Goal: Task Accomplishment & Management: Complete application form

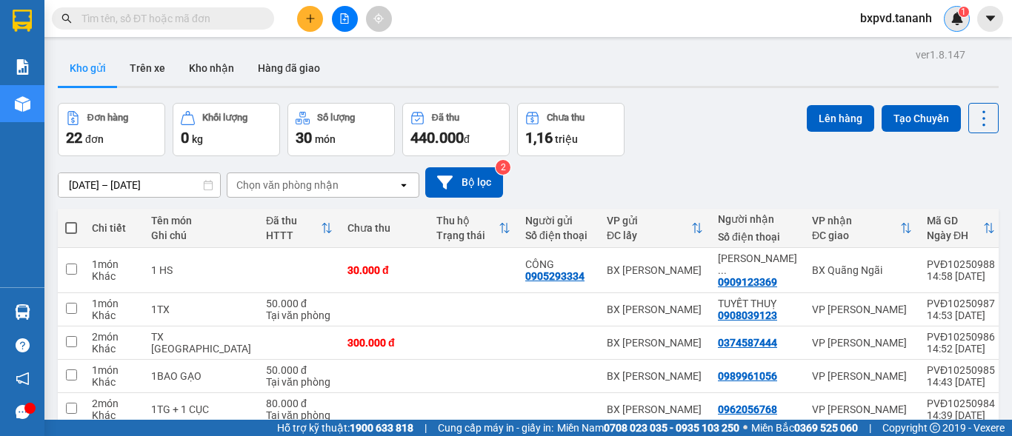
click at [964, 14] on span "1" at bounding box center [963, 12] width 5 height 10
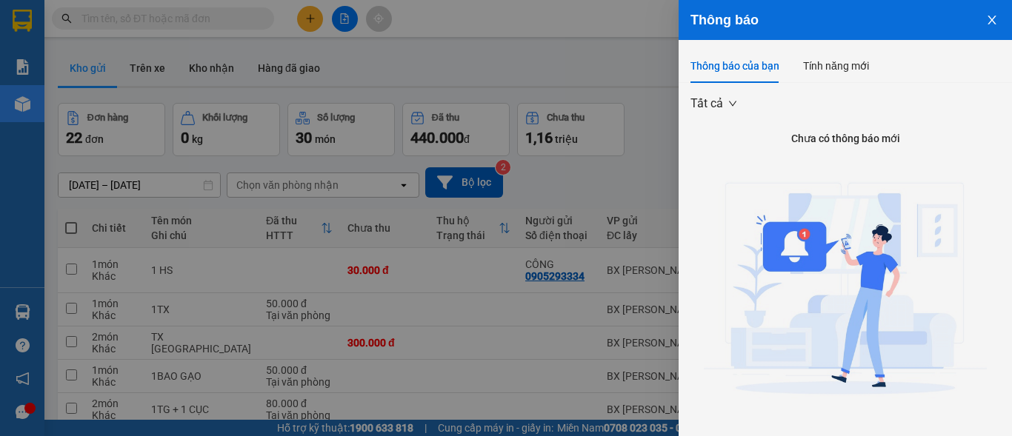
click at [634, 46] on div at bounding box center [506, 218] width 1012 height 436
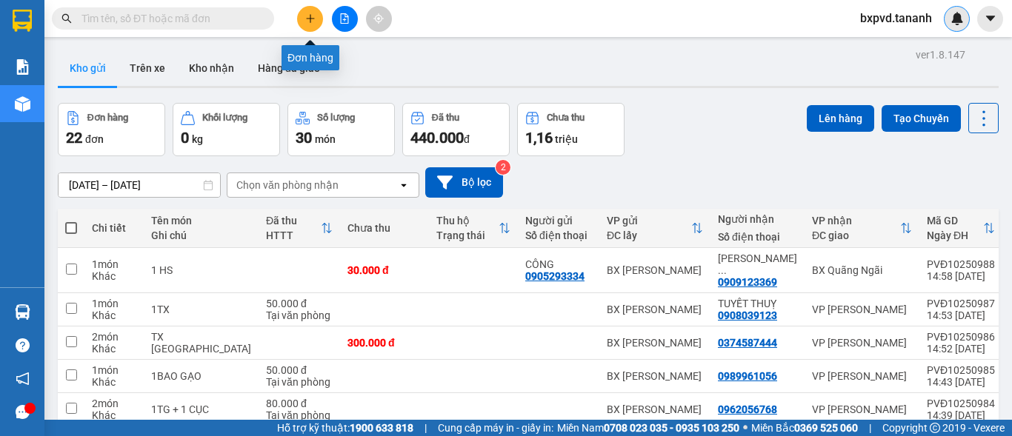
click at [314, 15] on icon "plus" at bounding box center [310, 18] width 10 height 10
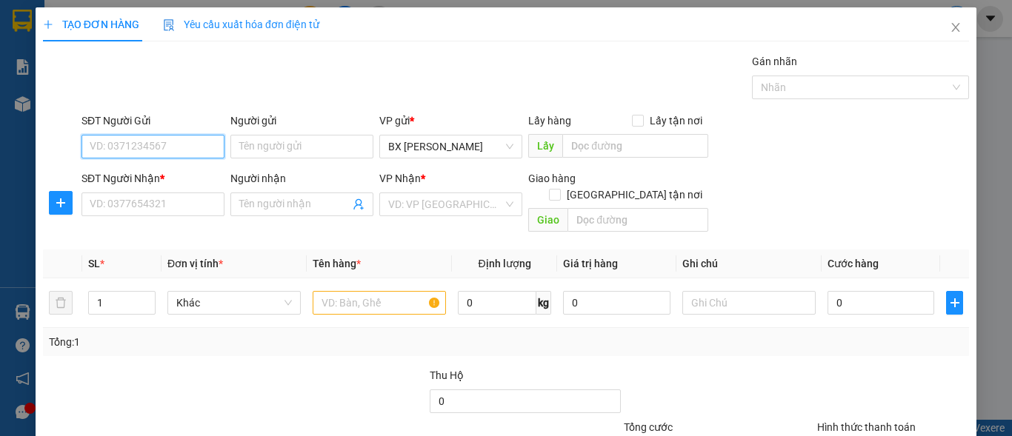
click at [195, 140] on input "SĐT Người Gửi" at bounding box center [153, 147] width 143 height 24
type input "0368079895"
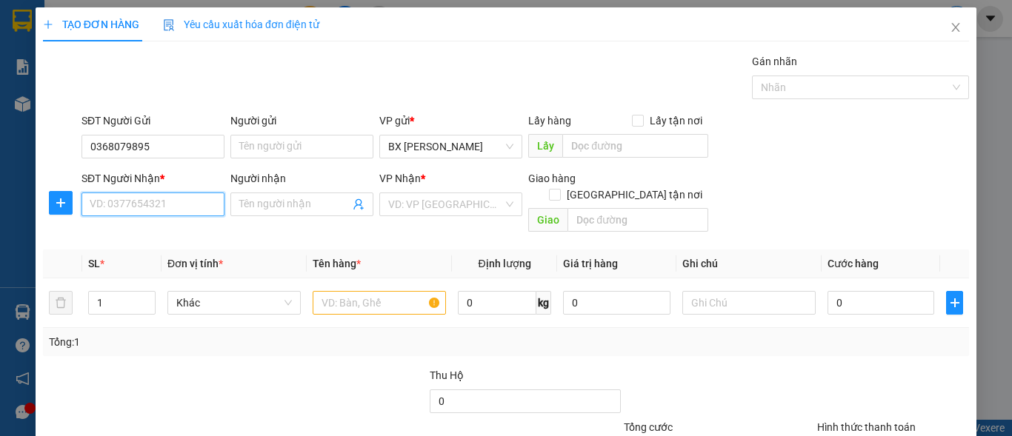
click at [110, 209] on input "SĐT Người Nhận *" at bounding box center [153, 205] width 143 height 24
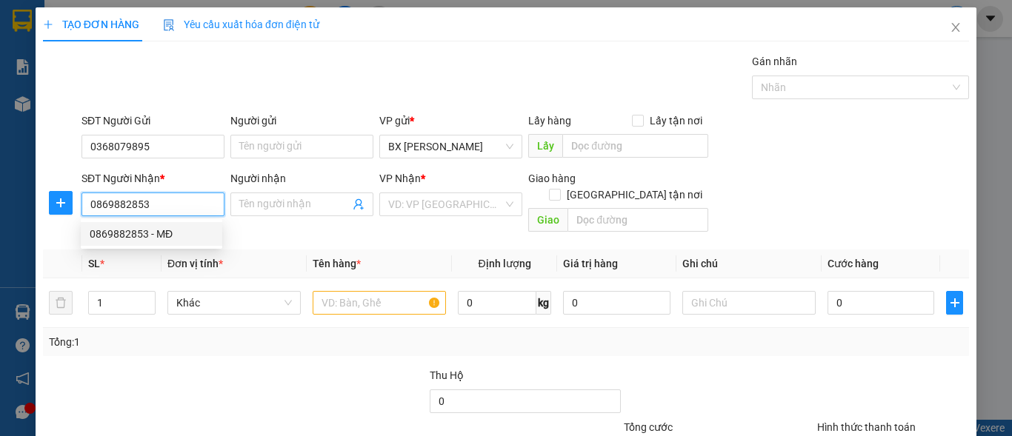
scroll to position [74, 0]
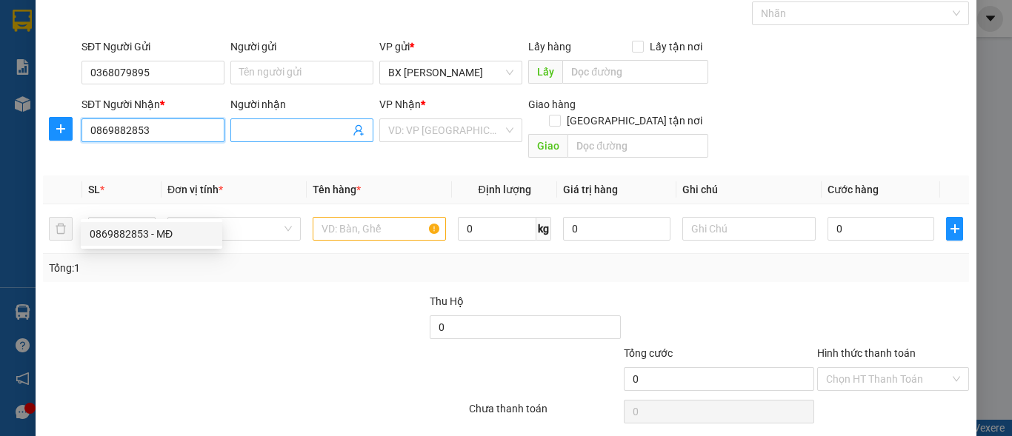
type input "0869882853"
click at [278, 131] on input "Người nhận" at bounding box center [294, 130] width 110 height 16
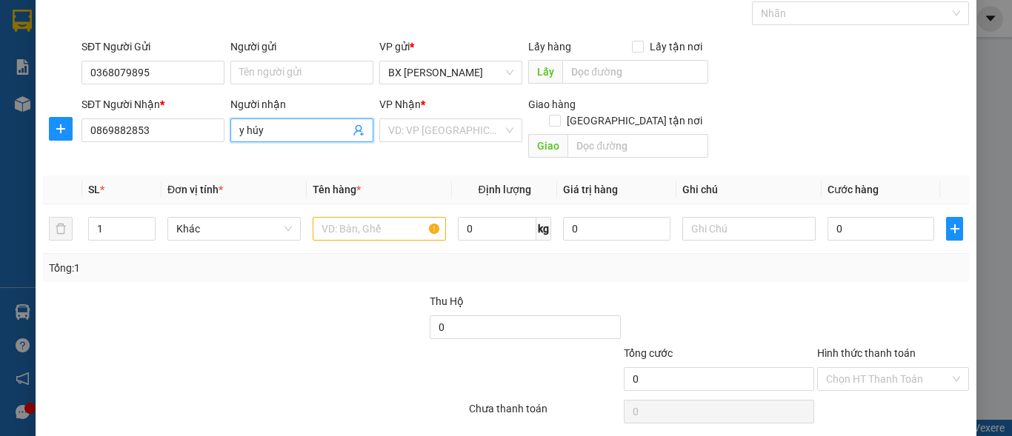
drag, startPoint x: 278, startPoint y: 131, endPoint x: 226, endPoint y: 132, distance: 51.9
click at [227, 132] on div "Người nhận y húy y húy" at bounding box center [301, 130] width 149 height 68
type input "Y HÚY"
click at [356, 217] on input "text" at bounding box center [379, 229] width 133 height 24
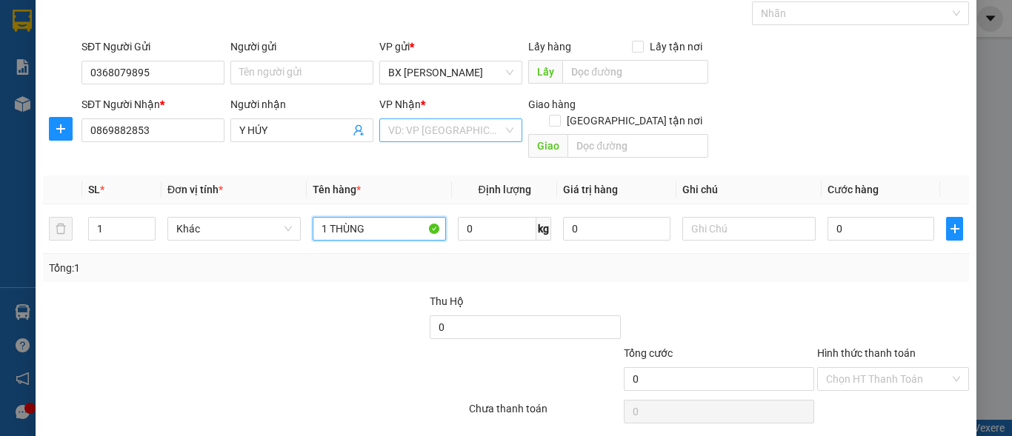
click at [502, 132] on div "VD: VP [GEOGRAPHIC_DATA]" at bounding box center [450, 131] width 143 height 24
type input "1 THÙNG"
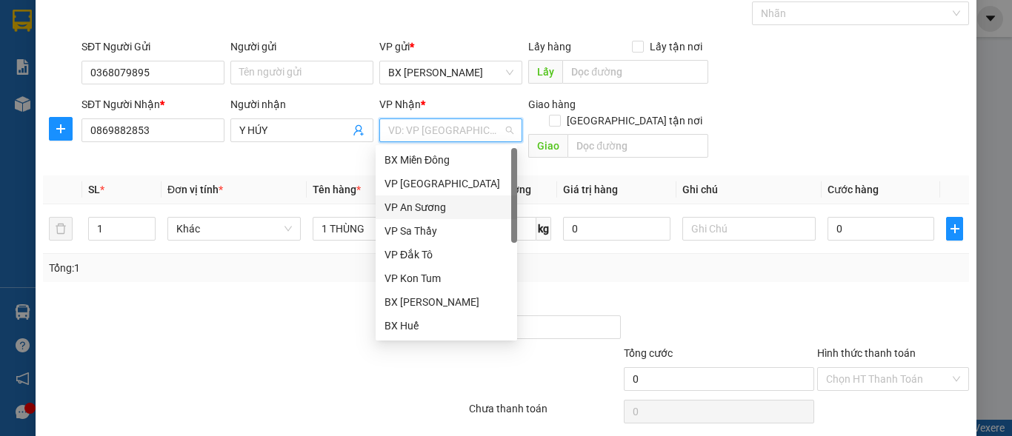
click at [444, 203] on div "VP An Sương" at bounding box center [447, 207] width 124 height 16
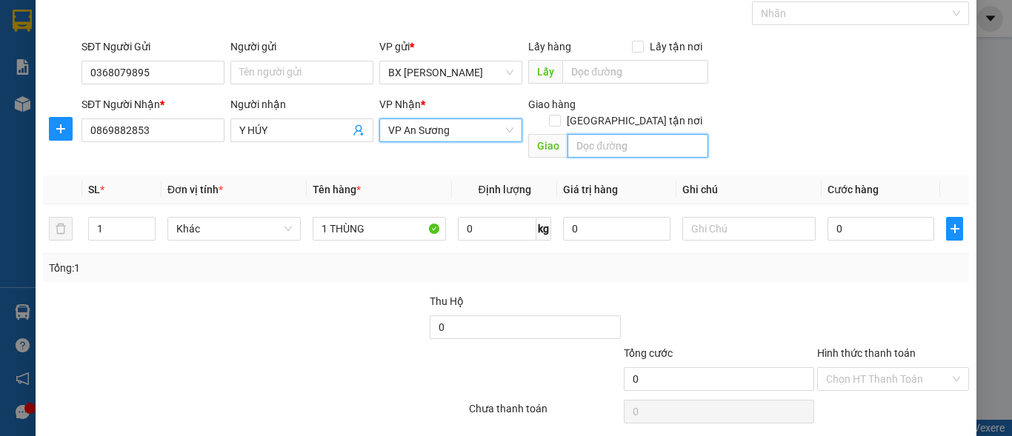
click at [605, 137] on input "text" at bounding box center [638, 146] width 141 height 24
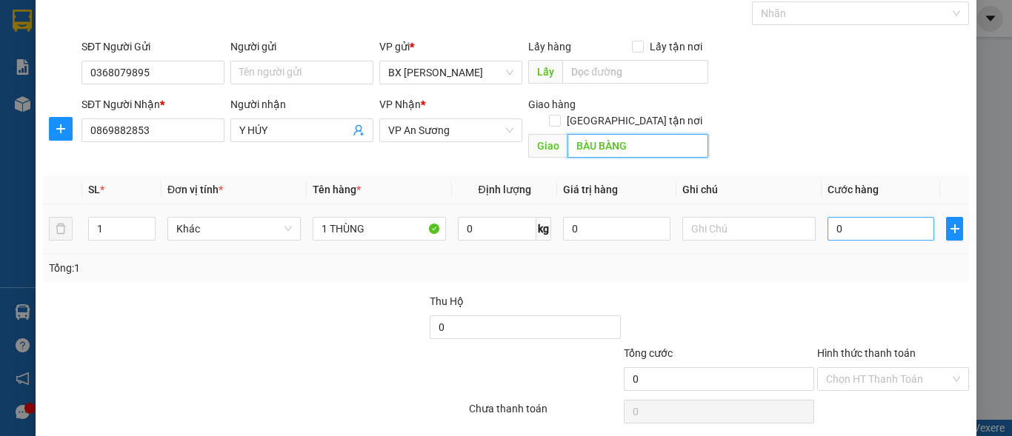
type input "BÀU BÀNG"
click at [828, 217] on input "0" at bounding box center [881, 229] width 107 height 24
type input "5"
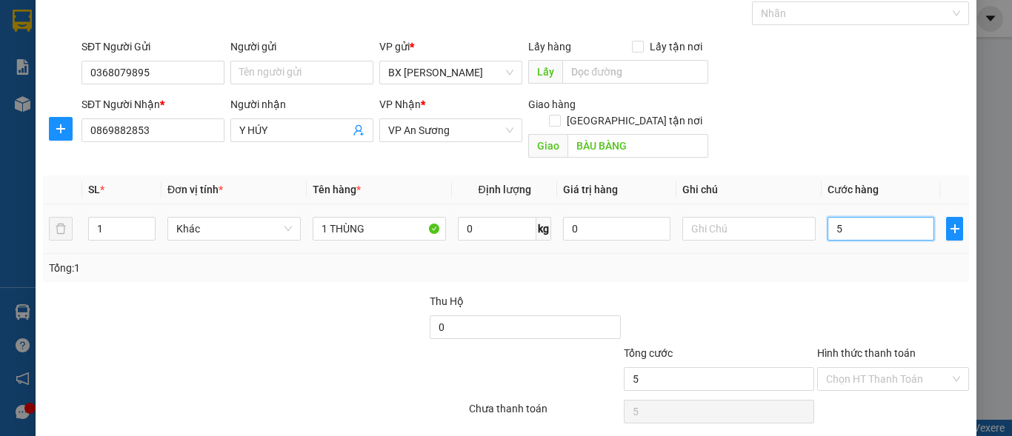
type input "50"
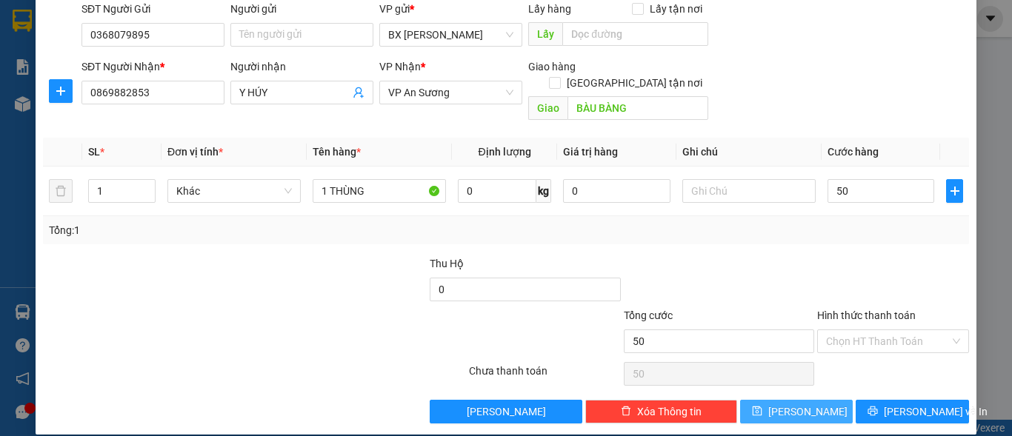
type input "50.000"
click at [802, 404] on span "[PERSON_NAME]" at bounding box center [807, 412] width 79 height 16
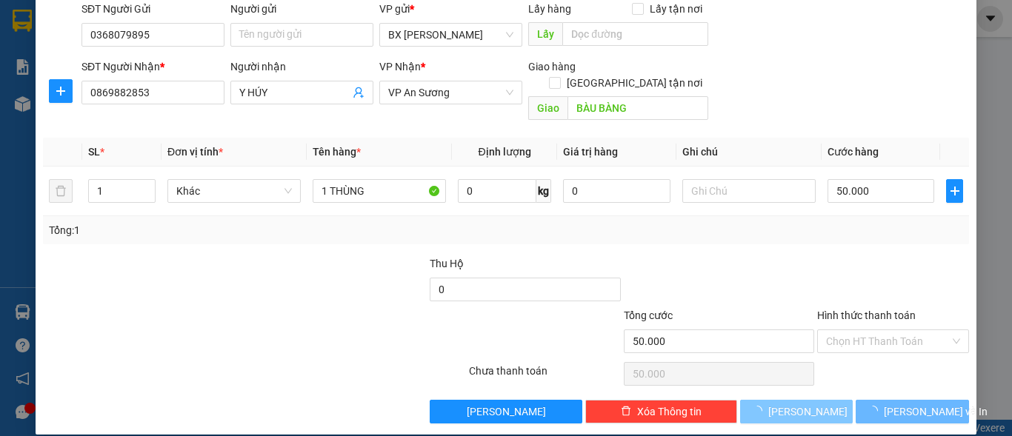
type input "0"
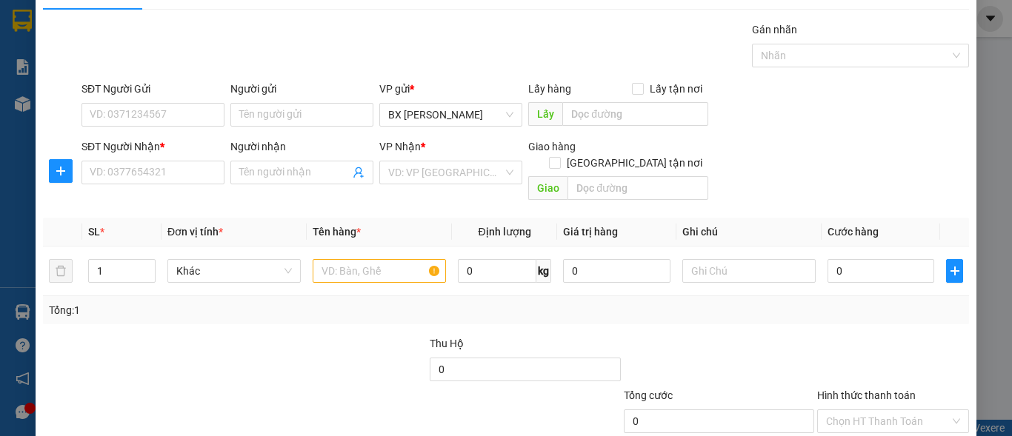
scroll to position [30, 0]
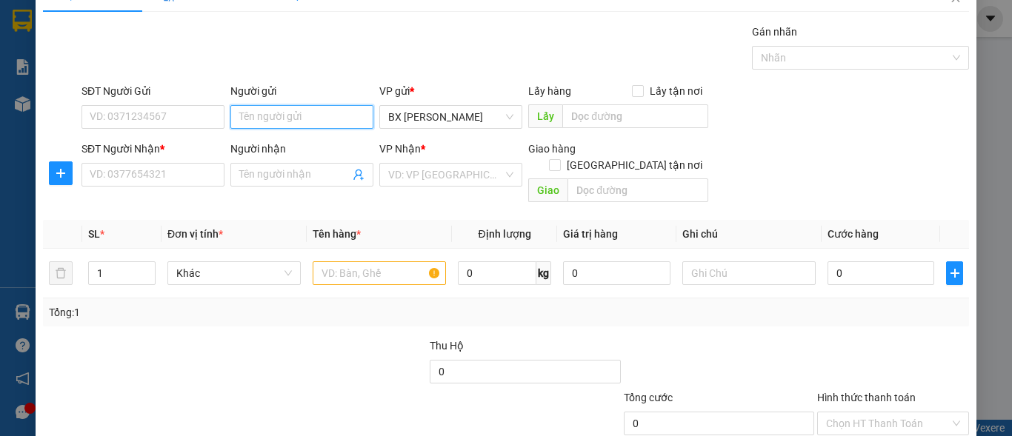
click at [262, 115] on input "Người gửi" at bounding box center [301, 117] width 143 height 24
type input "THẮM RAU"
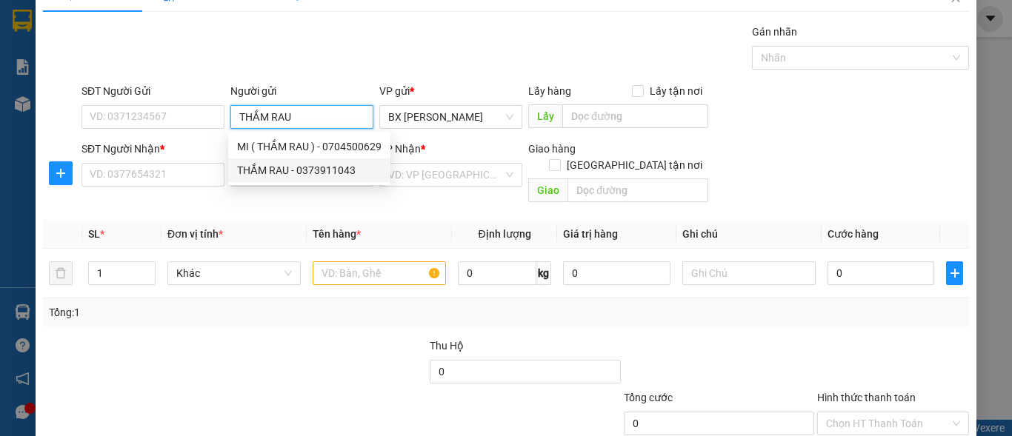
click at [290, 167] on div "THẮM RAU - 0373911043" at bounding box center [309, 170] width 144 height 16
type input "0373911043"
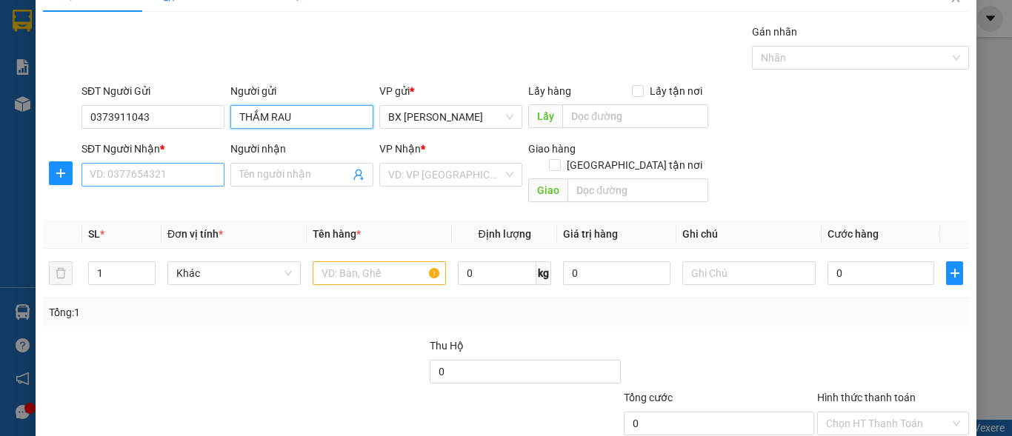
type input "THẮM RAU"
click at [150, 179] on input "SĐT Người Nhận *" at bounding box center [153, 175] width 143 height 24
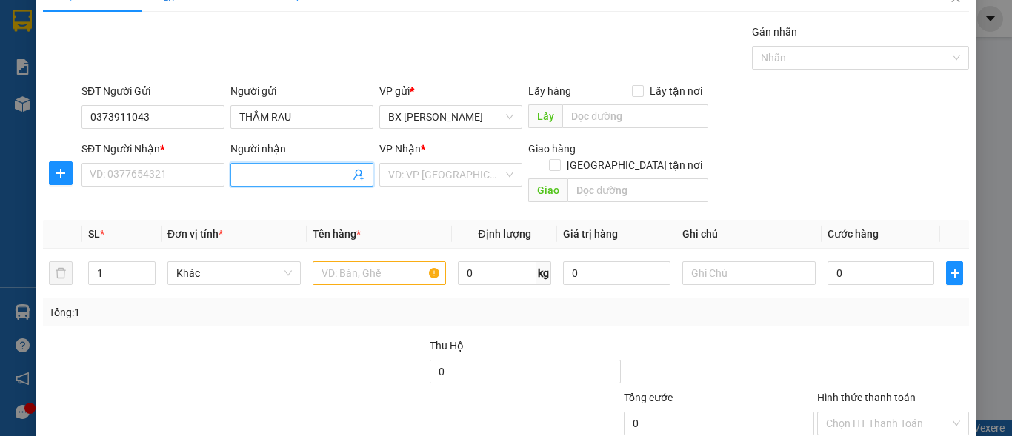
click at [280, 172] on input "Người nhận" at bounding box center [294, 175] width 110 height 16
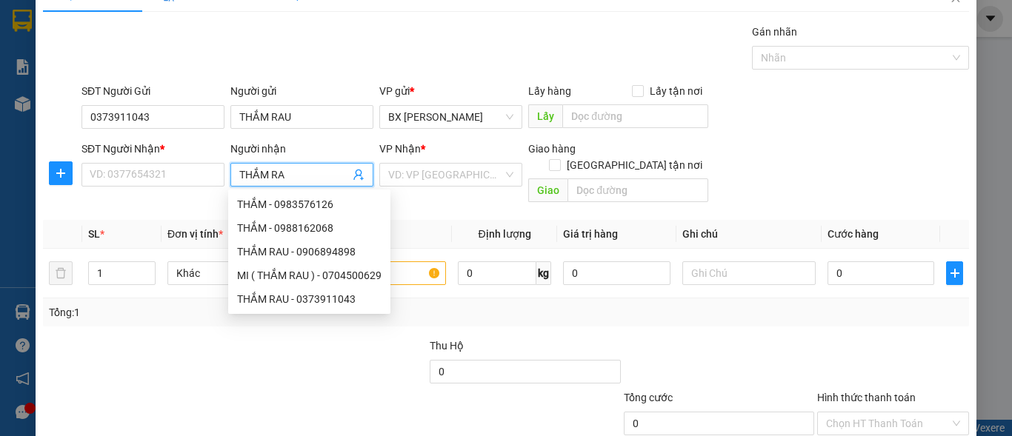
type input "THẮM RAU"
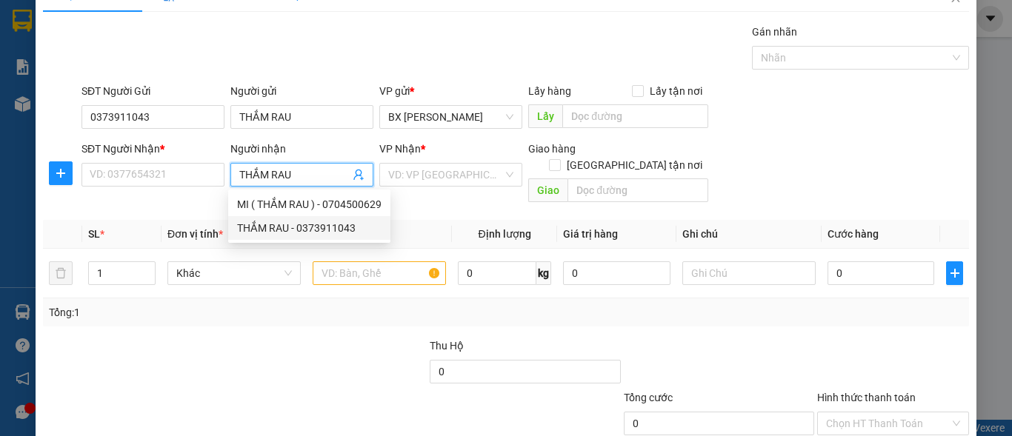
click at [295, 222] on div "THẮM RAU - 0373911043" at bounding box center [309, 228] width 144 height 16
type input "0373911043"
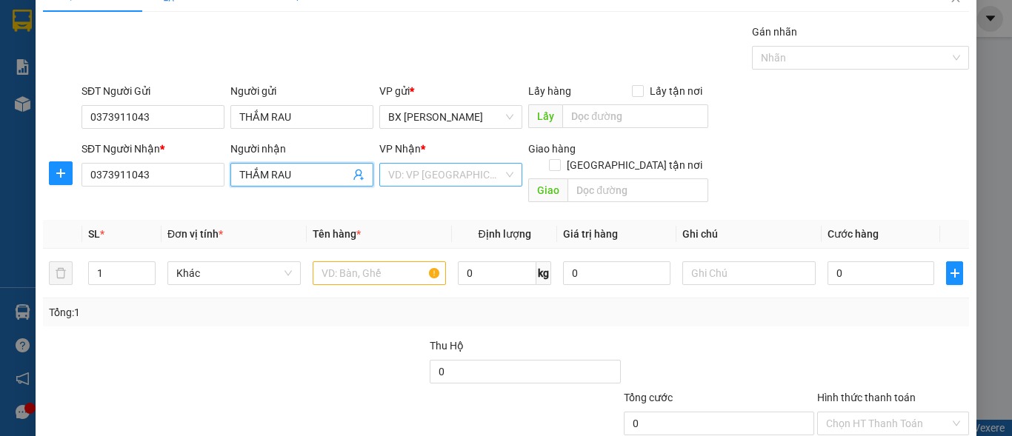
click at [515, 175] on div "VD: VP [GEOGRAPHIC_DATA]" at bounding box center [450, 175] width 143 height 24
type input "THẮM RAU"
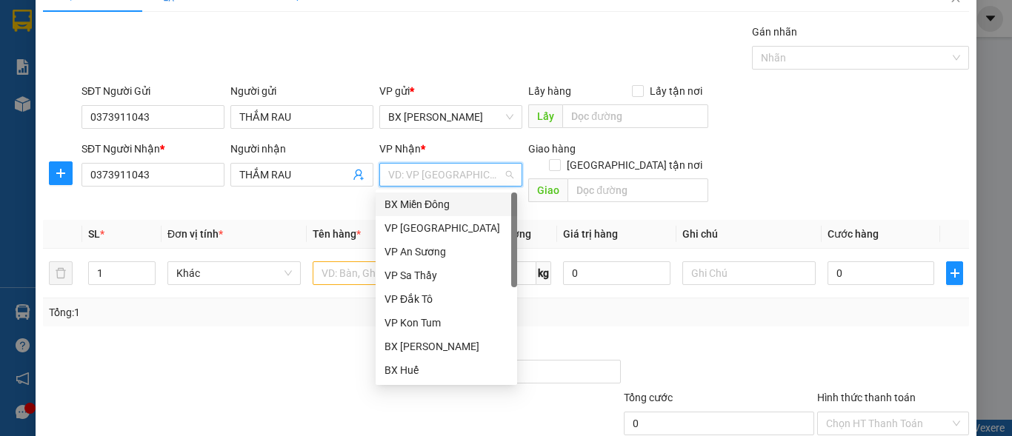
click at [474, 202] on div "BX Miền Đông" at bounding box center [447, 204] width 124 height 16
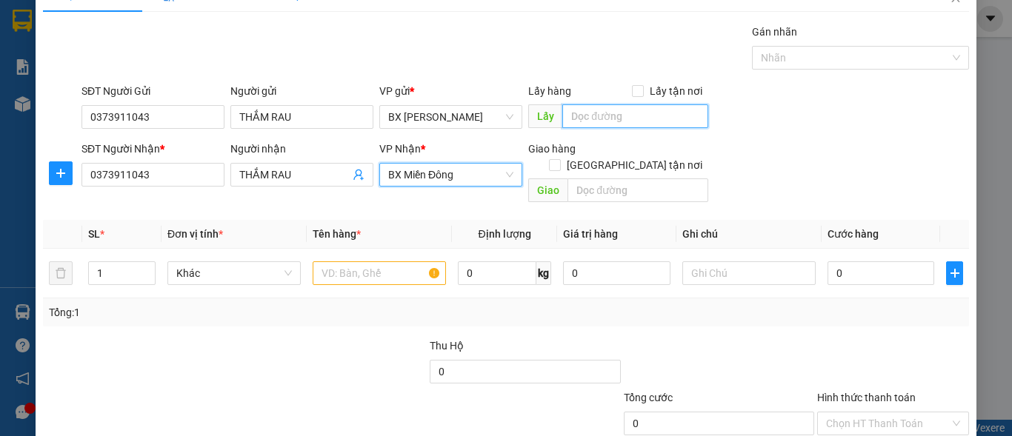
click at [594, 118] on input "text" at bounding box center [635, 116] width 146 height 24
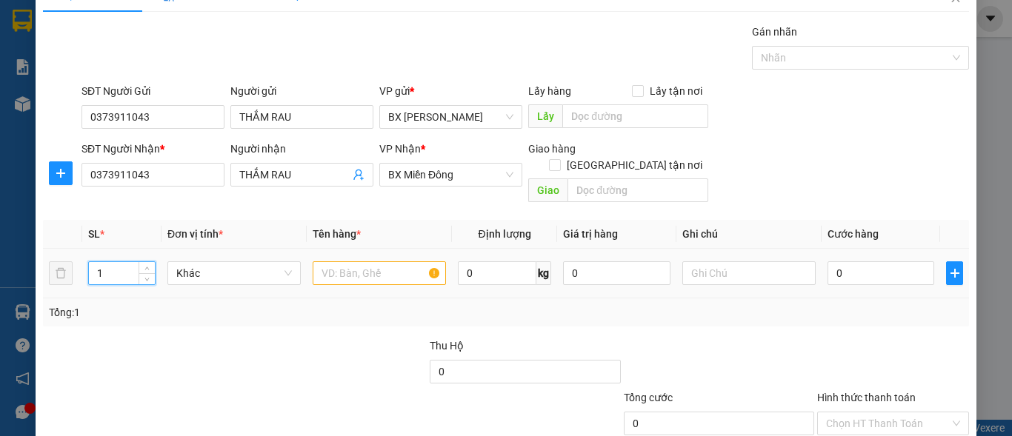
drag, startPoint x: 107, startPoint y: 255, endPoint x: 93, endPoint y: 259, distance: 15.3
click at [93, 262] on input "1" at bounding box center [122, 273] width 66 height 22
type input "5"
click at [325, 262] on input "text" at bounding box center [379, 274] width 133 height 24
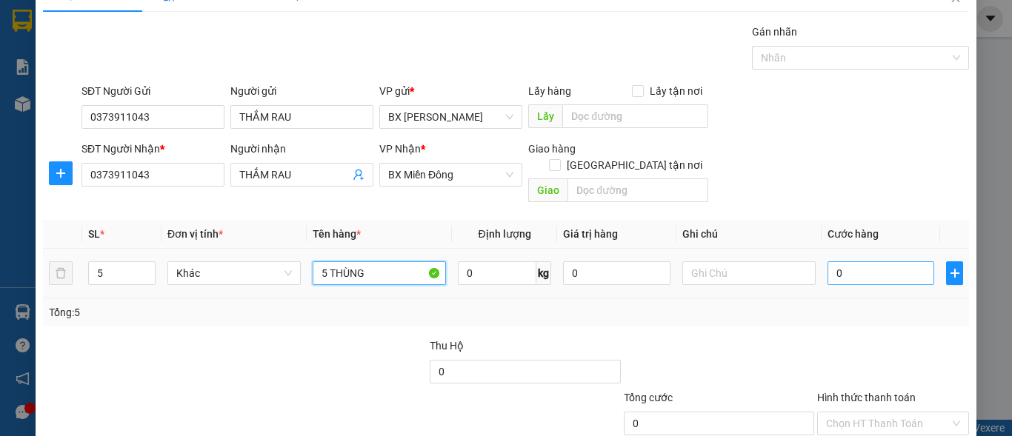
type input "5 THÙNG"
click at [852, 262] on input "0" at bounding box center [881, 274] width 107 height 24
type input "2"
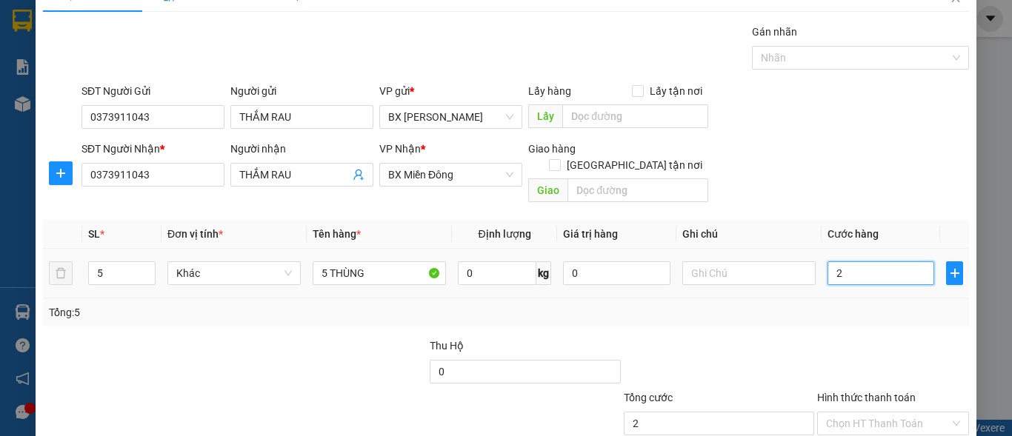
type input "25"
type input "250"
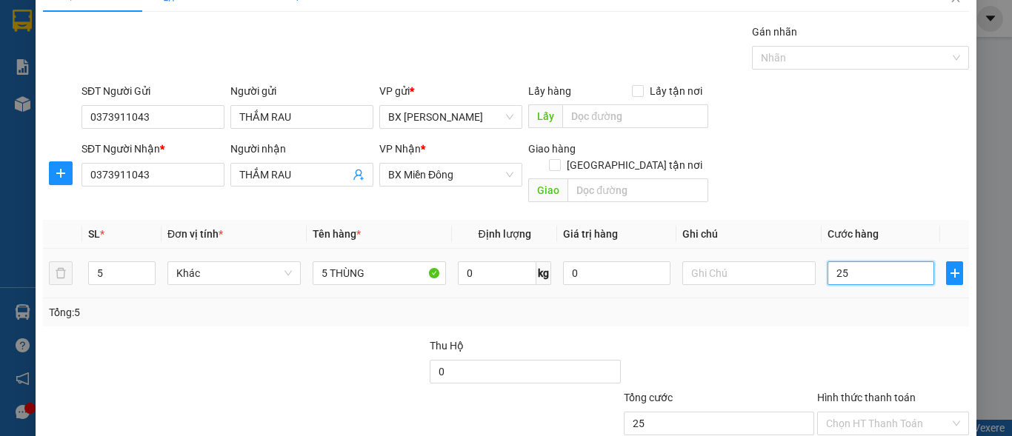
type input "250"
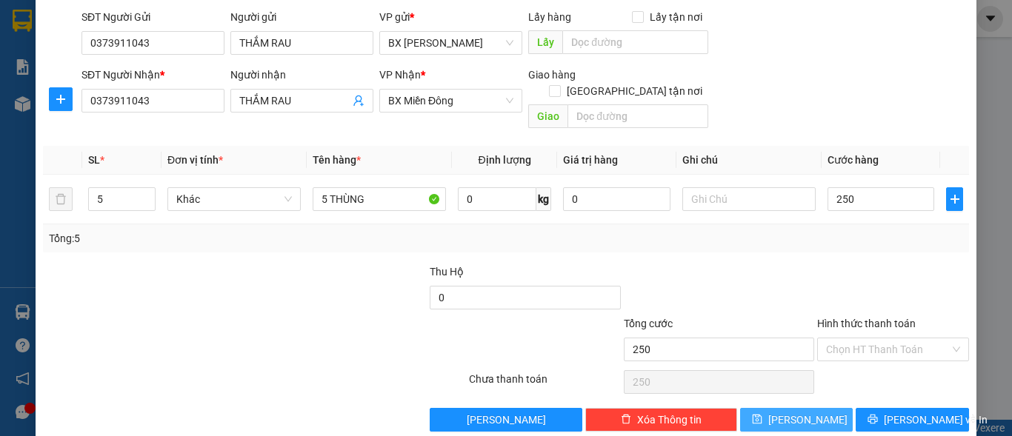
type input "250.000"
click at [784, 408] on button "[PERSON_NAME]" at bounding box center [796, 420] width 113 height 24
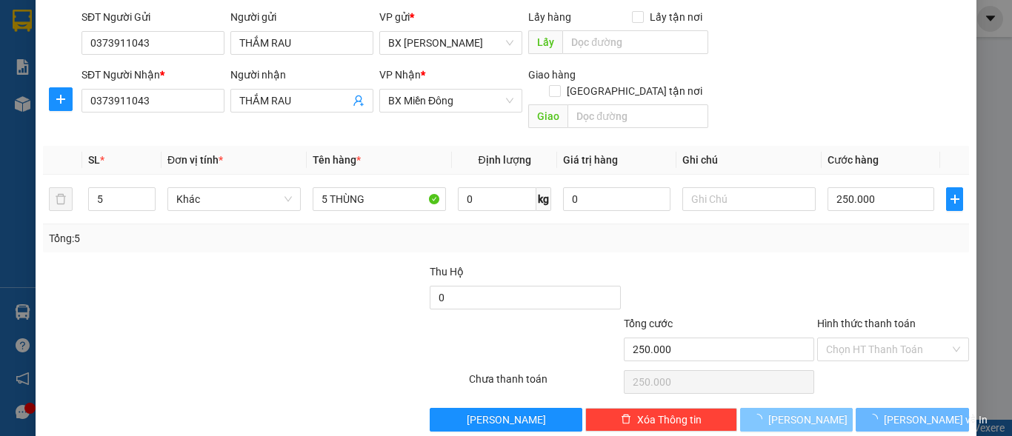
type input "1"
type input "0"
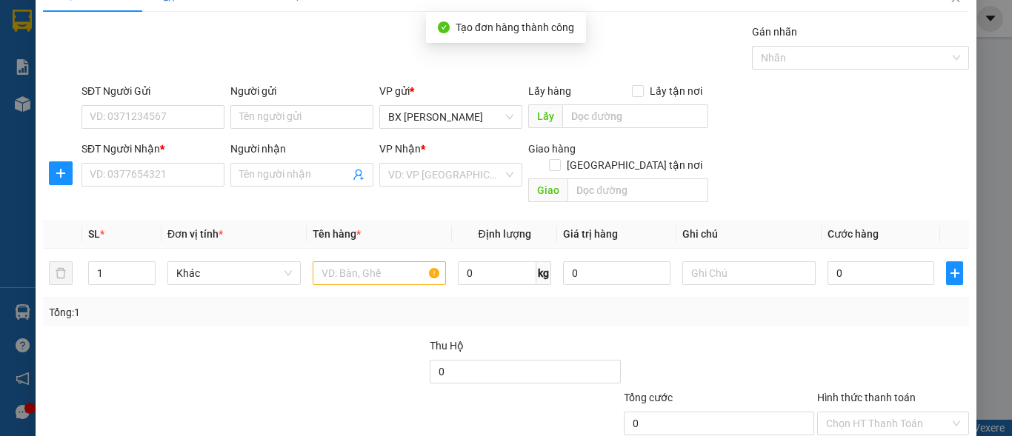
scroll to position [0, 0]
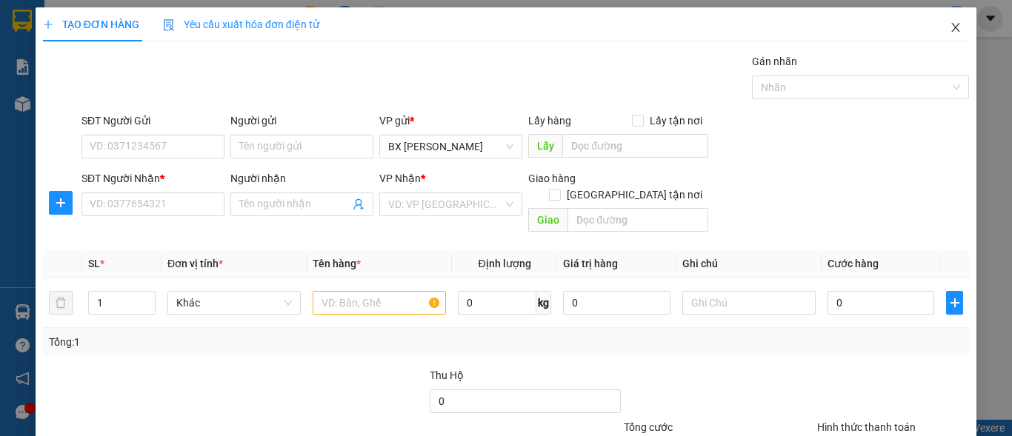
click at [951, 28] on icon "close" at bounding box center [956, 27] width 12 height 12
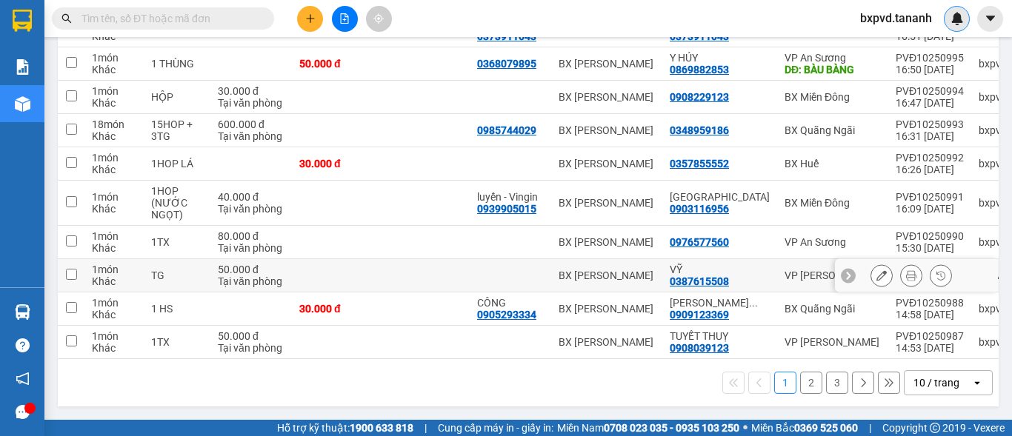
scroll to position [18, 0]
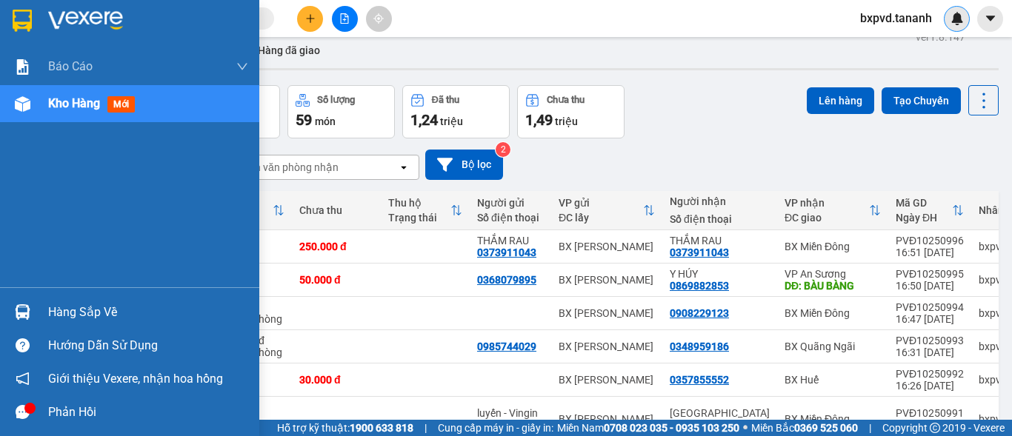
click at [33, 21] on div at bounding box center [23, 20] width 26 height 26
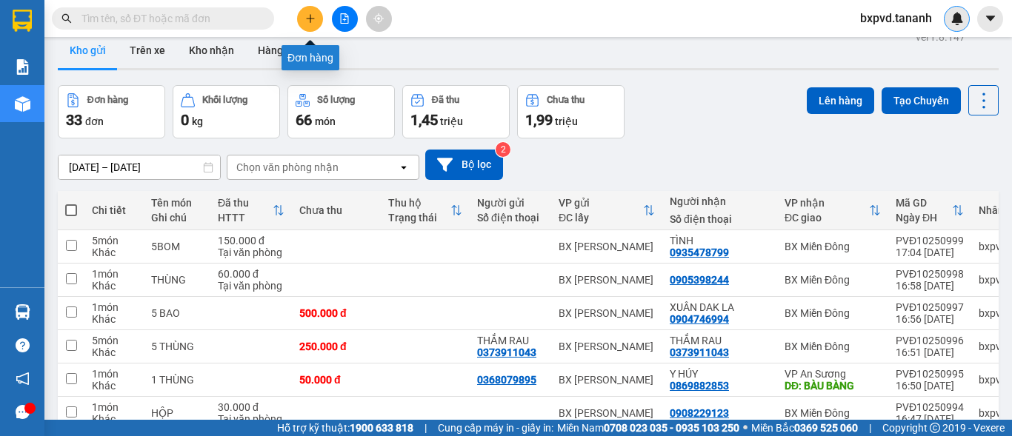
click at [310, 18] on icon "plus" at bounding box center [310, 18] width 10 height 10
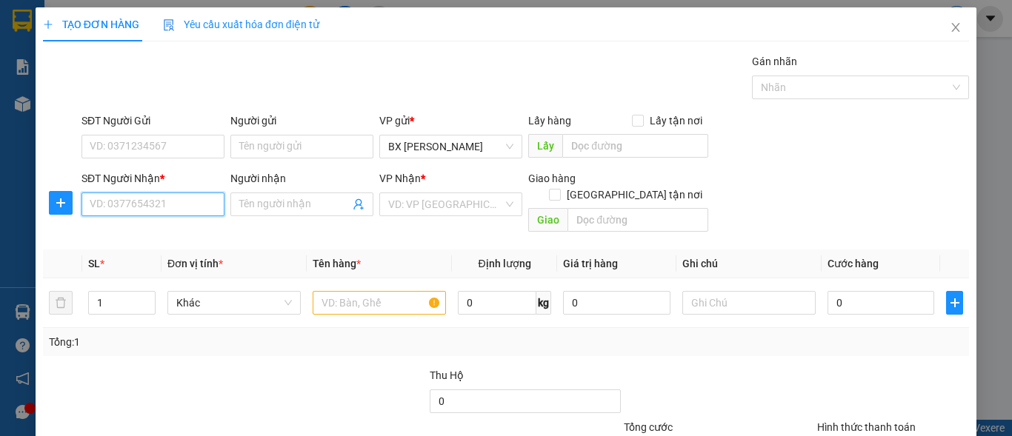
click at [132, 207] on input "SĐT Người Nhận *" at bounding box center [153, 205] width 143 height 24
type input "0989105142"
click at [267, 200] on input "Người nhận" at bounding box center [294, 204] width 110 height 16
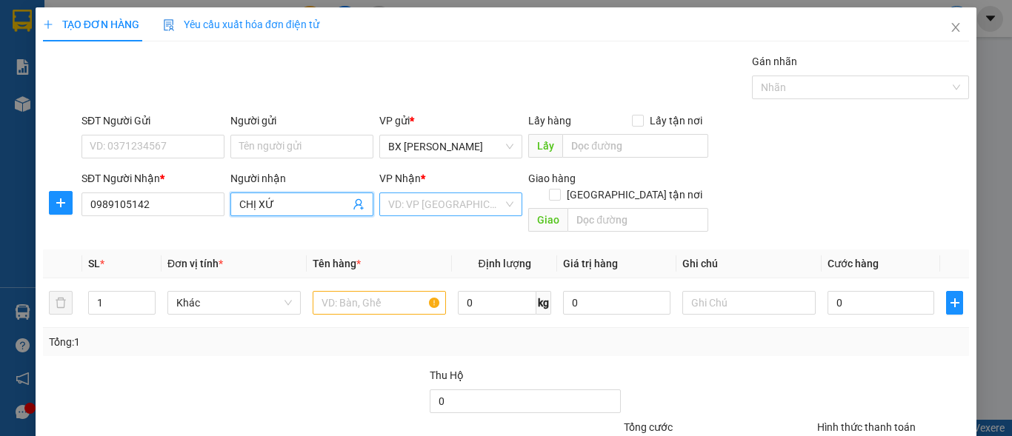
type input "CHỊ XỨ"
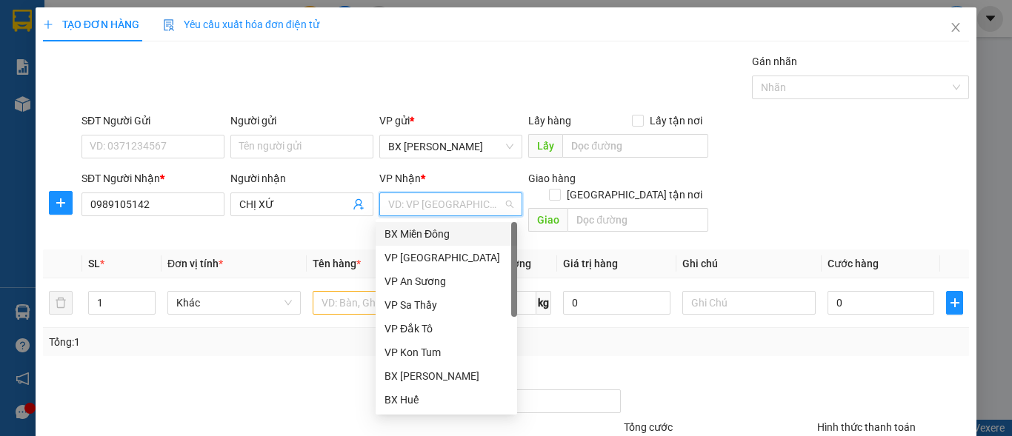
click at [496, 208] on input "search" at bounding box center [445, 204] width 115 height 22
click at [470, 222] on body "Kết quả tìm kiếm ( 1 ) Bộ lọc Mã ĐH Trạng thái Món hàng Thu hộ Tổng cước Chưa c…" at bounding box center [506, 218] width 1012 height 436
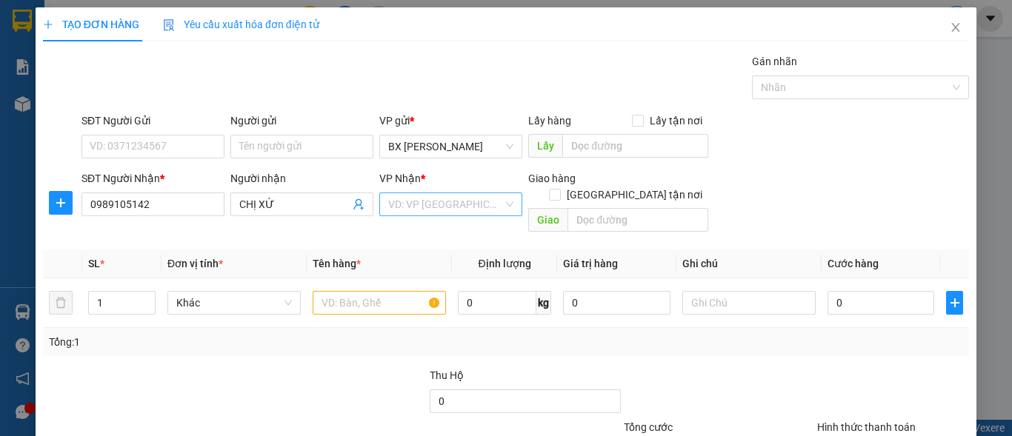
click at [507, 193] on div "VD: VP [GEOGRAPHIC_DATA]" at bounding box center [450, 205] width 143 height 24
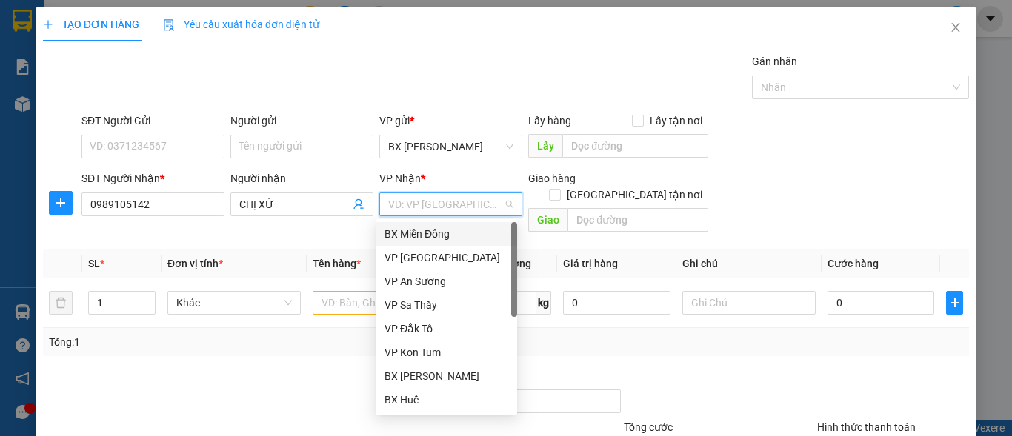
click at [470, 231] on div "BX Miền Đông" at bounding box center [447, 234] width 124 height 16
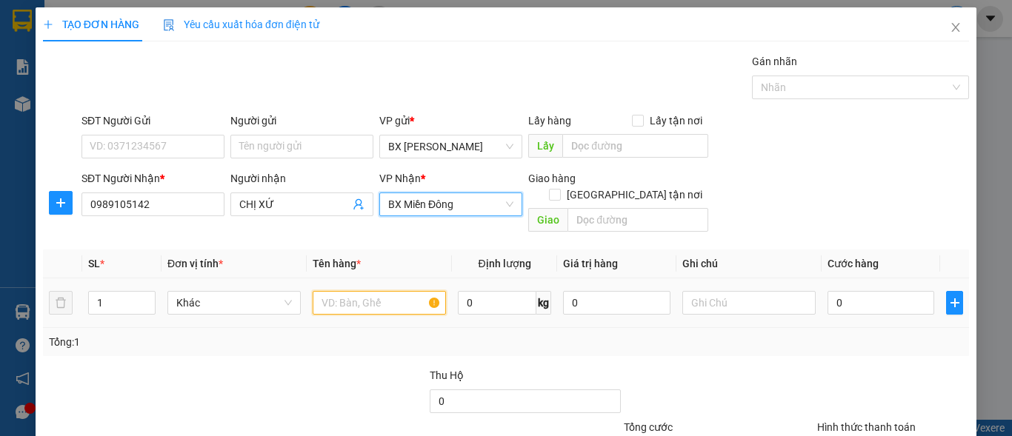
click at [363, 291] on input "text" at bounding box center [379, 303] width 133 height 24
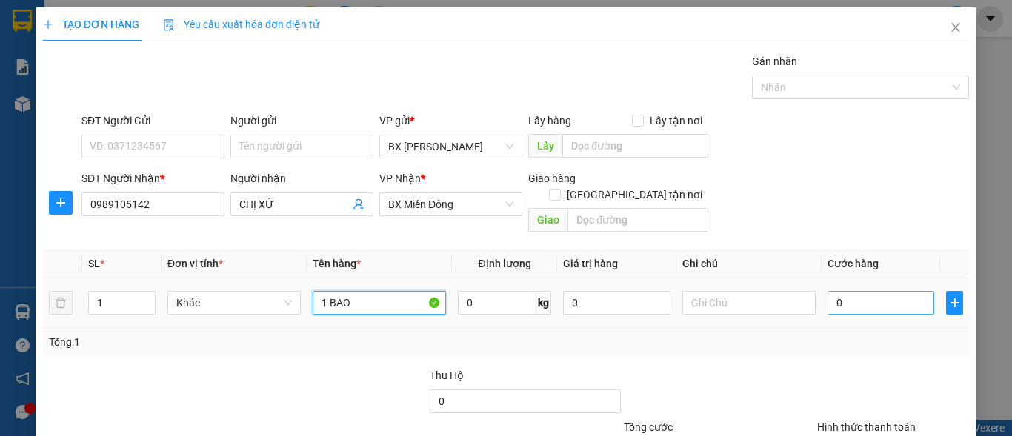
type input "1 BAO"
click at [834, 295] on input "0" at bounding box center [881, 303] width 107 height 24
type input "1"
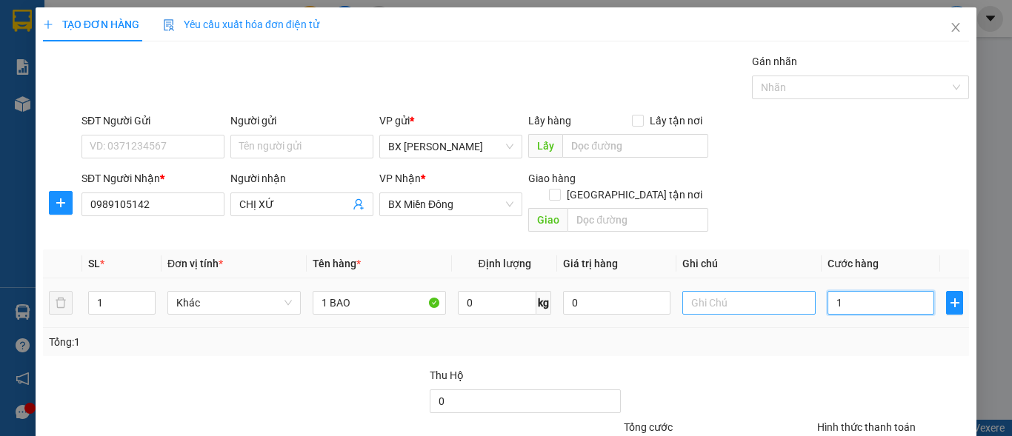
type input "10"
type input "100"
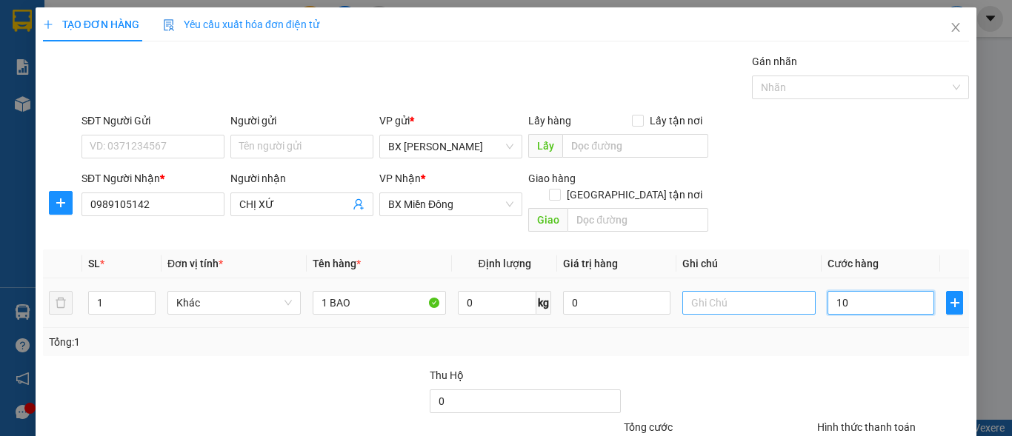
type input "100"
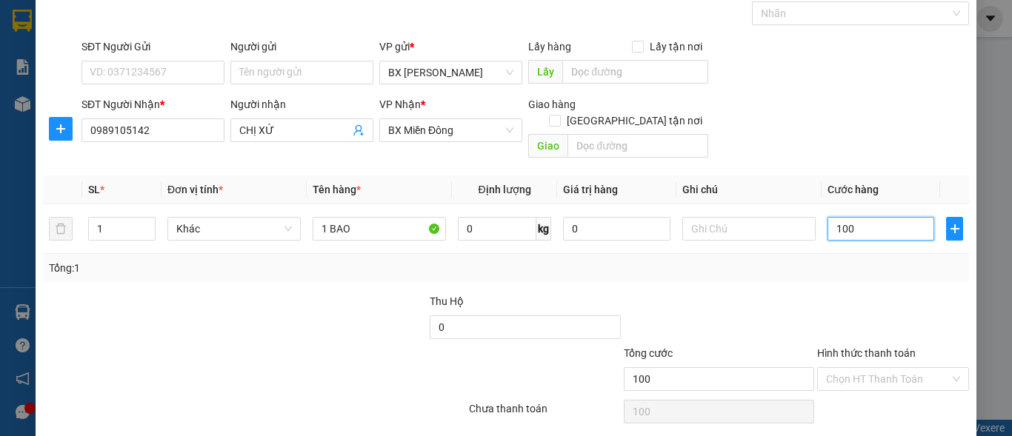
scroll to position [112, 0]
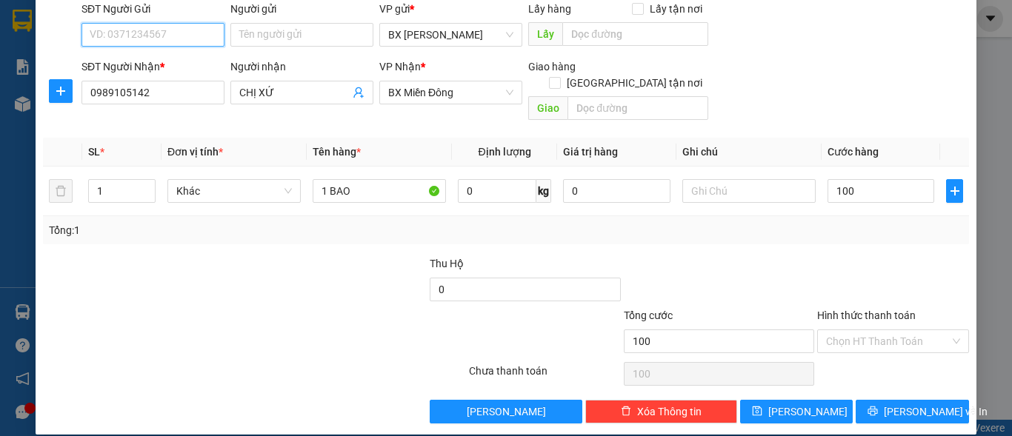
type input "100.000"
click at [158, 30] on input "SĐT Người Gửi" at bounding box center [153, 35] width 143 height 24
type input "0907311001"
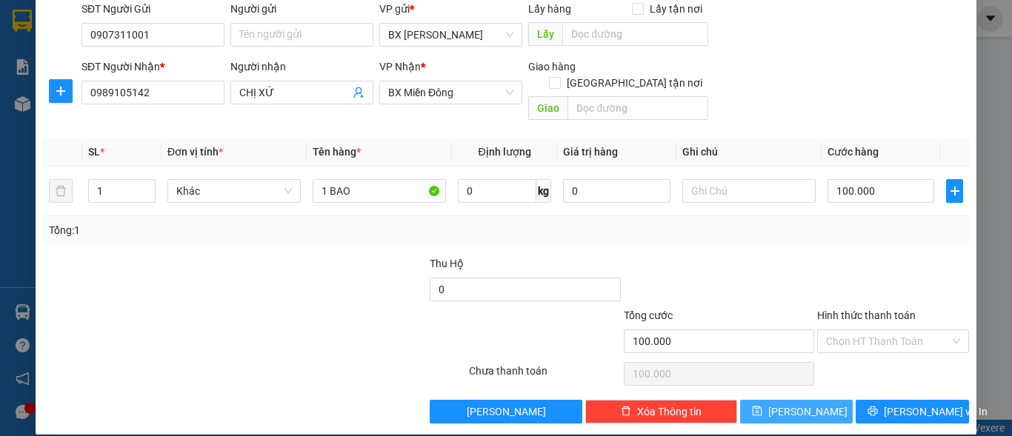
click at [805, 400] on button "[PERSON_NAME]" at bounding box center [796, 412] width 113 height 24
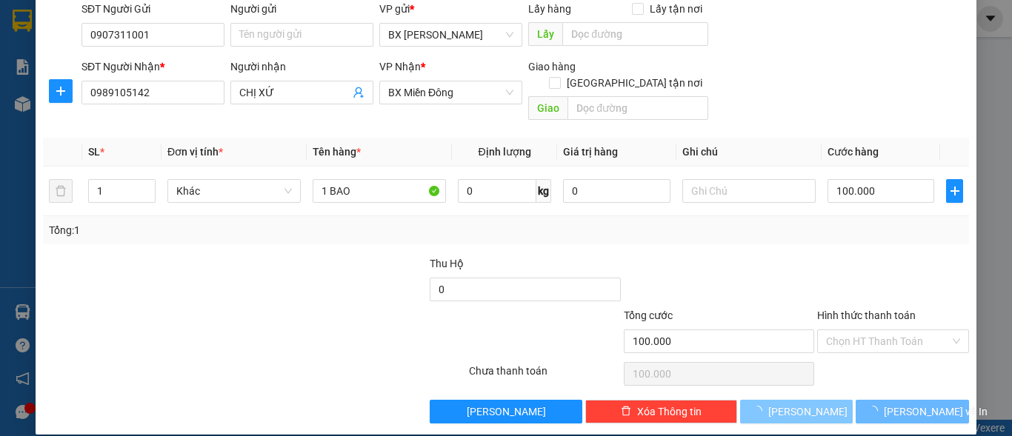
type input "0"
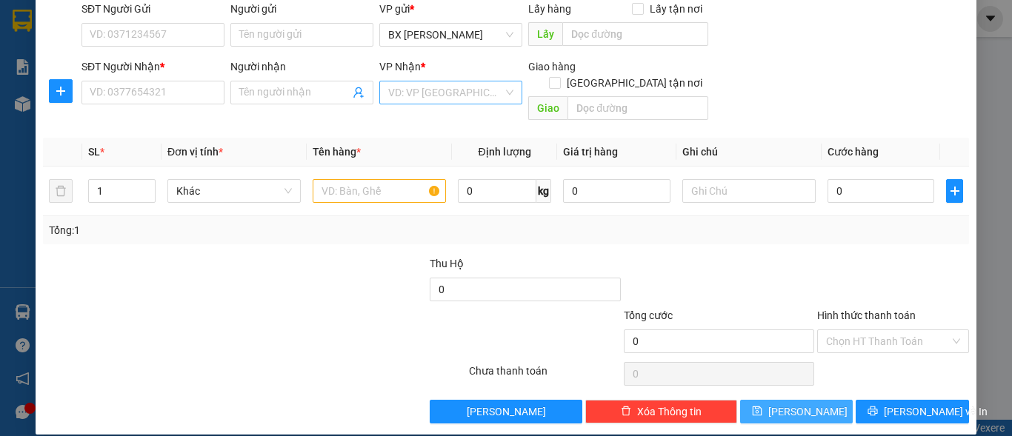
click at [505, 97] on div "VD: VP [GEOGRAPHIC_DATA]" at bounding box center [450, 93] width 143 height 24
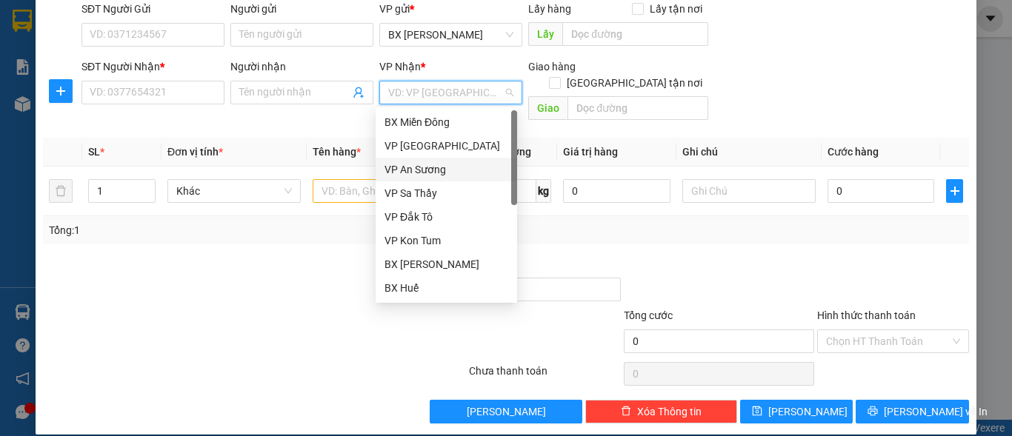
click at [438, 171] on div "VP An Sương" at bounding box center [447, 170] width 124 height 16
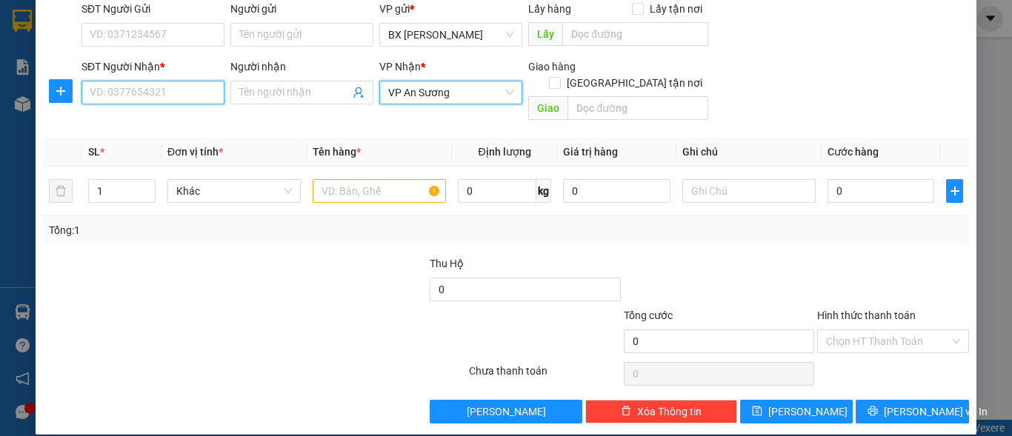
click at [192, 95] on input "SĐT Người Nhận *" at bounding box center [153, 93] width 143 height 24
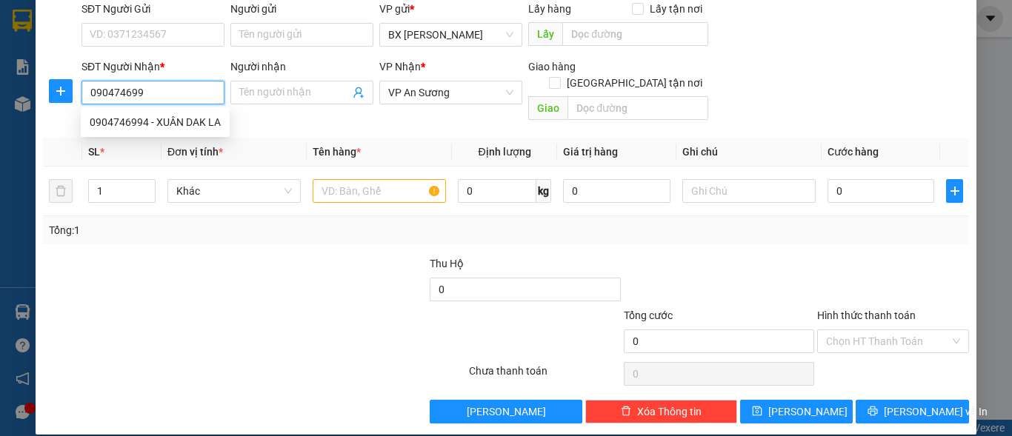
type input "0904746994"
click at [192, 122] on div "0904746994 - XUÂN DAK LA" at bounding box center [155, 122] width 131 height 16
type input "XUÂN DAK LA"
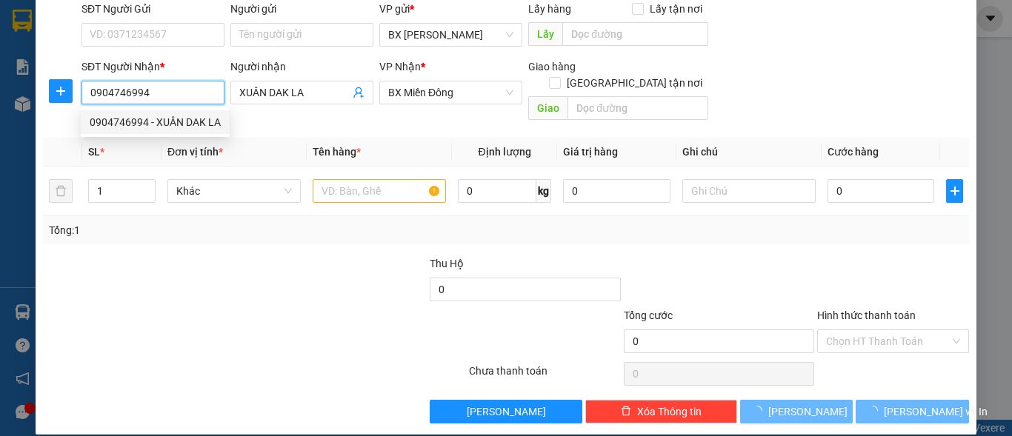
type input "500.000"
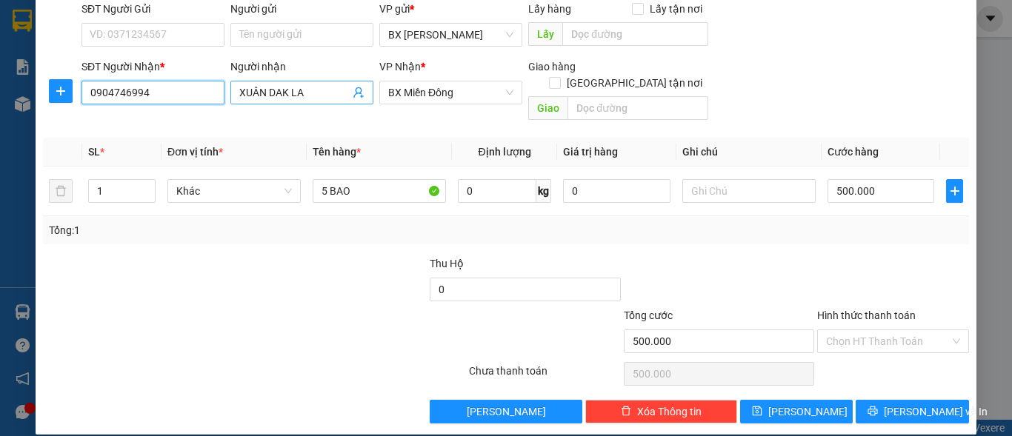
type input "0904746994"
click at [325, 93] on input "XUÂN DAK LA" at bounding box center [294, 92] width 110 height 16
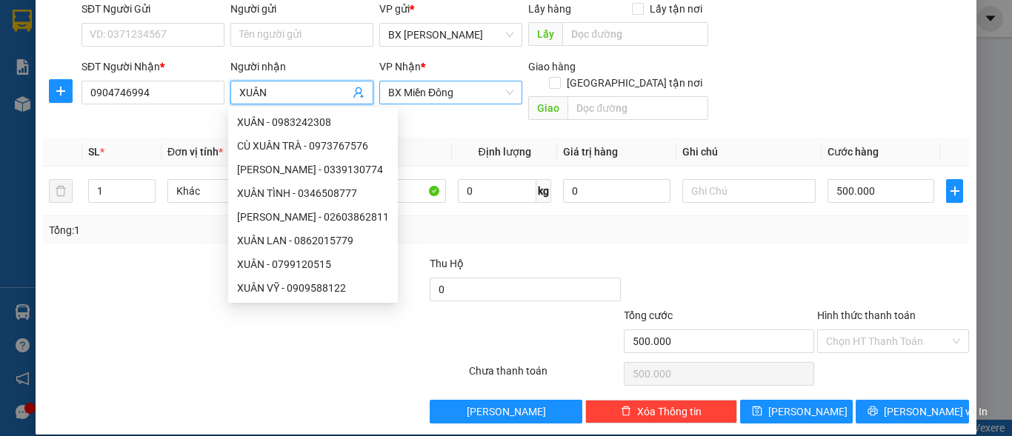
click at [504, 88] on span "BX Miền Đông" at bounding box center [450, 93] width 125 height 22
type input "XUÂN"
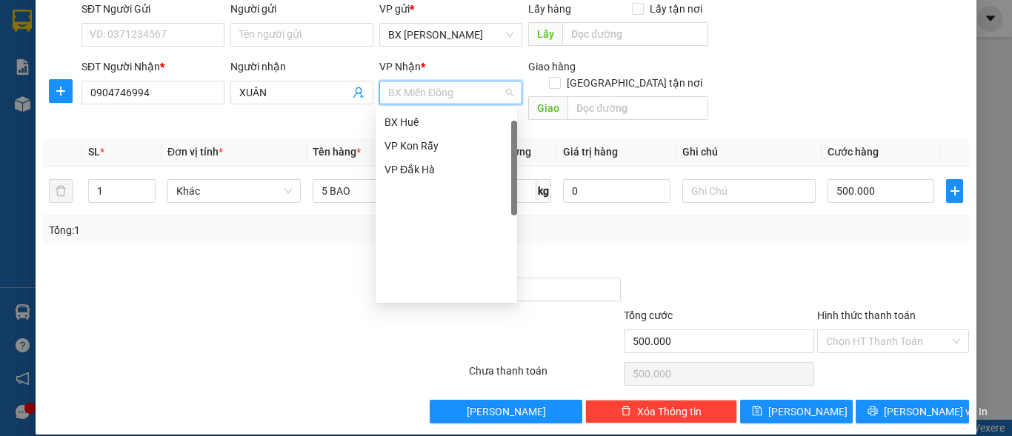
scroll to position [18, 0]
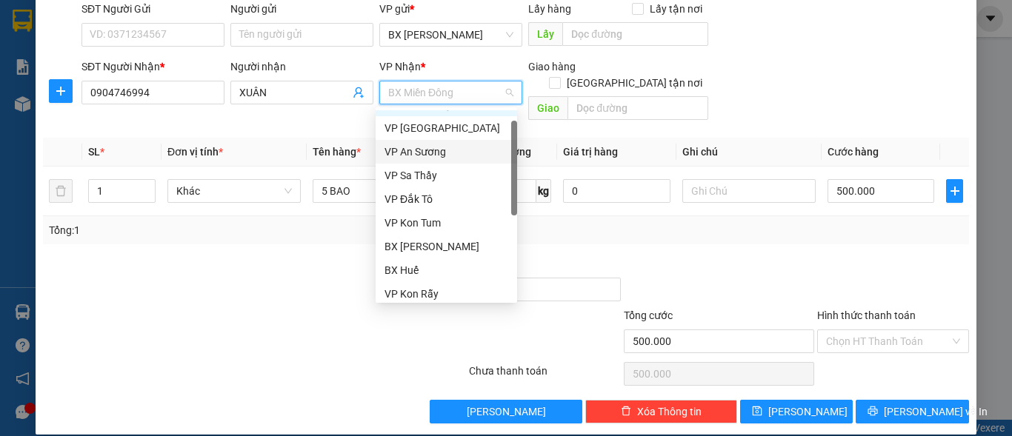
click at [436, 144] on div "VP An Sương" at bounding box center [447, 152] width 124 height 16
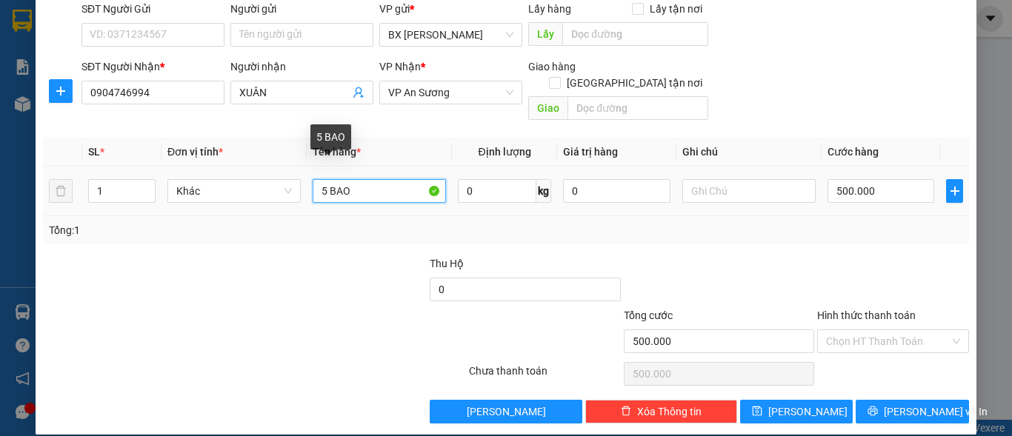
drag, startPoint x: 325, startPoint y: 176, endPoint x: 313, endPoint y: 176, distance: 11.9
click at [313, 179] on input "5 BAO" at bounding box center [379, 191] width 133 height 24
drag, startPoint x: 350, startPoint y: 174, endPoint x: 322, endPoint y: 176, distance: 28.9
click at [322, 179] on input "1 BAO" at bounding box center [379, 191] width 133 height 24
click at [353, 179] on input "1 BAO" at bounding box center [379, 191] width 133 height 24
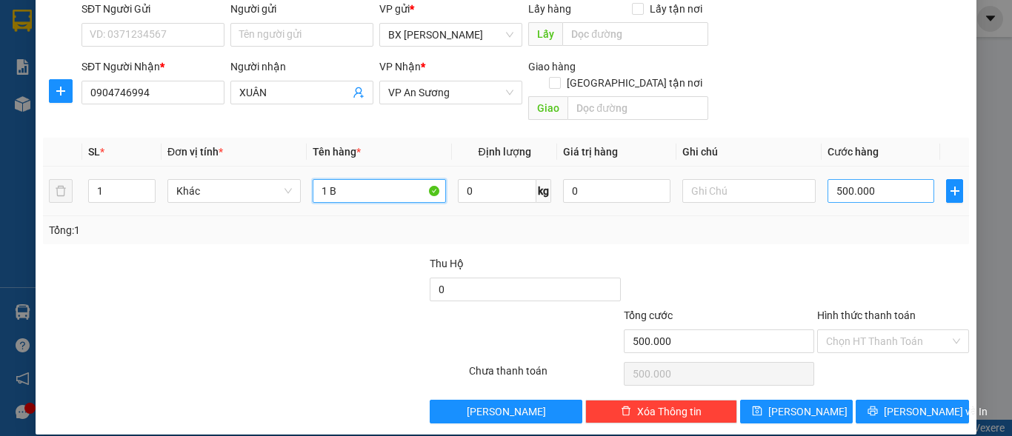
type input "1 B"
click at [862, 182] on input "500.000" at bounding box center [881, 191] width 107 height 24
type input "4"
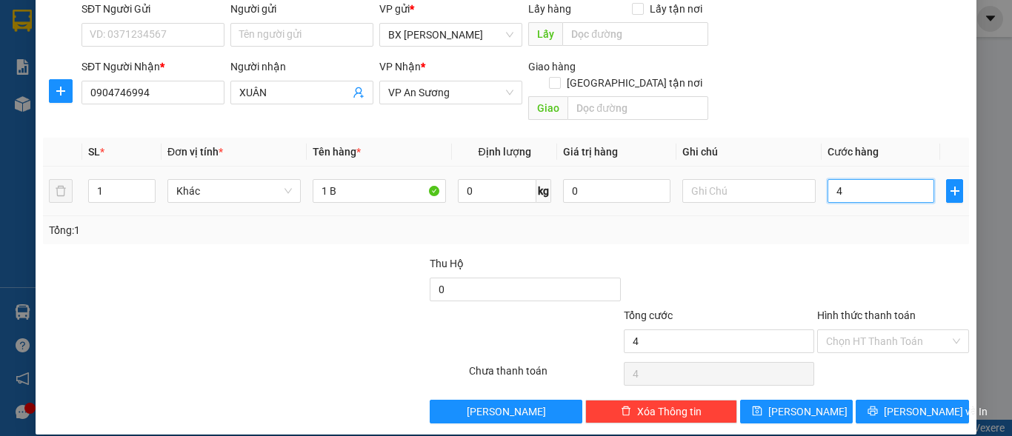
type input "40"
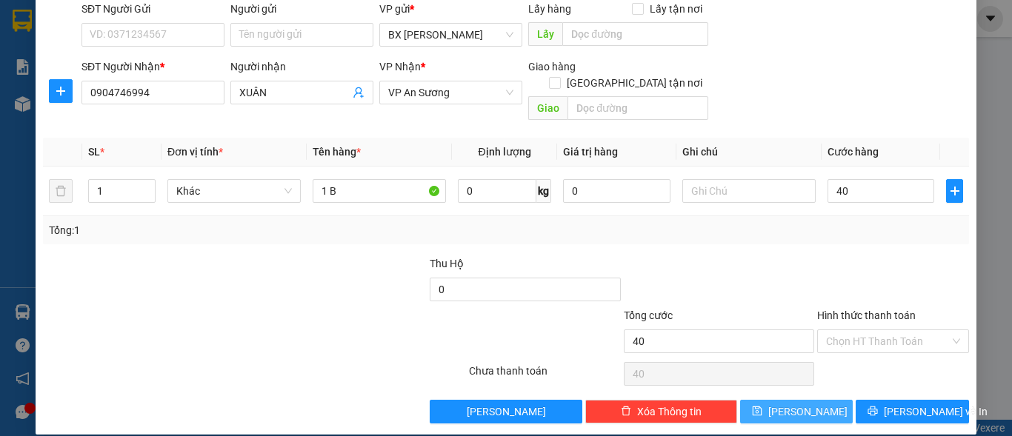
type input "40.000"
click at [805, 400] on button "[PERSON_NAME]" at bounding box center [796, 412] width 113 height 24
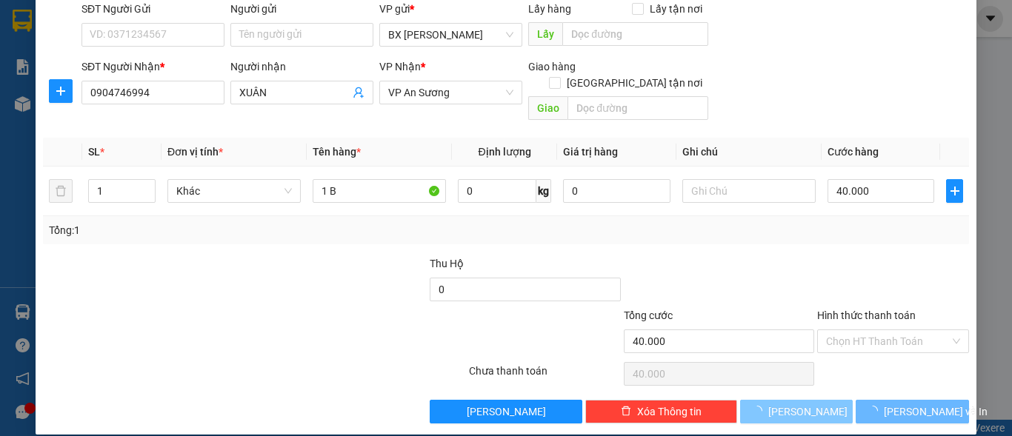
type input "0"
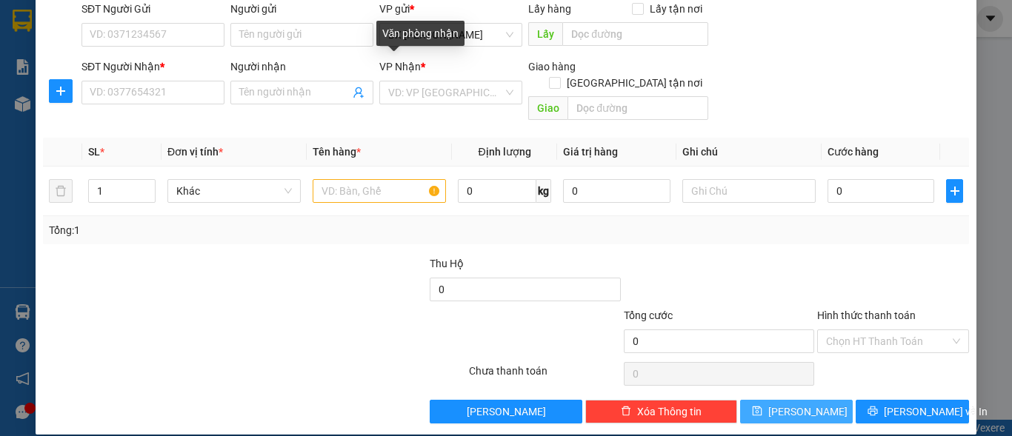
scroll to position [38, 0]
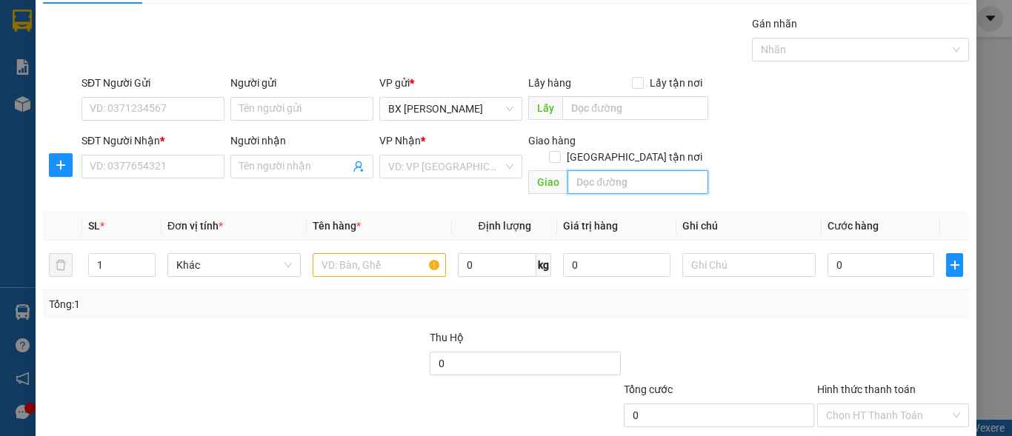
click at [587, 170] on input "text" at bounding box center [638, 182] width 141 height 24
type input "D"
type input "Đ"
type input "D"
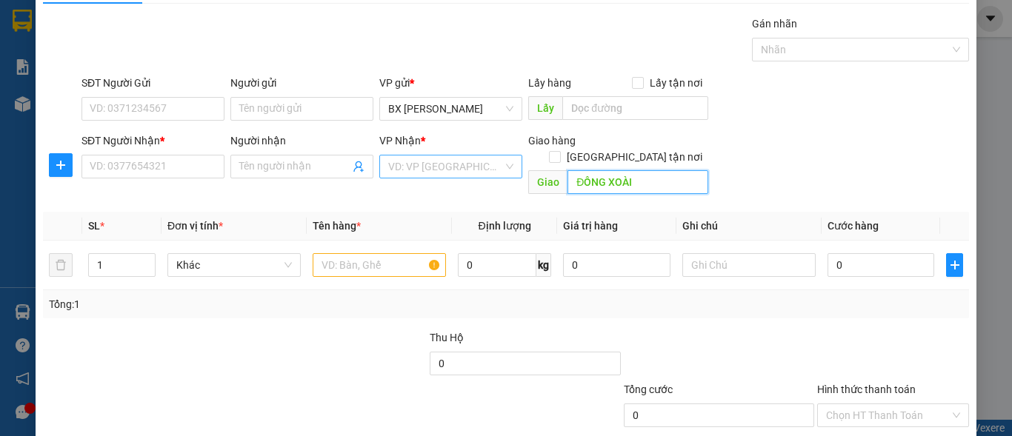
click at [500, 171] on div "VD: VP [GEOGRAPHIC_DATA]" at bounding box center [450, 167] width 143 height 24
type input "ĐỒNG XOÀI"
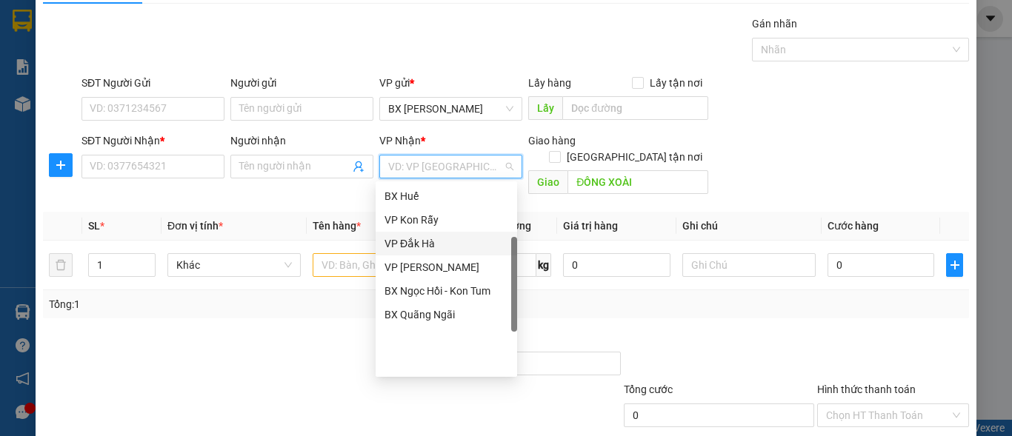
scroll to position [18, 0]
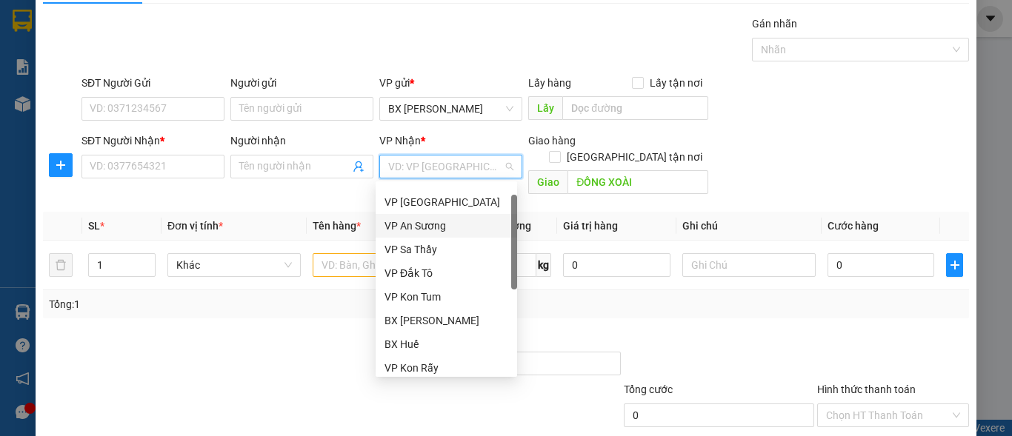
click at [450, 218] on div "VP An Sương" at bounding box center [447, 226] width 124 height 16
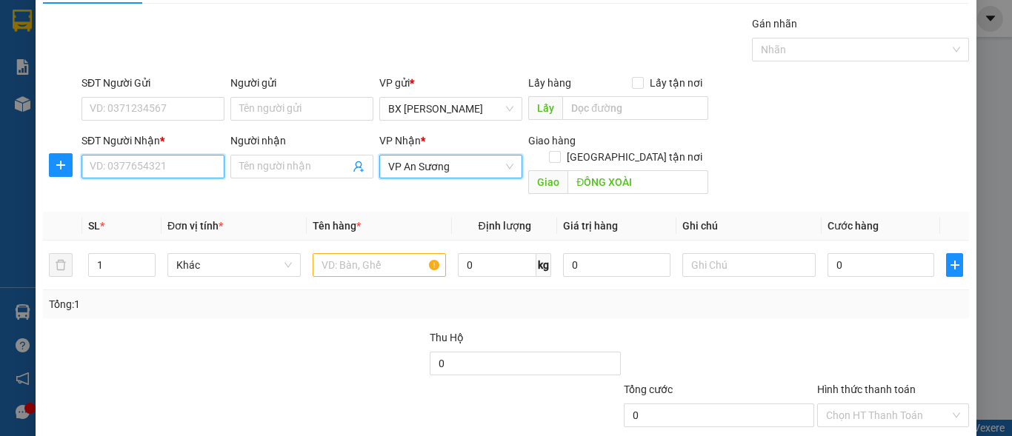
click at [169, 167] on input "SĐT Người Nhận *" at bounding box center [153, 167] width 143 height 24
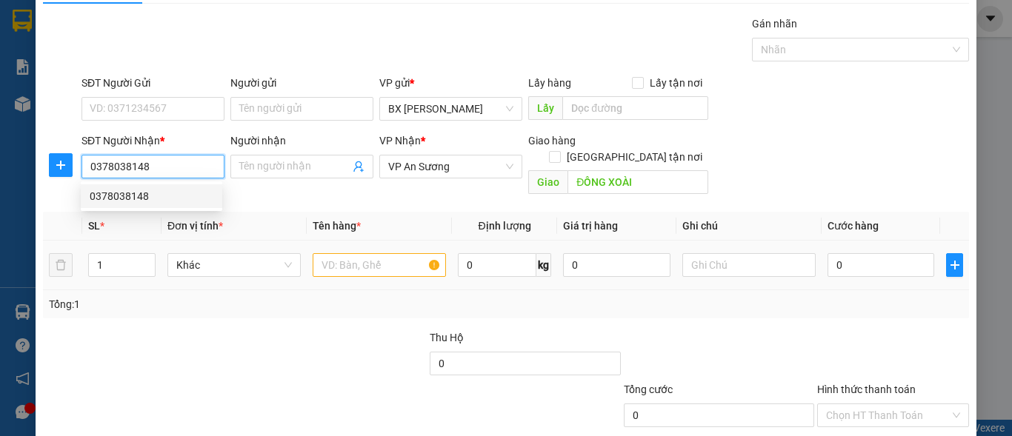
type input "0378038148"
drag, startPoint x: 113, startPoint y: 234, endPoint x: 105, endPoint y: 250, distance: 17.9
click at [105, 250] on div "1" at bounding box center [121, 265] width 67 height 30
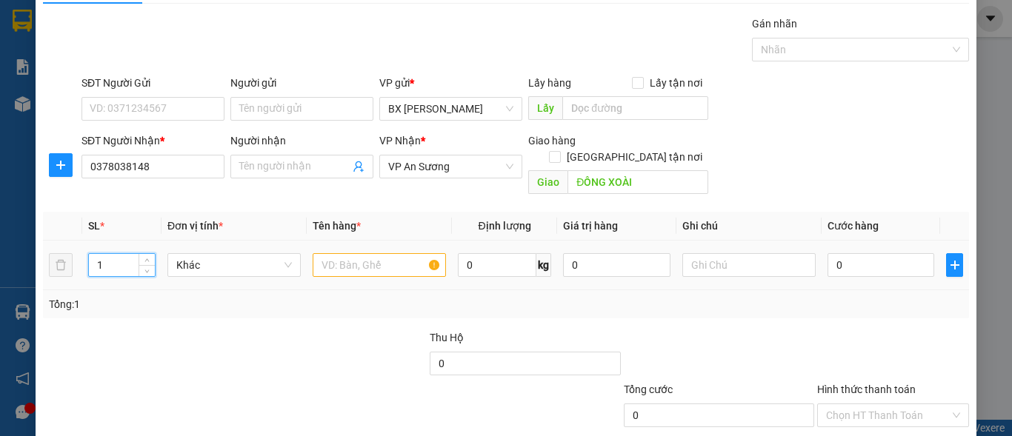
drag, startPoint x: 105, startPoint y: 250, endPoint x: 93, endPoint y: 253, distance: 12.2
click at [93, 254] on input "1" at bounding box center [122, 265] width 66 height 22
type input "2"
click at [358, 261] on div at bounding box center [379, 265] width 133 height 30
click at [390, 253] on input "text" at bounding box center [379, 265] width 133 height 24
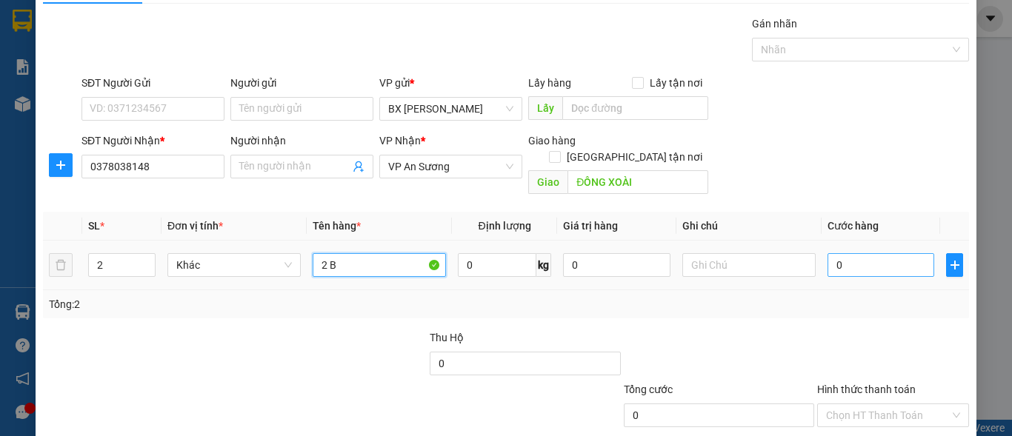
type input "2 B"
click at [831, 253] on input "0" at bounding box center [881, 265] width 107 height 24
type input "2"
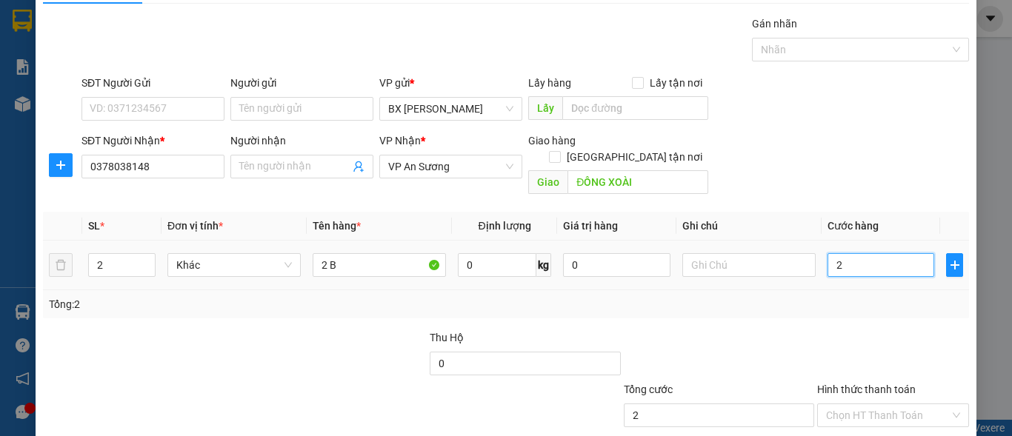
type input "20"
type input "200"
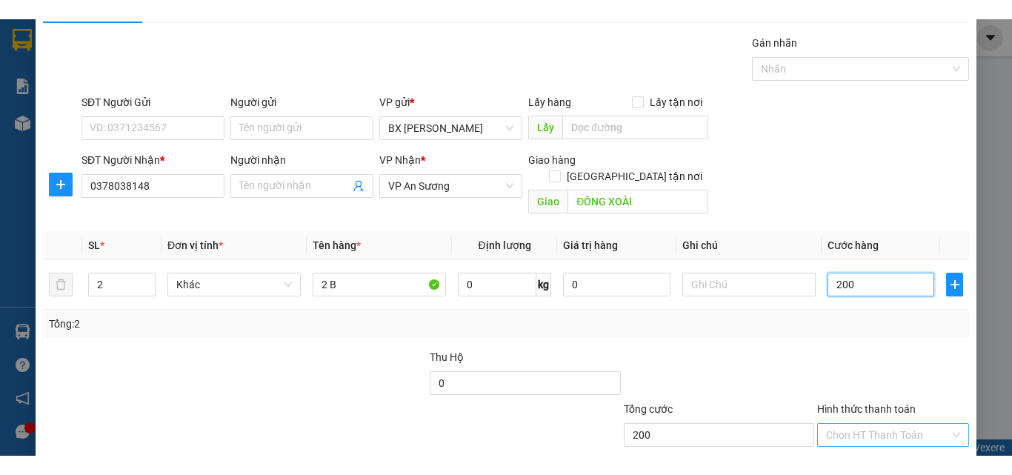
scroll to position [112, 0]
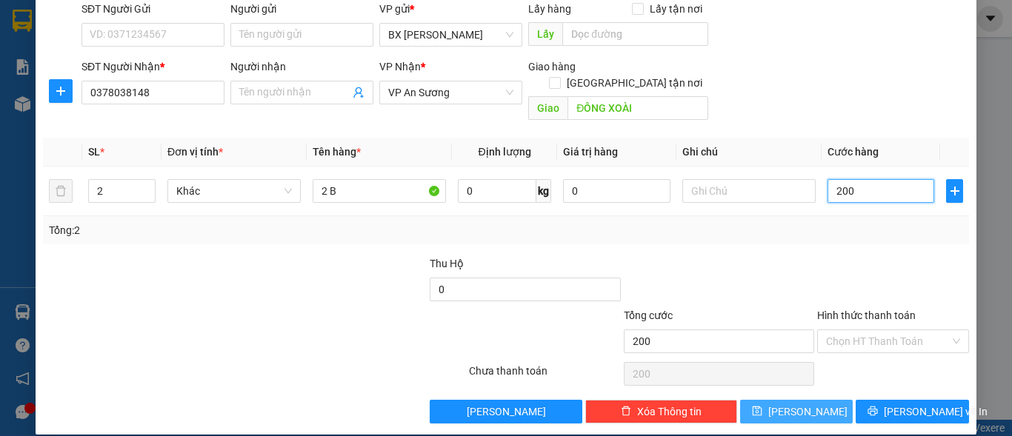
type input "200"
type input "200.000"
click at [816, 400] on button "[PERSON_NAME]" at bounding box center [796, 412] width 113 height 24
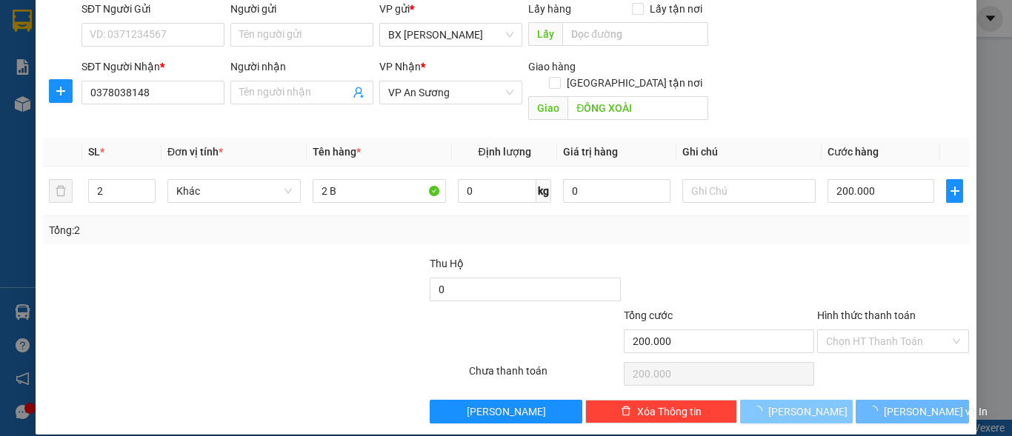
type input "0"
type input "1"
type input "0"
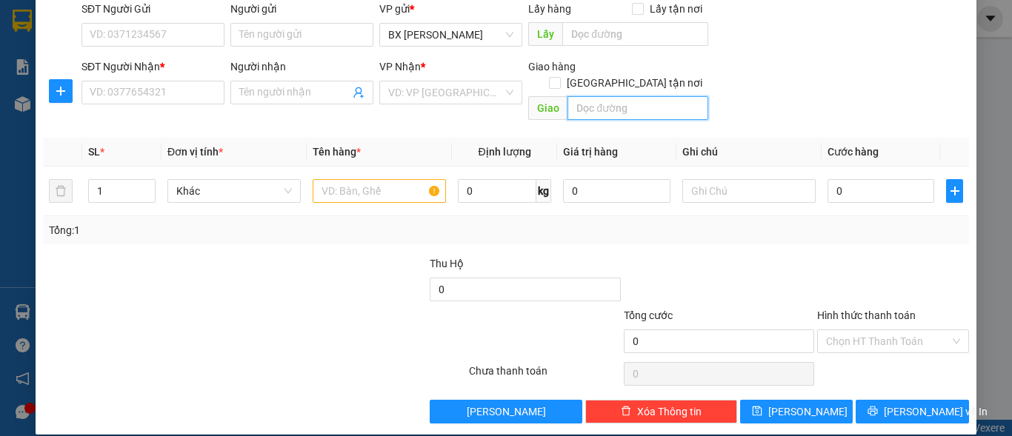
click at [655, 100] on input "text" at bounding box center [638, 108] width 141 height 24
type input "BẾN CÁT"
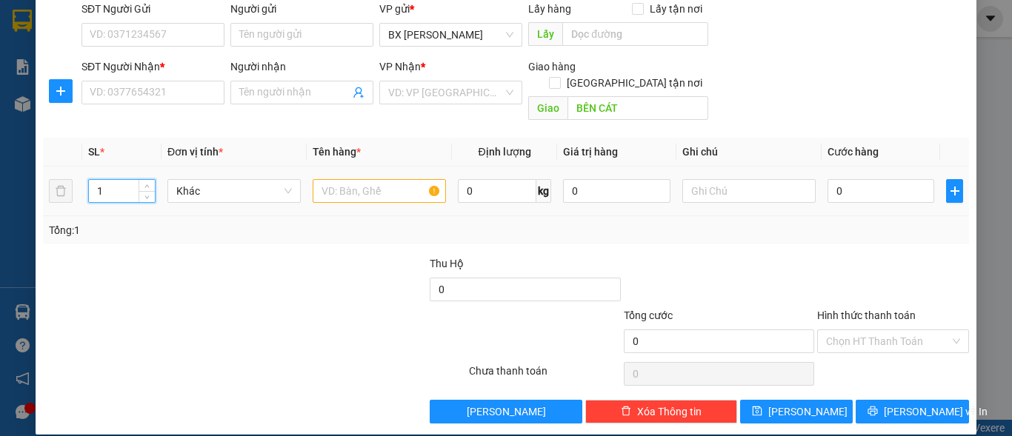
drag, startPoint x: 102, startPoint y: 176, endPoint x: 85, endPoint y: 175, distance: 16.3
click at [85, 174] on td "1" at bounding box center [121, 192] width 79 height 50
type input "4"
click at [356, 179] on input "text" at bounding box center [379, 191] width 133 height 24
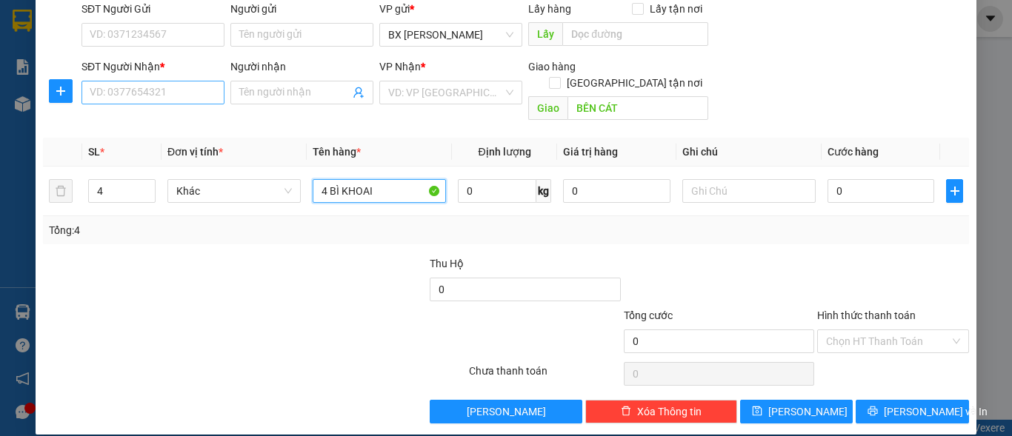
type input "4 BÌ KHOAI"
click at [188, 103] on input "SĐT Người Nhận *" at bounding box center [153, 93] width 143 height 24
type input "0971313408"
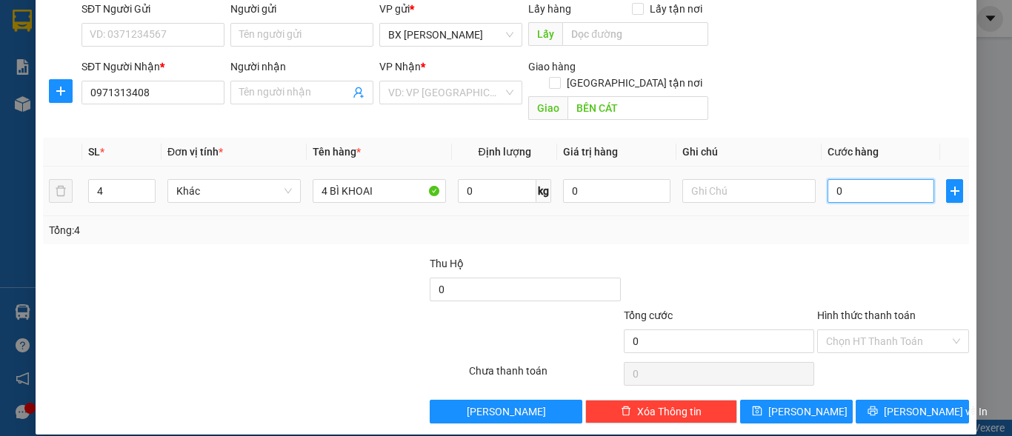
click at [830, 179] on input "0" at bounding box center [881, 191] width 107 height 24
type input "2"
type input "20"
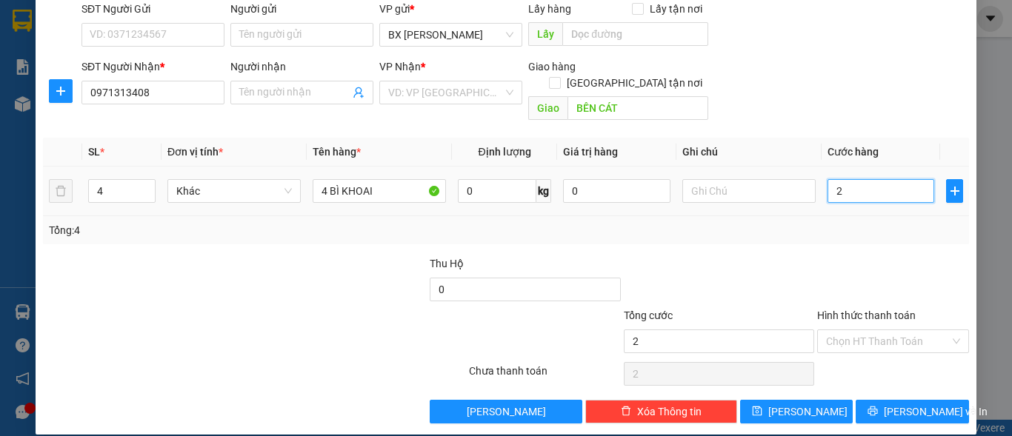
type input "20"
type input "200"
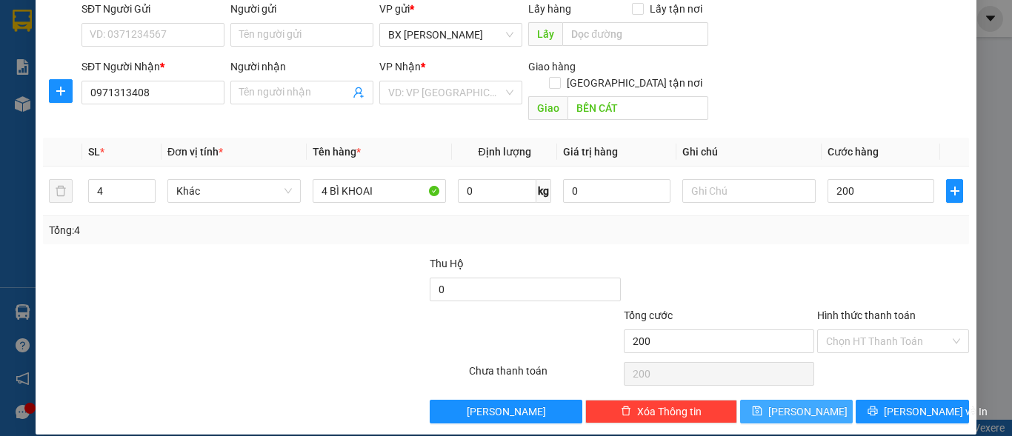
type input "200.000"
click at [805, 400] on button "[PERSON_NAME]" at bounding box center [796, 412] width 113 height 24
click at [503, 91] on div "VD: VP [GEOGRAPHIC_DATA]" at bounding box center [450, 93] width 143 height 24
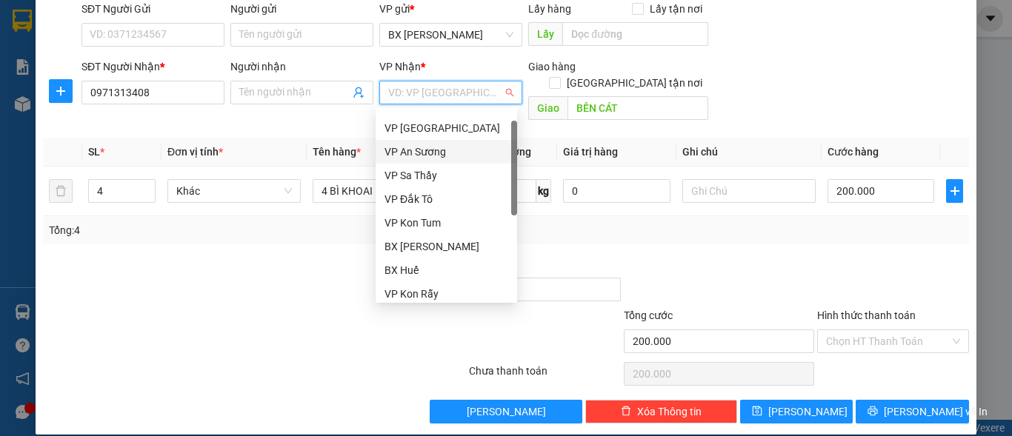
click at [444, 143] on div "VP An Sương" at bounding box center [447, 152] width 142 height 24
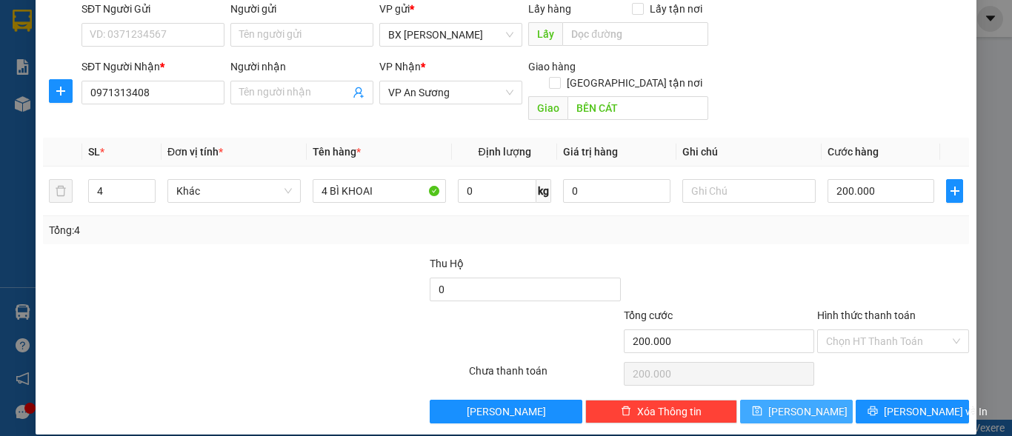
click at [802, 404] on span "[PERSON_NAME]" at bounding box center [807, 412] width 79 height 16
type input "0"
type input "1"
type input "0"
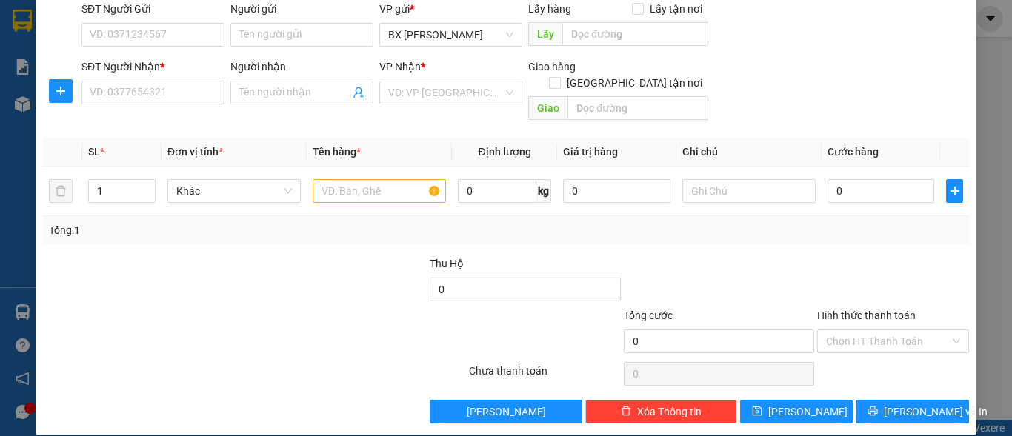
click at [690, 147] on th "Ghi chú" at bounding box center [748, 152] width 145 height 29
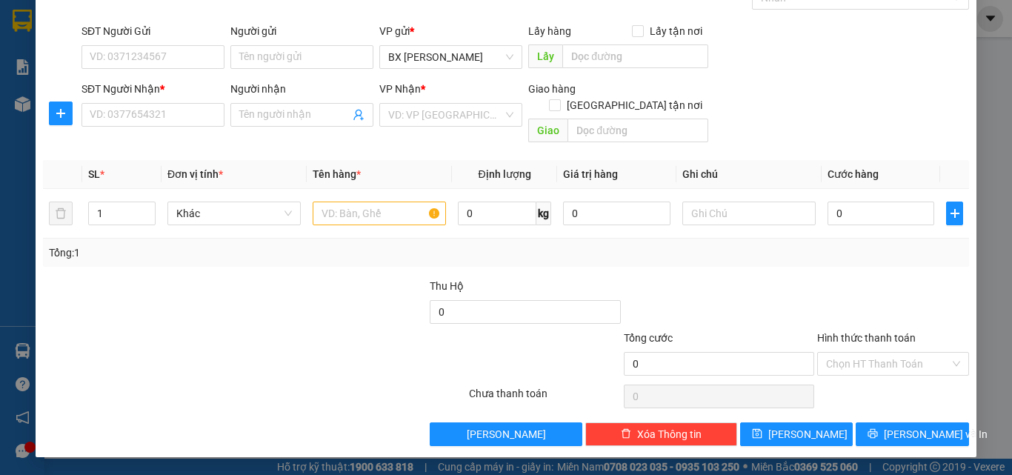
scroll to position [73, 0]
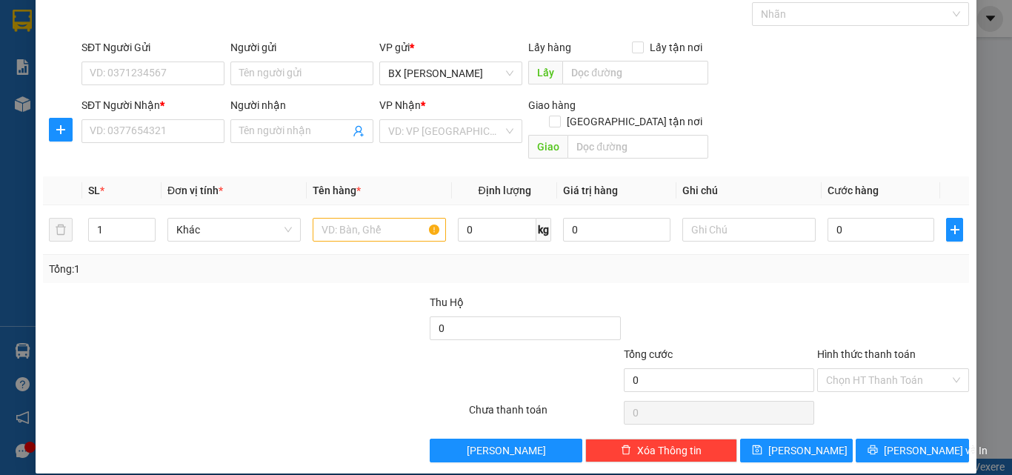
click at [982, 56] on div "TẠO ĐƠN HÀNG Yêu cầu xuất hóa đơn điện tử Transit Pickup Surcharge Ids Transit …" at bounding box center [506, 237] width 1012 height 475
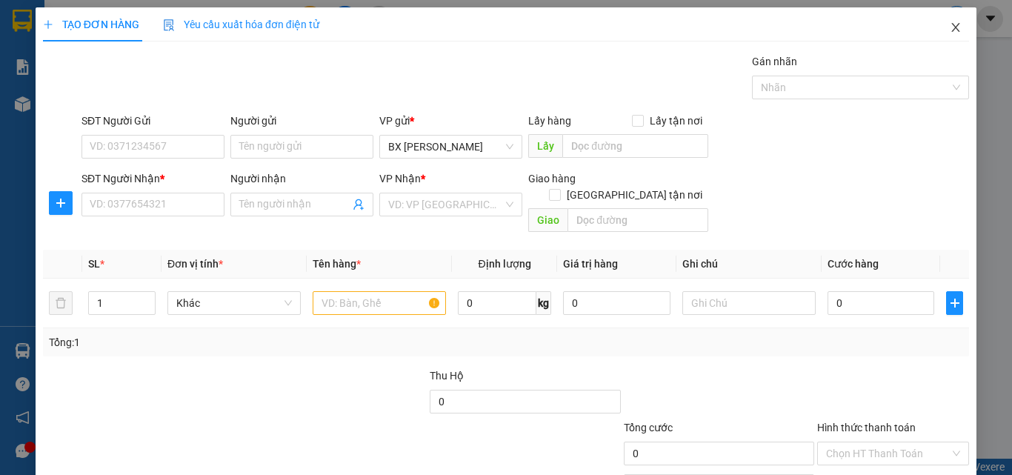
click at [950, 28] on icon "close" at bounding box center [956, 27] width 12 height 12
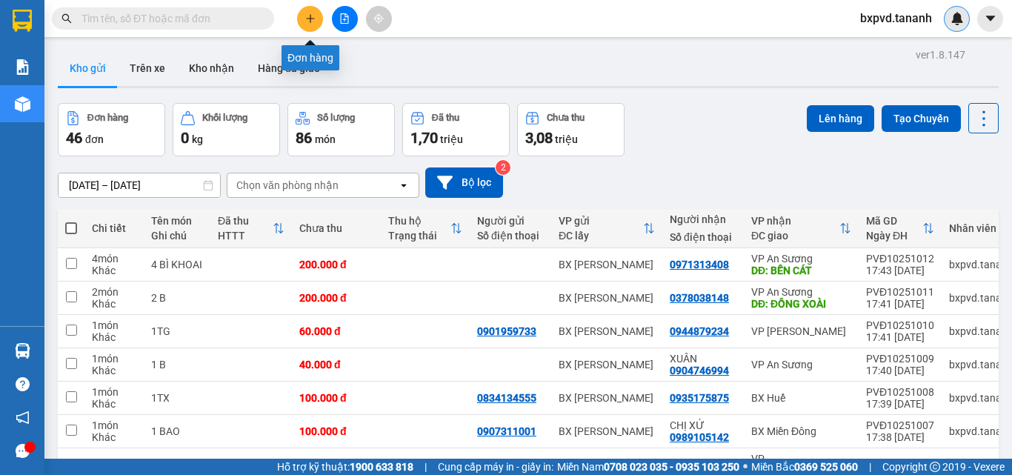
click at [307, 15] on icon "plus" at bounding box center [310, 18] width 10 height 10
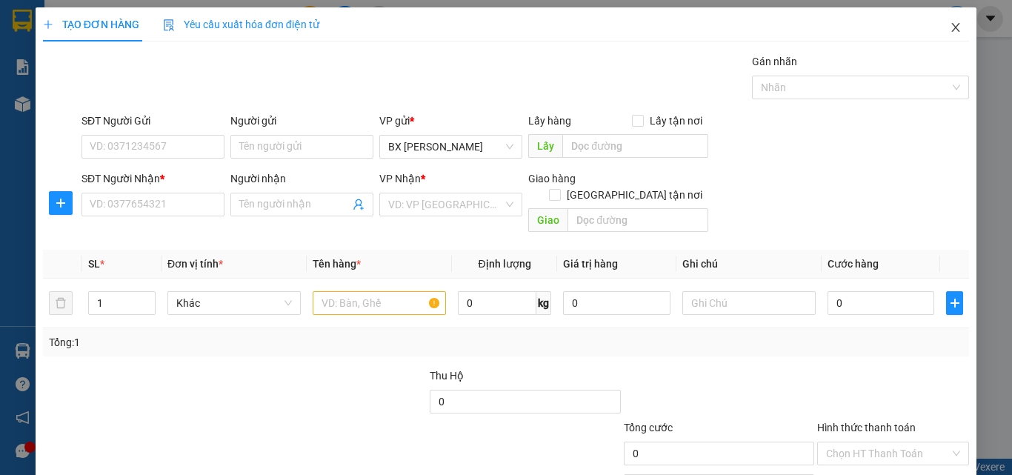
click at [950, 25] on icon "close" at bounding box center [956, 27] width 12 height 12
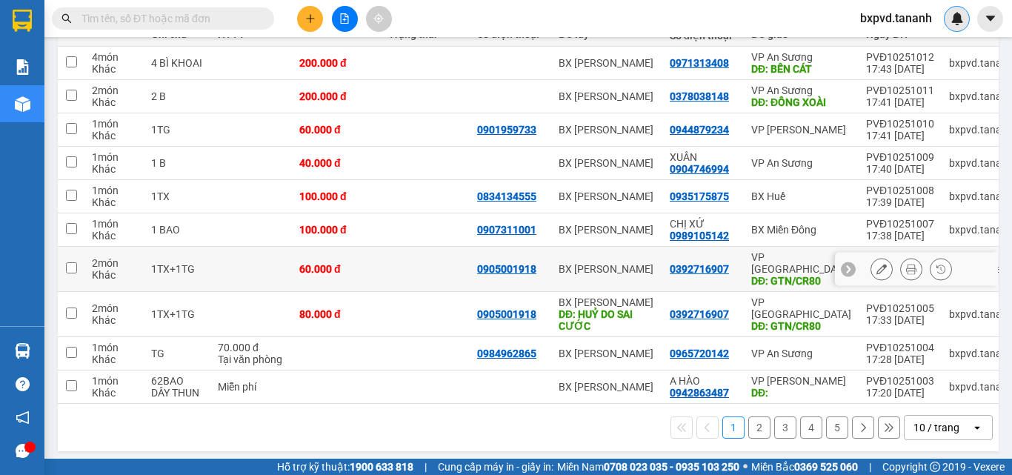
scroll to position [53, 0]
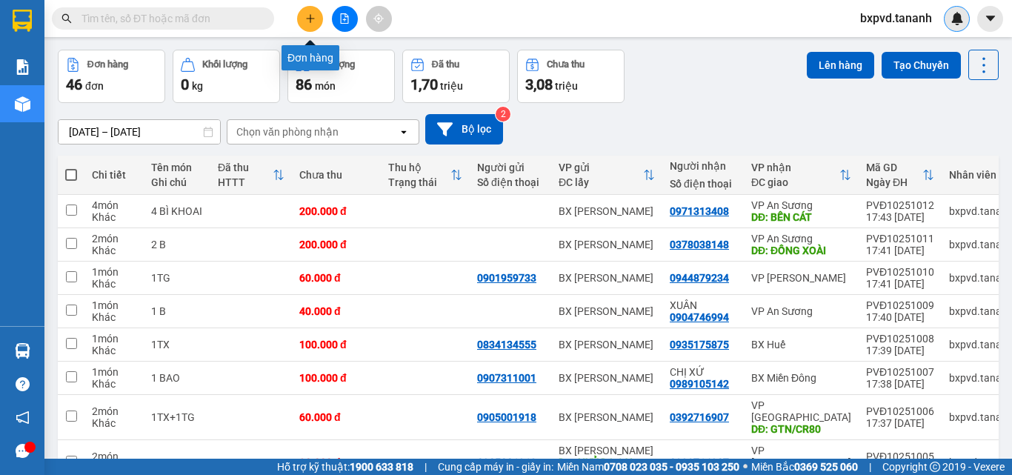
click at [308, 21] on icon "plus" at bounding box center [310, 18] width 10 height 10
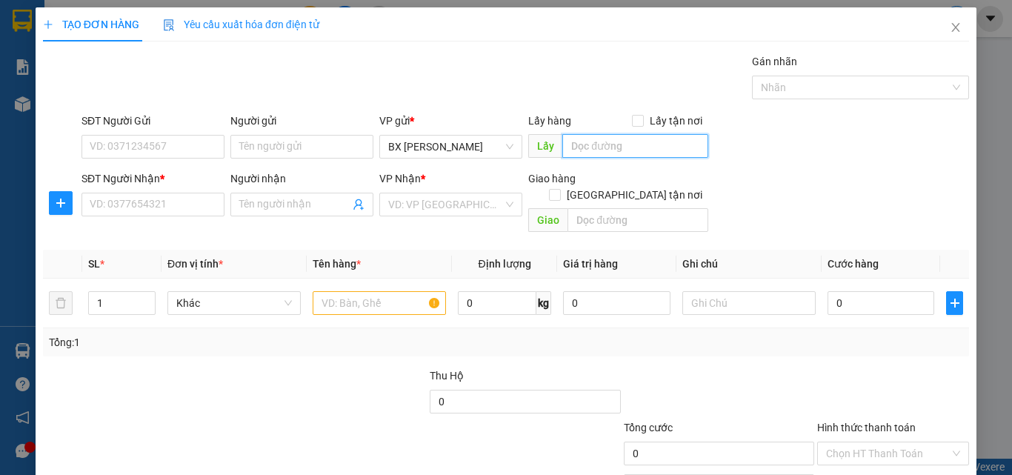
click at [585, 147] on input "text" at bounding box center [635, 146] width 146 height 24
type input "RAU LY"
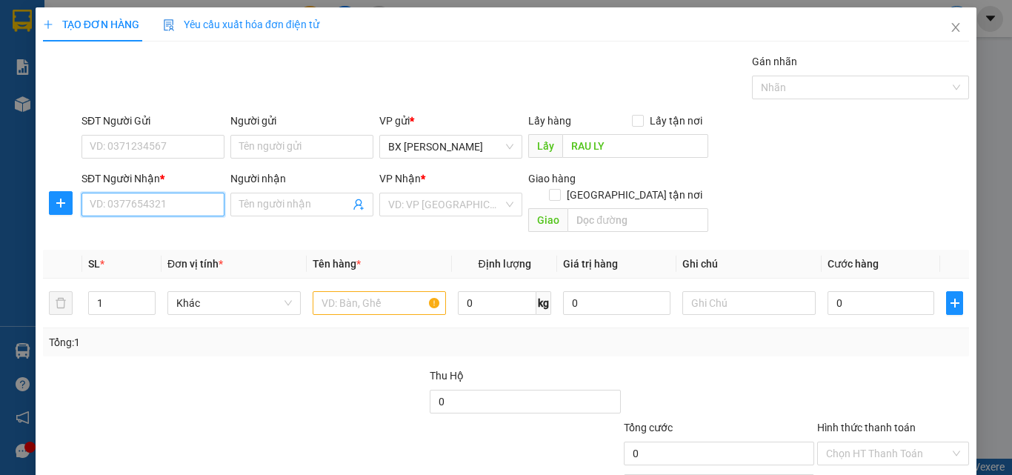
click at [174, 213] on input "SĐT Người Nhận *" at bounding box center [153, 205] width 143 height 24
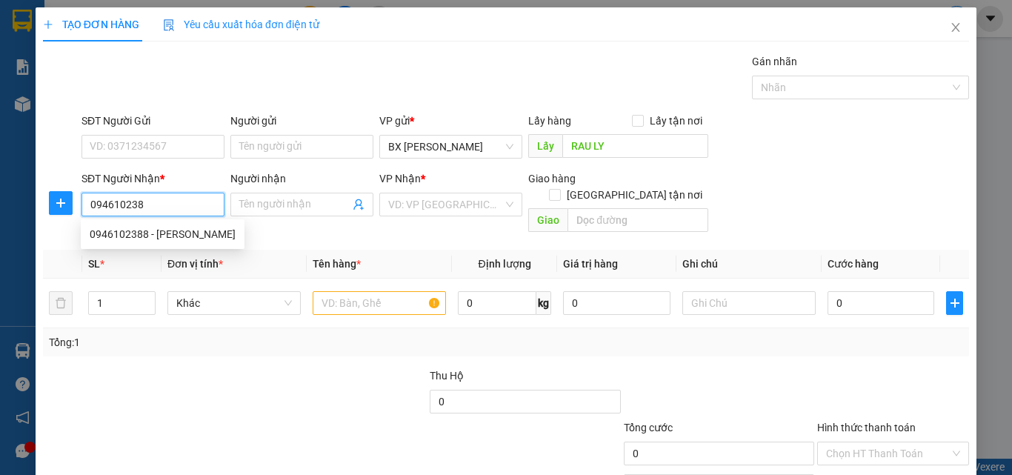
type input "0946102388"
click at [204, 233] on div "0946102388 - [PERSON_NAME]" at bounding box center [163, 234] width 146 height 16
type input "HOÀI MỘNG"
type input "210.000"
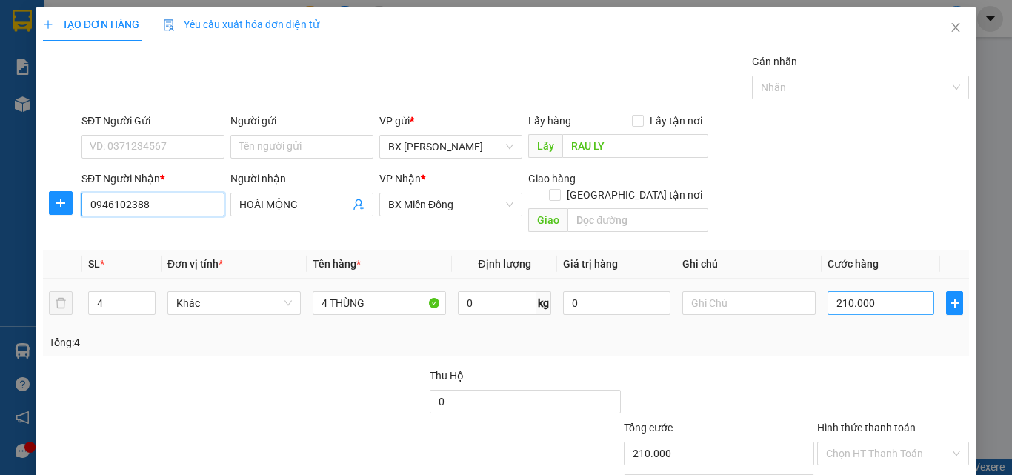
type input "0946102388"
click at [884, 293] on input "210.000" at bounding box center [881, 303] width 107 height 24
type input "2"
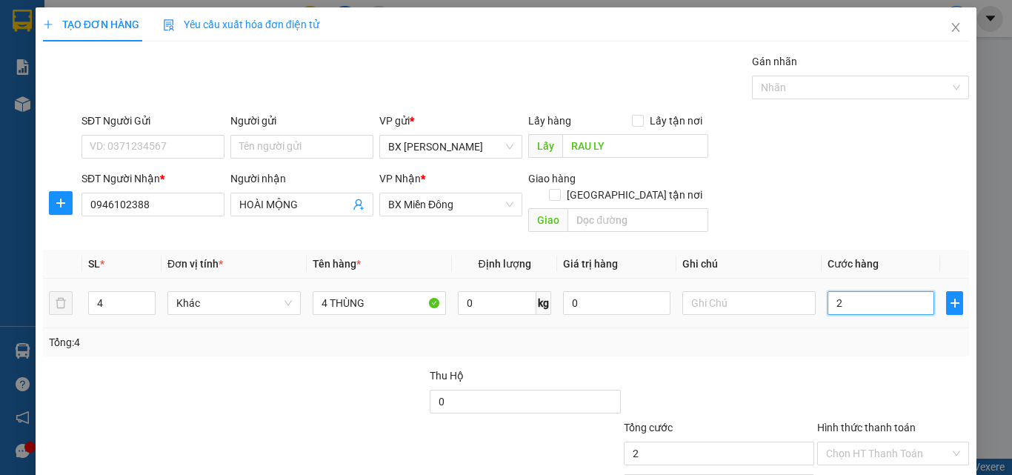
type input "22"
type input "220"
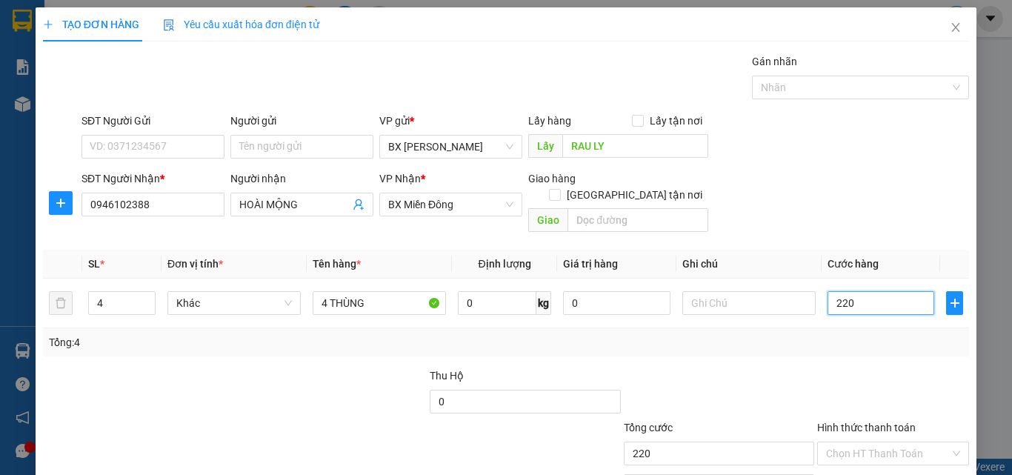
scroll to position [73, 0]
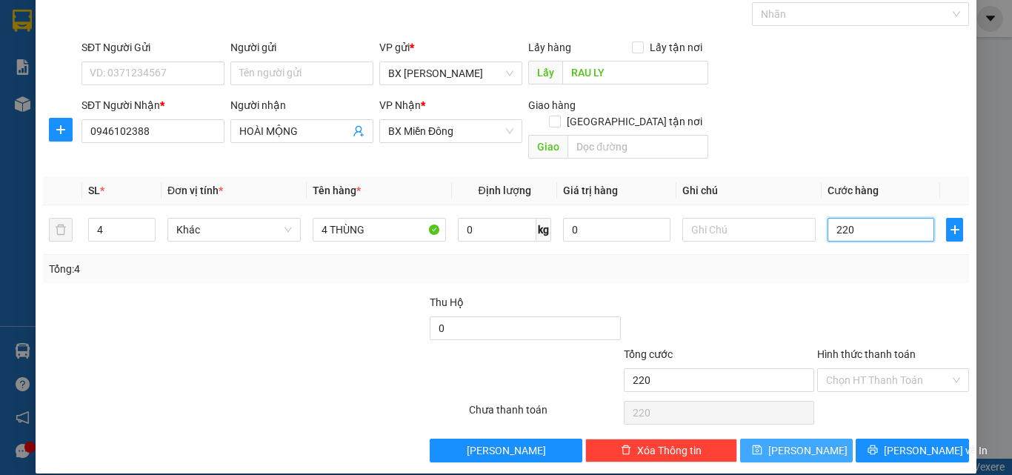
type input "220"
type input "220.000"
click at [811, 436] on button "[PERSON_NAME]" at bounding box center [796, 451] width 113 height 24
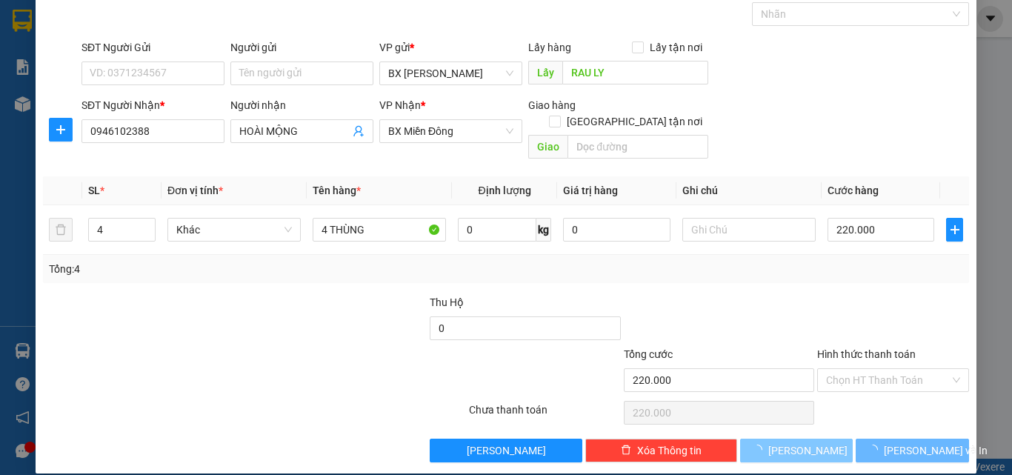
type input "0"
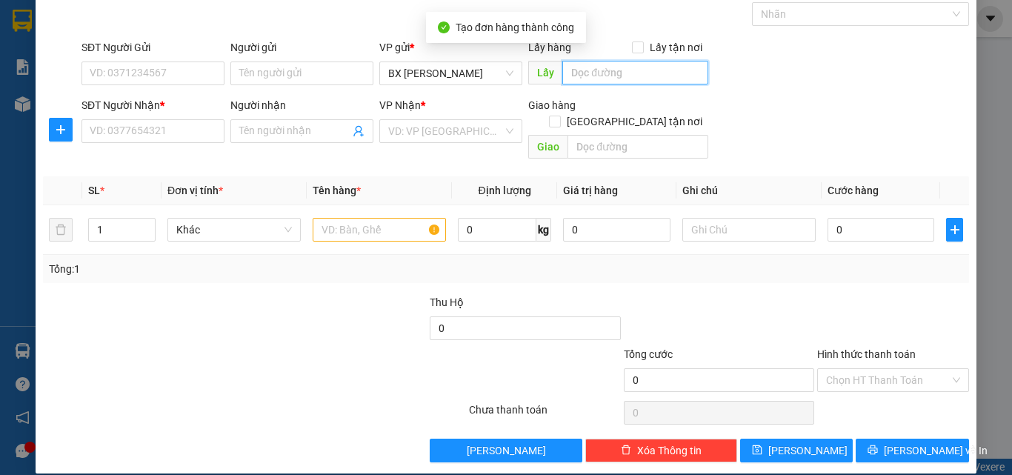
click at [595, 79] on input "text" at bounding box center [635, 73] width 146 height 24
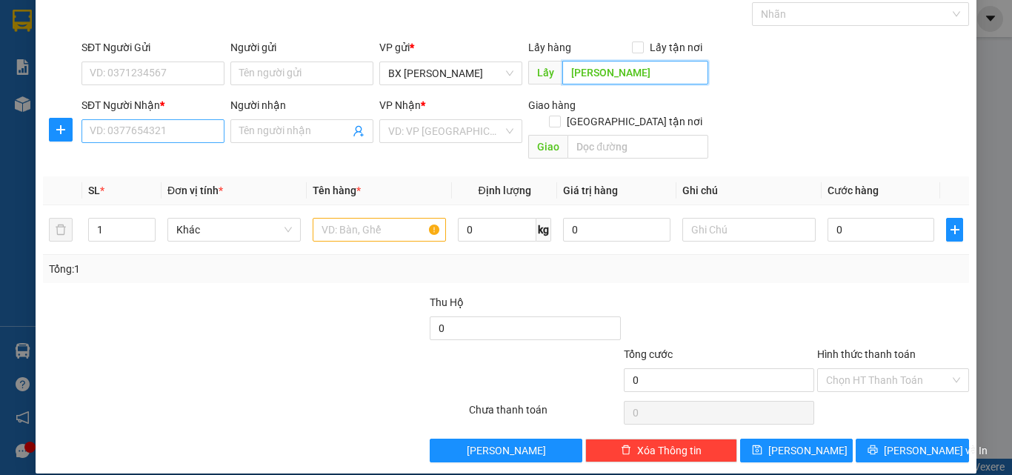
type input "[PERSON_NAME]"
click at [193, 133] on input "SĐT Người Nhận *" at bounding box center [153, 131] width 143 height 24
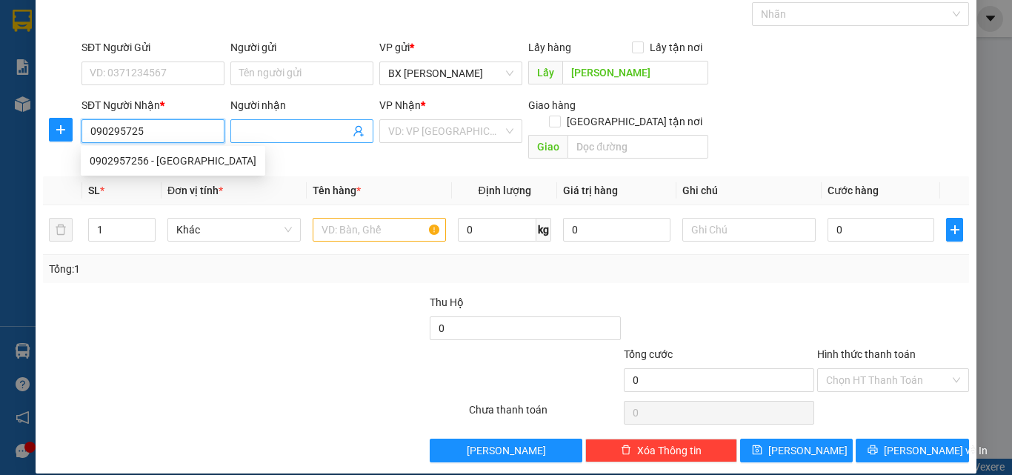
type input "0902957256"
click at [172, 154] on div "0902957256 - [GEOGRAPHIC_DATA]" at bounding box center [173, 161] width 167 height 16
type input "NGA"
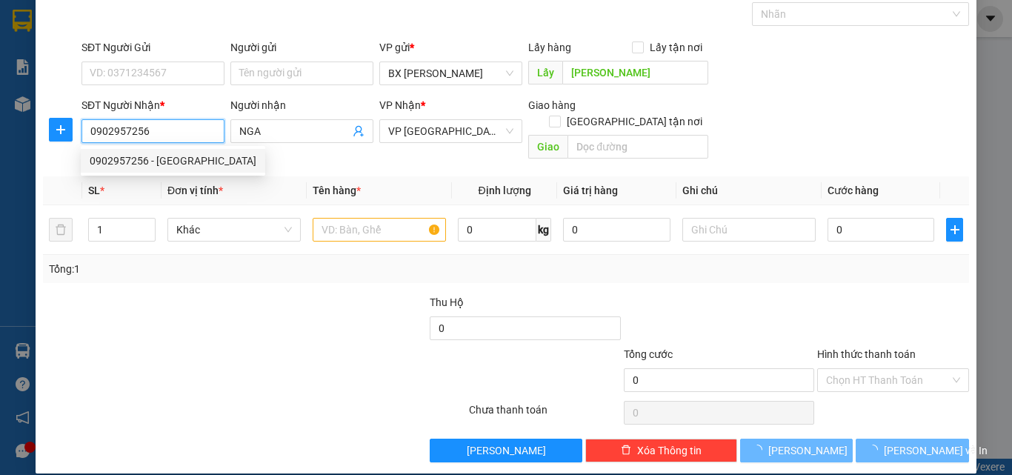
type input "40.000"
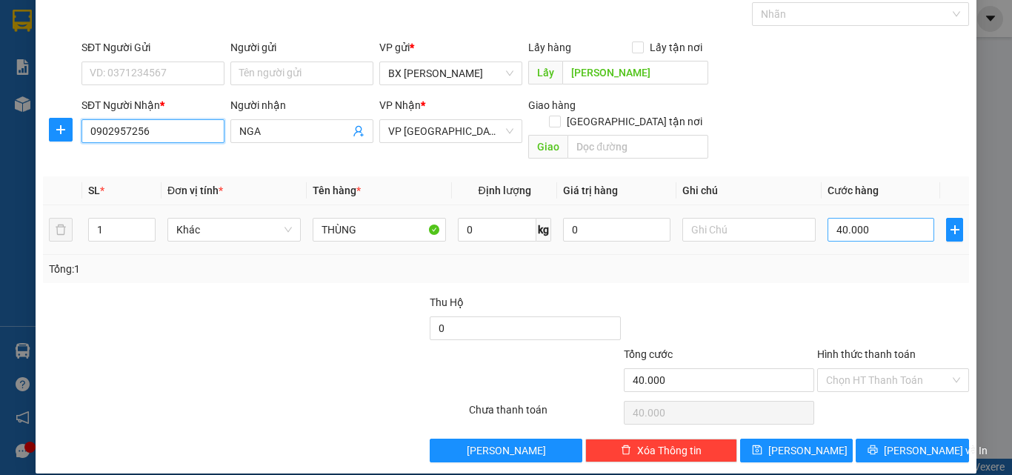
type input "0902957256"
click at [869, 218] on input "40.000" at bounding box center [881, 230] width 107 height 24
type input "5"
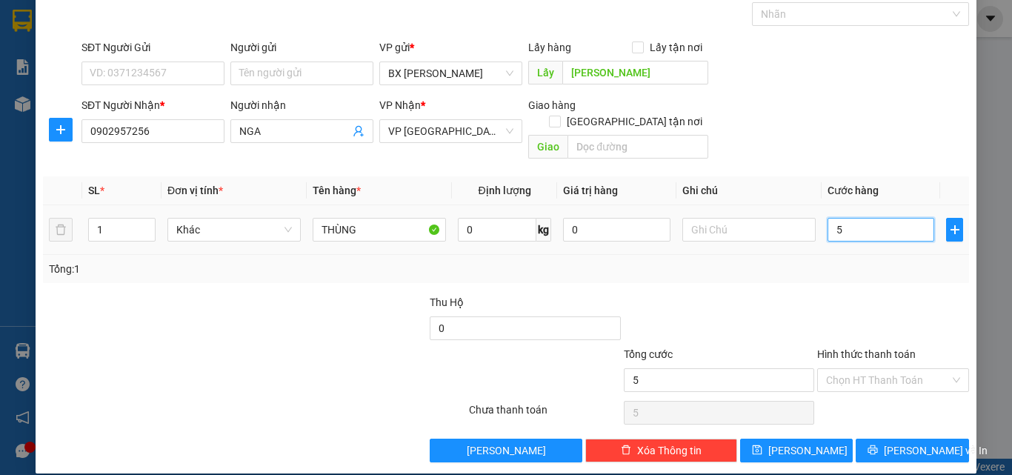
type input "50"
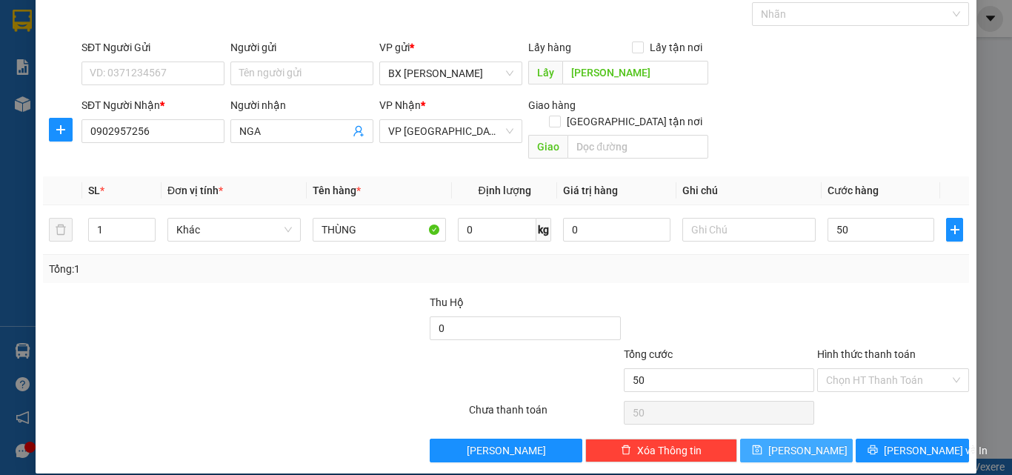
type input "50.000"
click at [789, 436] on span "[PERSON_NAME]" at bounding box center [807, 450] width 79 height 16
type input "0"
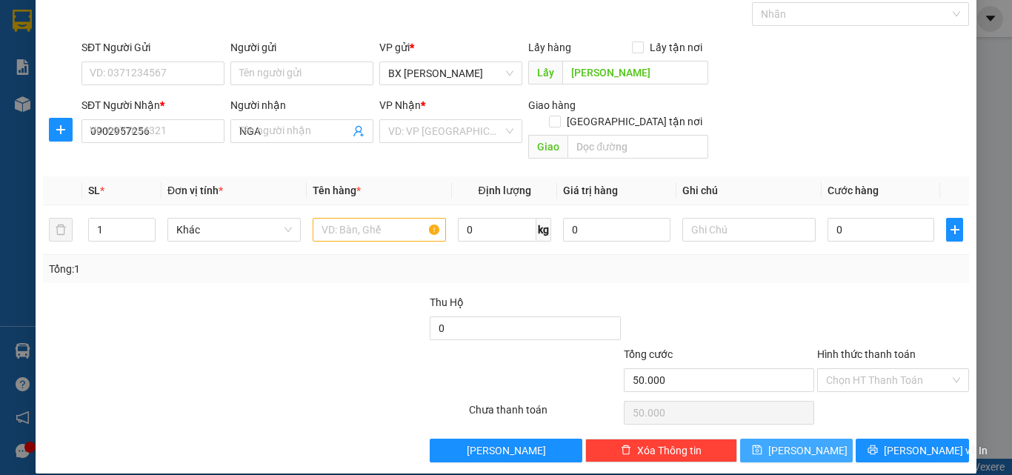
type input "0"
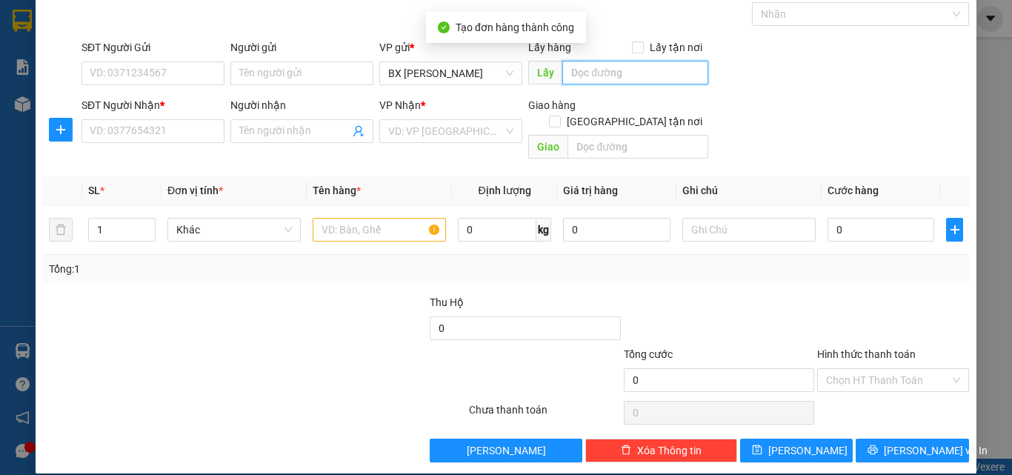
click at [625, 62] on input "text" at bounding box center [635, 73] width 146 height 24
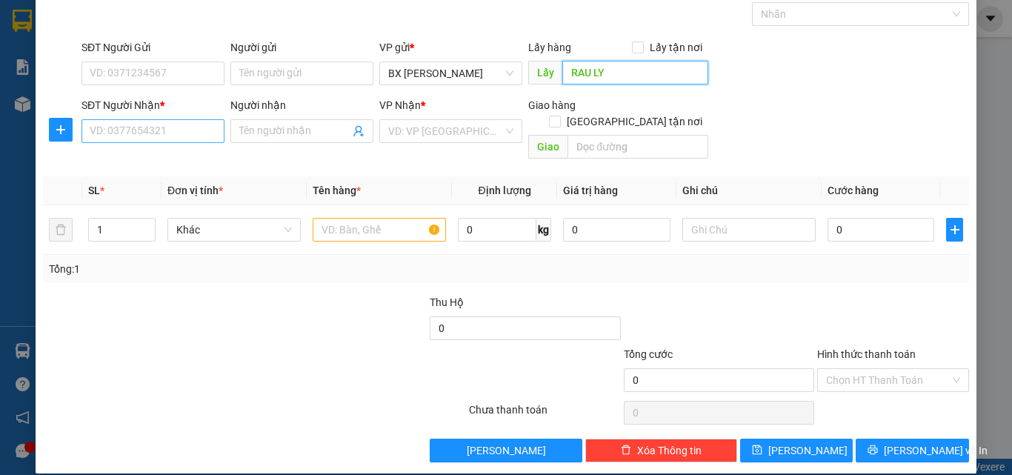
type input "RAU LY"
click at [117, 139] on input "SĐT Người Nhận *" at bounding box center [153, 131] width 143 height 24
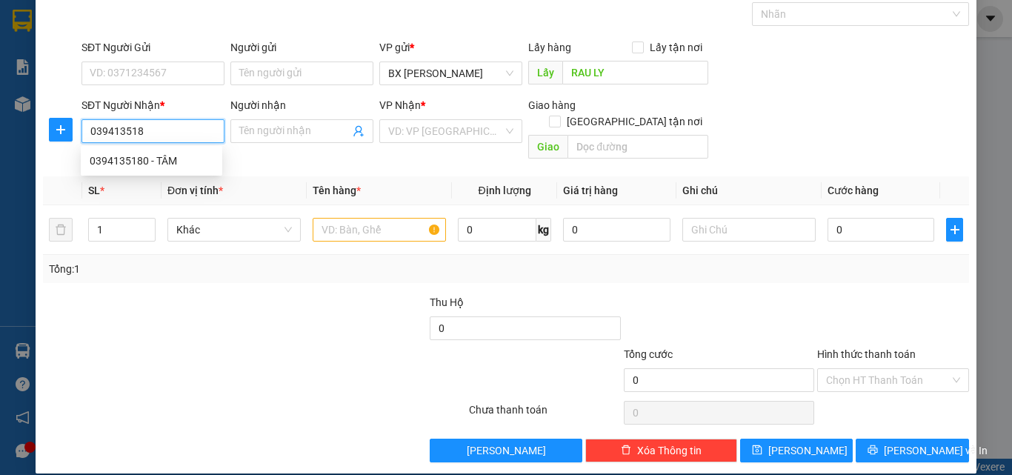
type input "0394135180"
click at [171, 157] on div "0394135180 - TÂM" at bounding box center [152, 161] width 124 height 16
type input "TÂM"
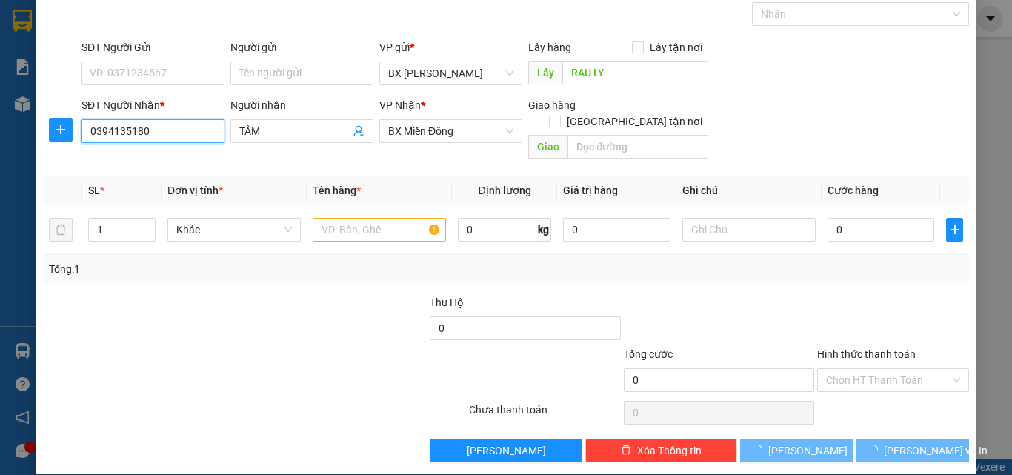
type input "150.000"
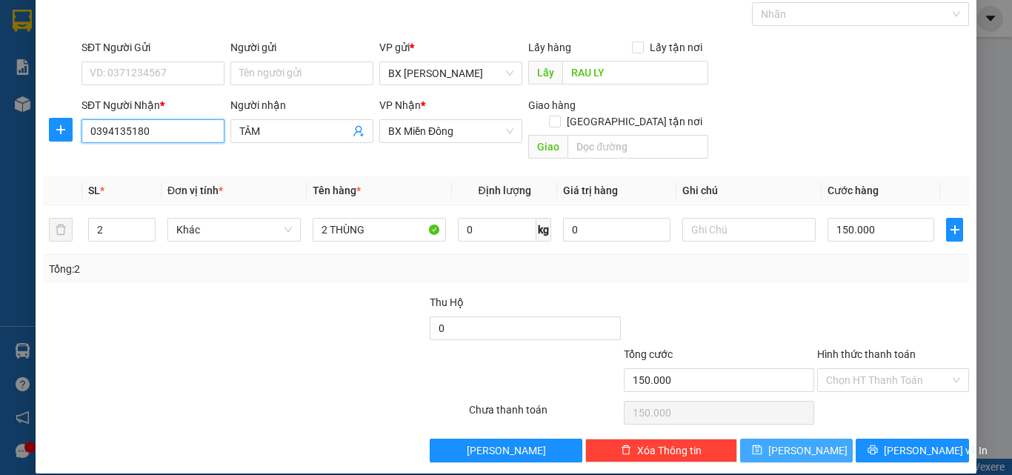
type input "0394135180"
click at [804, 436] on span "[PERSON_NAME]" at bounding box center [807, 450] width 79 height 16
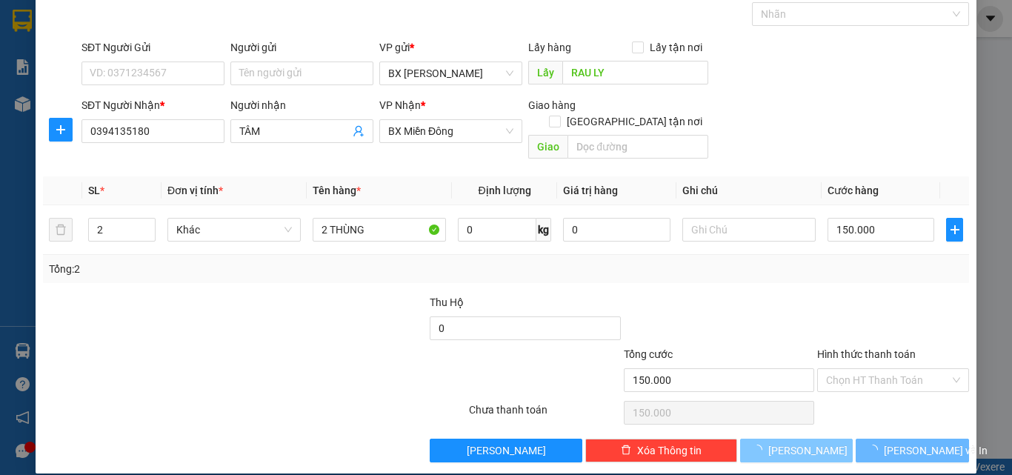
type input "0"
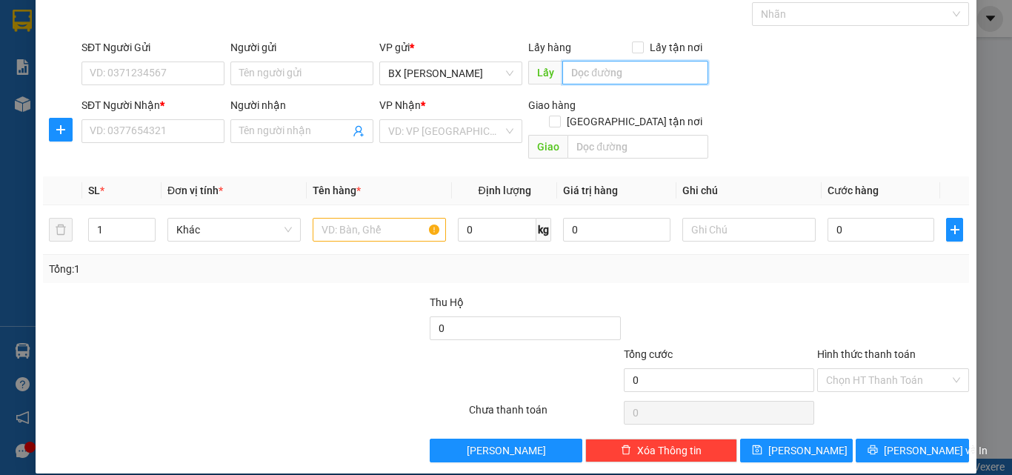
click at [577, 72] on input "text" at bounding box center [635, 73] width 146 height 24
type input "RAU LY"
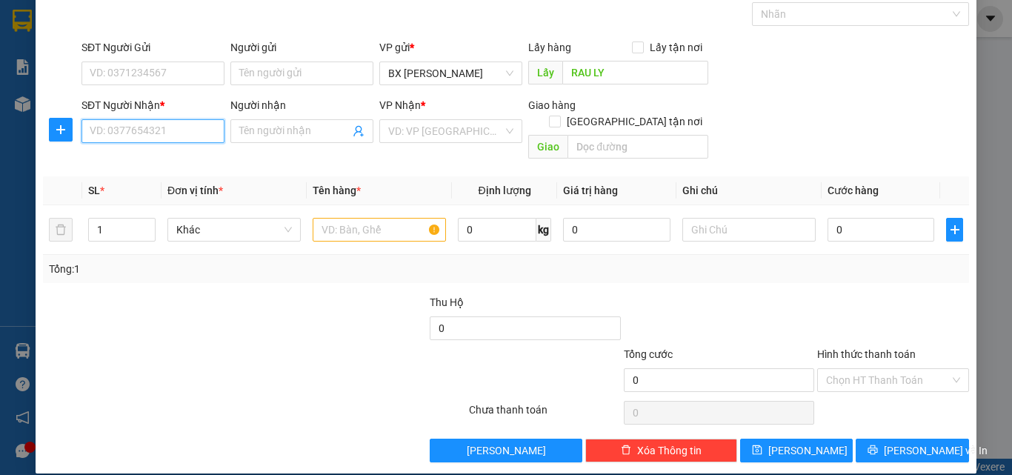
click at [207, 136] on input "SĐT Người Nhận *" at bounding box center [153, 131] width 143 height 24
click at [184, 159] on div "0937857402 - LION" at bounding box center [152, 161] width 124 height 16
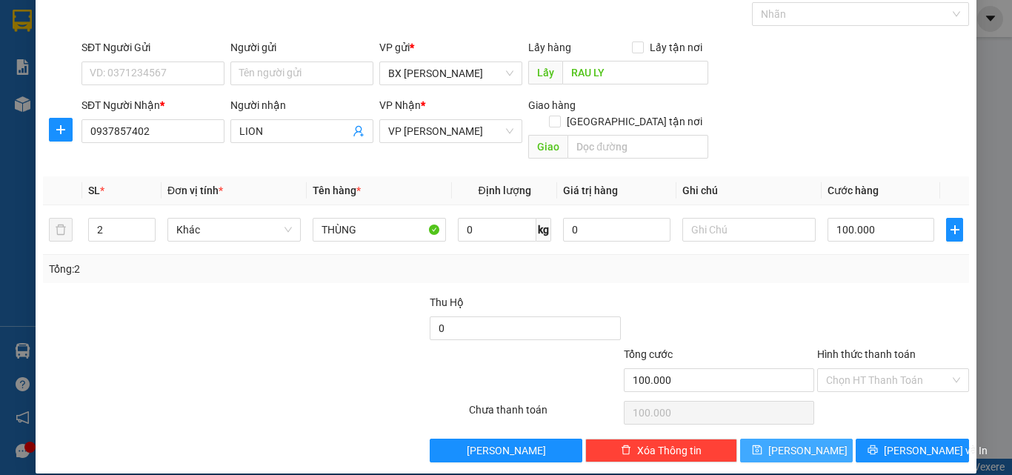
click at [762, 436] on icon "save" at bounding box center [757, 450] width 10 height 10
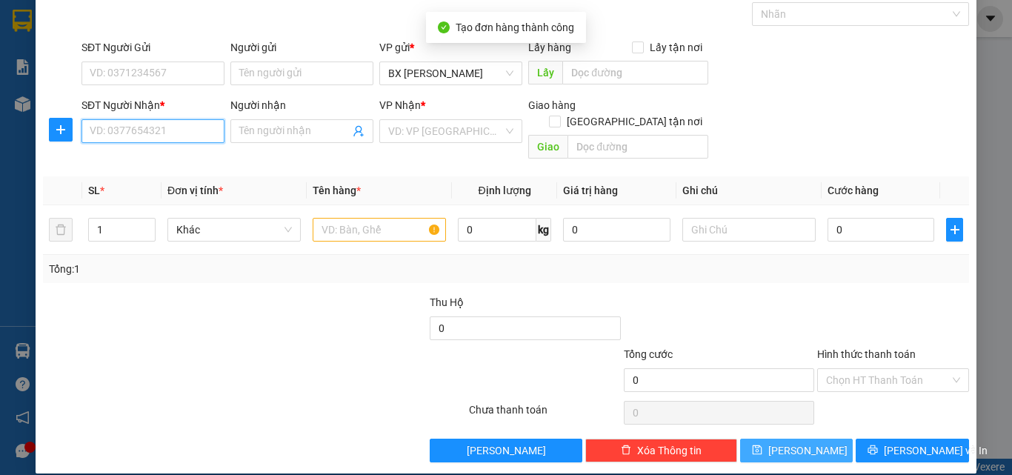
click at [155, 130] on input "SĐT Người Nhận *" at bounding box center [153, 131] width 143 height 24
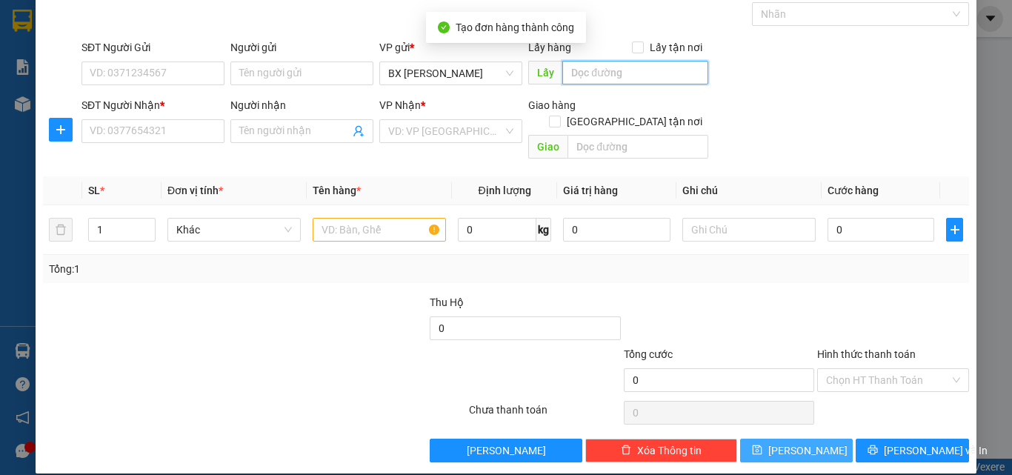
click at [600, 68] on input "text" at bounding box center [635, 73] width 146 height 24
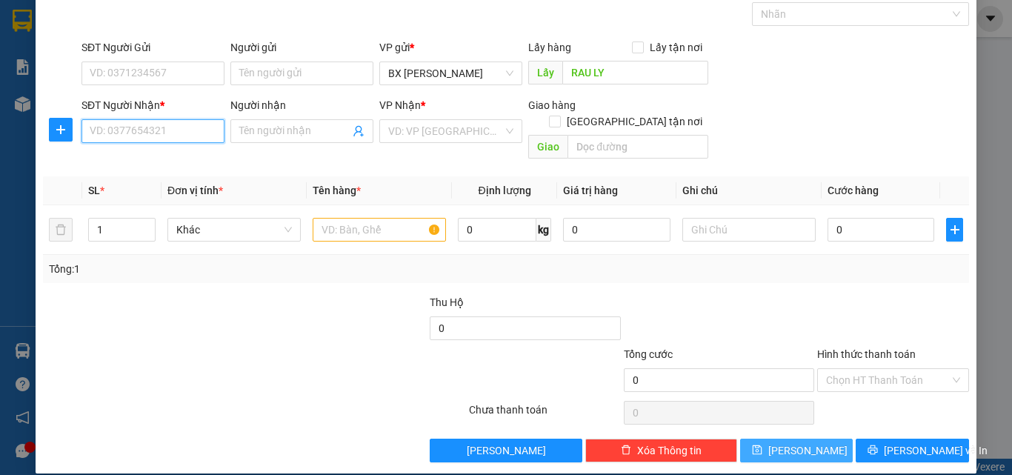
click at [167, 133] on input "SĐT Người Nhận *" at bounding box center [153, 131] width 143 height 24
click at [153, 161] on div "0845424285 - LÁ" at bounding box center [152, 161] width 124 height 16
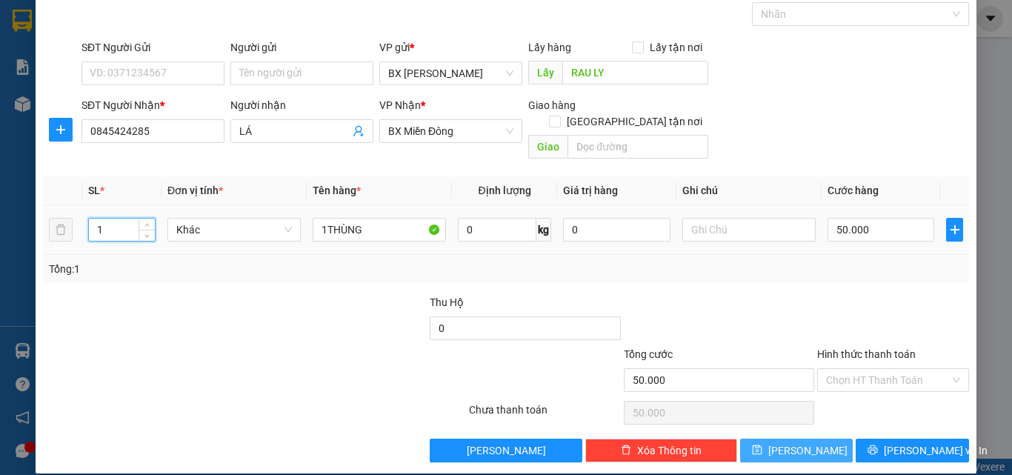
drag, startPoint x: 110, startPoint y: 219, endPoint x: 88, endPoint y: 215, distance: 21.8
click at [89, 219] on input "1" at bounding box center [122, 230] width 66 height 22
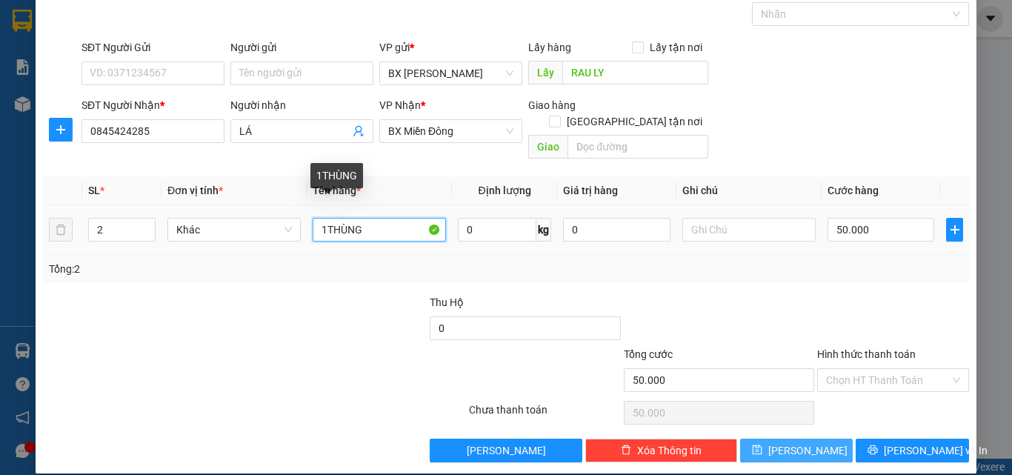
drag, startPoint x: 325, startPoint y: 212, endPoint x: 313, endPoint y: 215, distance: 12.2
click at [313, 218] on input "1THÙNG" at bounding box center [379, 230] width 133 height 24
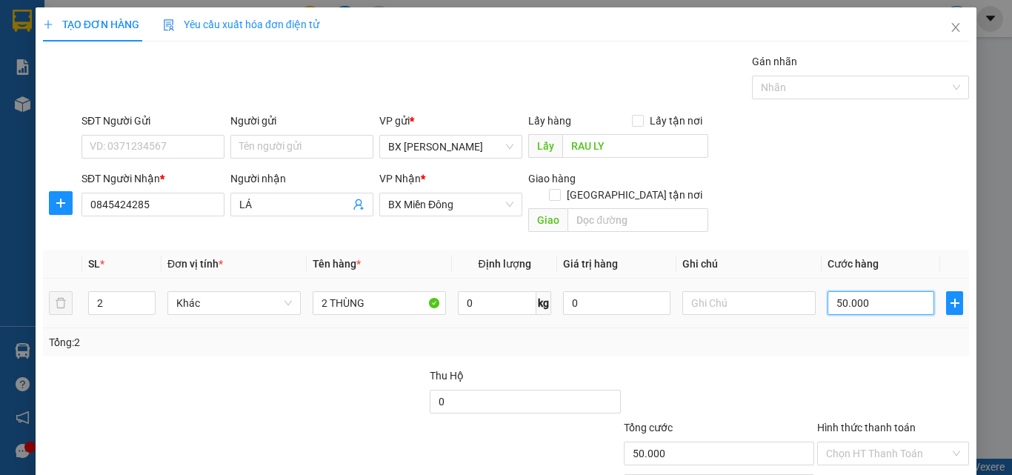
click at [881, 291] on input "50.000" at bounding box center [881, 303] width 107 height 24
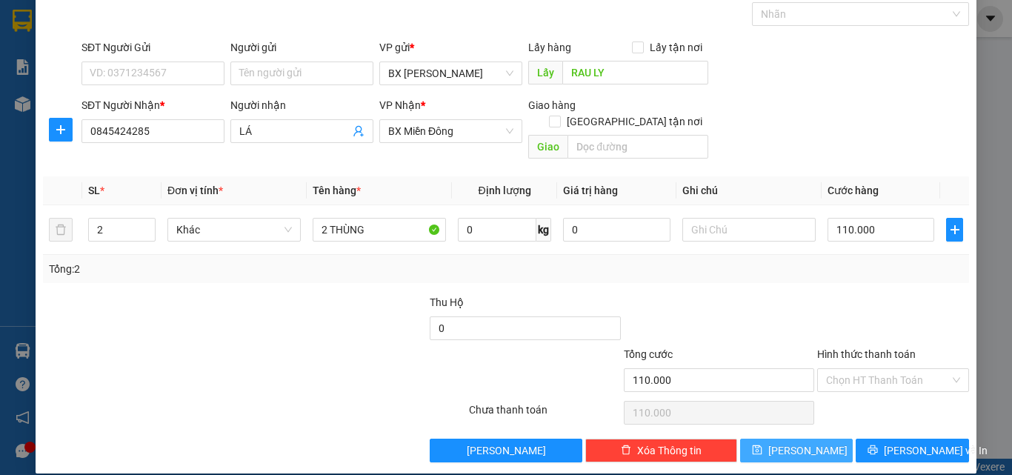
click at [762, 436] on icon "save" at bounding box center [757, 450] width 10 height 10
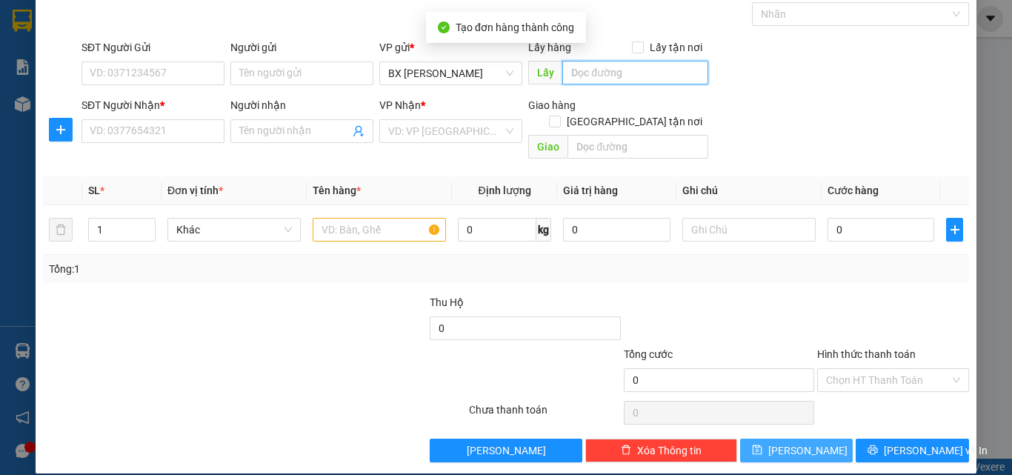
click at [602, 75] on input "text" at bounding box center [635, 73] width 146 height 24
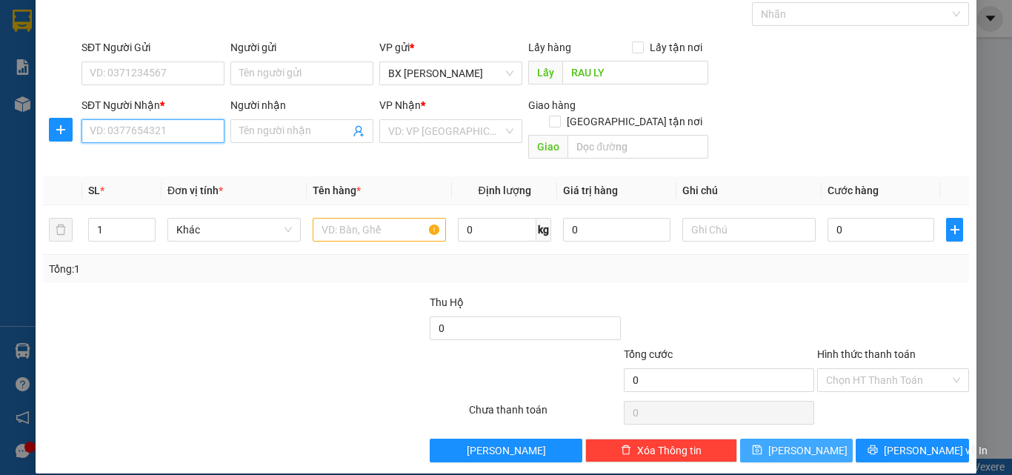
click at [139, 128] on input "SĐT Người Nhận *" at bounding box center [153, 131] width 143 height 24
click at [182, 132] on input "SĐT Người Nhận *" at bounding box center [153, 131] width 143 height 24
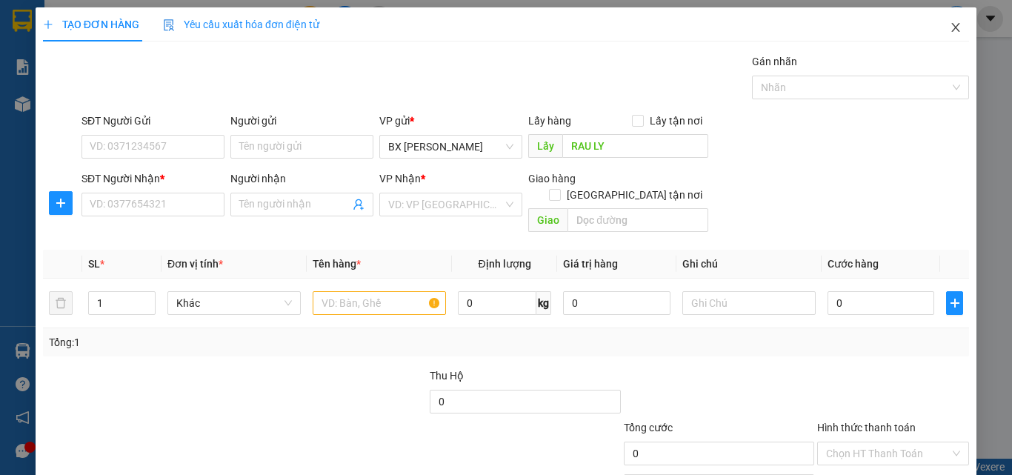
click at [952, 27] on icon "close" at bounding box center [956, 27] width 8 height 9
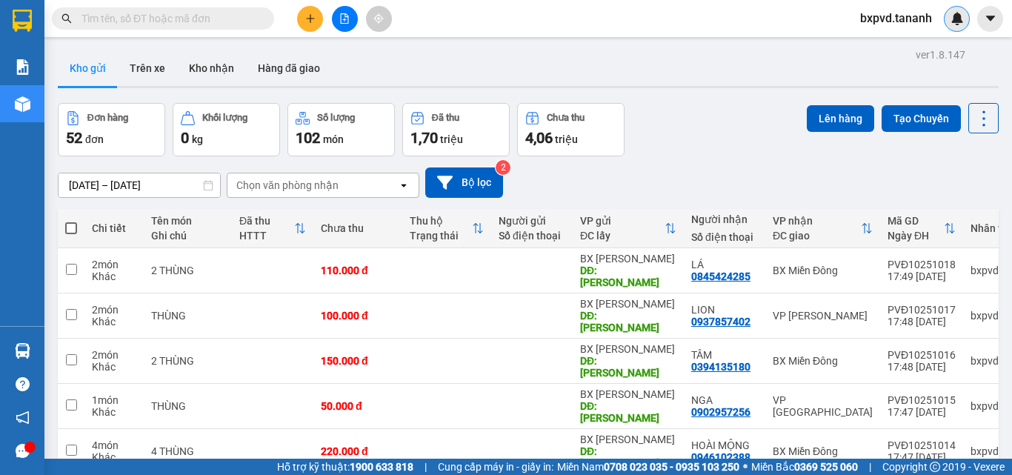
click at [308, 20] on icon "plus" at bounding box center [310, 18] width 10 height 10
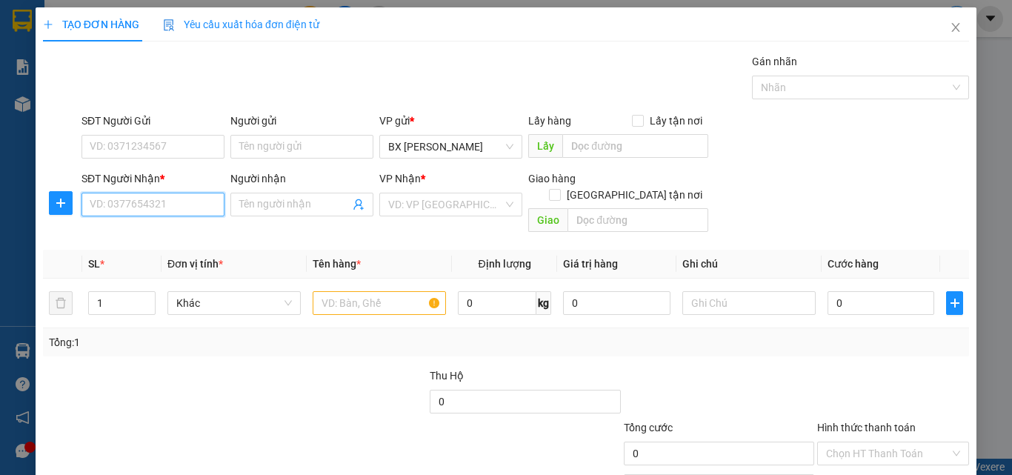
click at [171, 207] on input "SĐT Người Nhận *" at bounding box center [153, 205] width 143 height 24
click at [171, 232] on div "0962233032 - LIÊN THUỶ" at bounding box center [152, 234] width 124 height 16
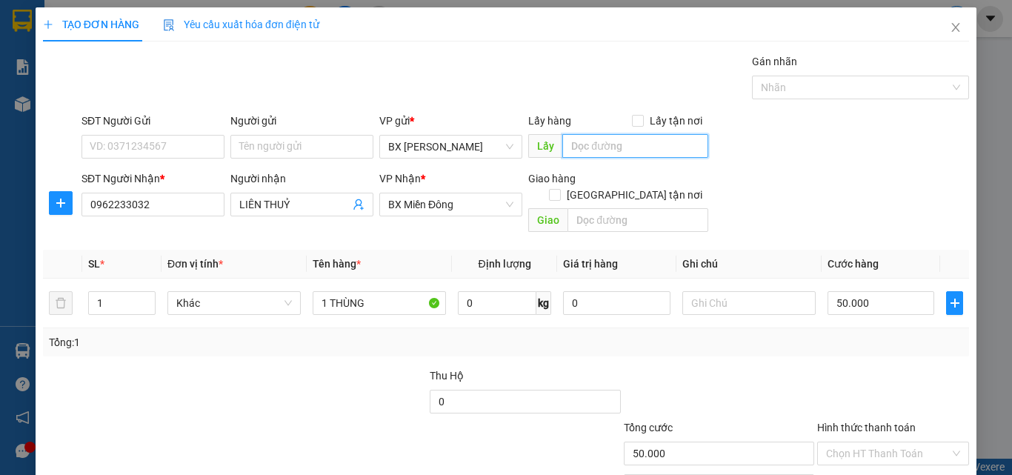
click at [639, 142] on input "text" at bounding box center [635, 146] width 146 height 24
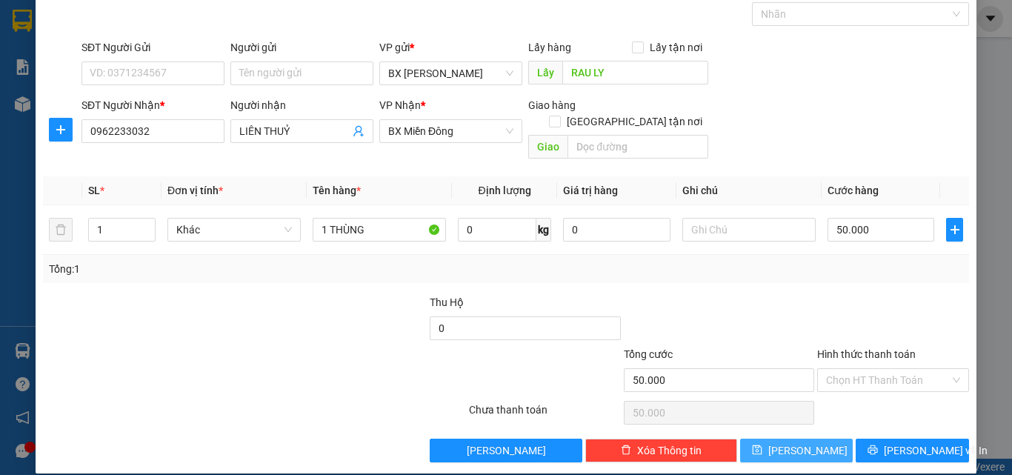
click at [795, 436] on span "[PERSON_NAME]" at bounding box center [807, 450] width 79 height 16
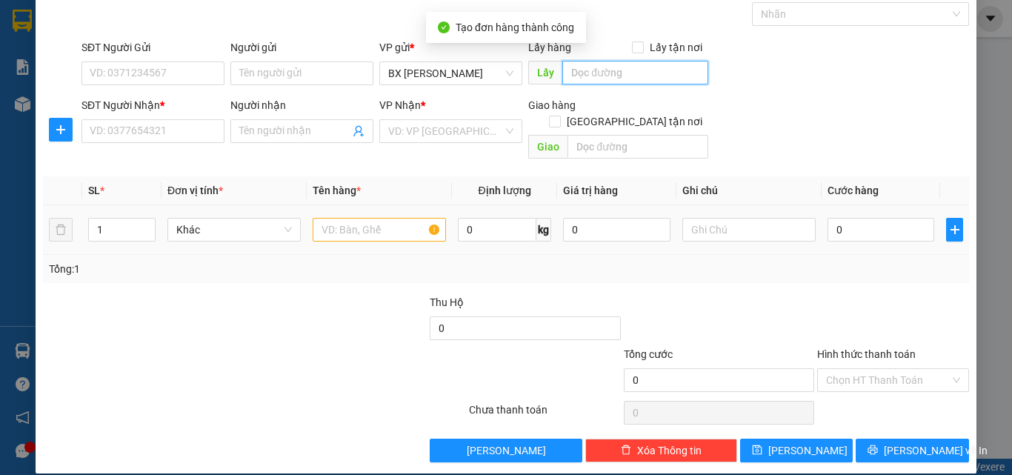
click at [589, 74] on input "text" at bounding box center [635, 73] width 146 height 24
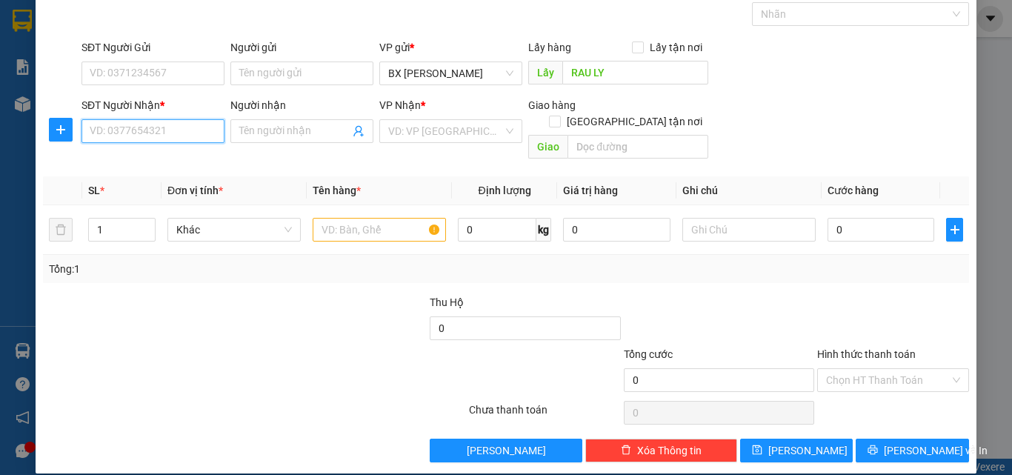
click at [166, 129] on input "SĐT Người Nhận *" at bounding box center [153, 131] width 143 height 24
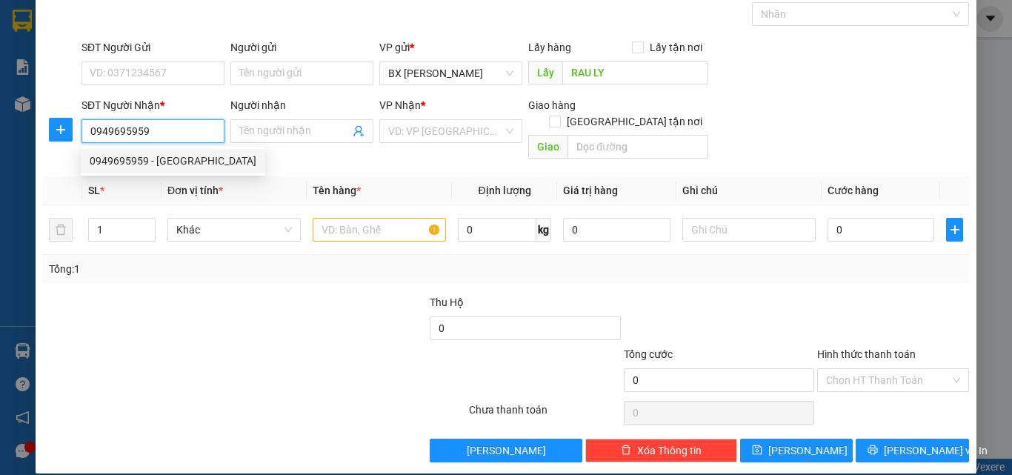
click at [162, 164] on div "0949695959 - [GEOGRAPHIC_DATA]" at bounding box center [173, 161] width 167 height 16
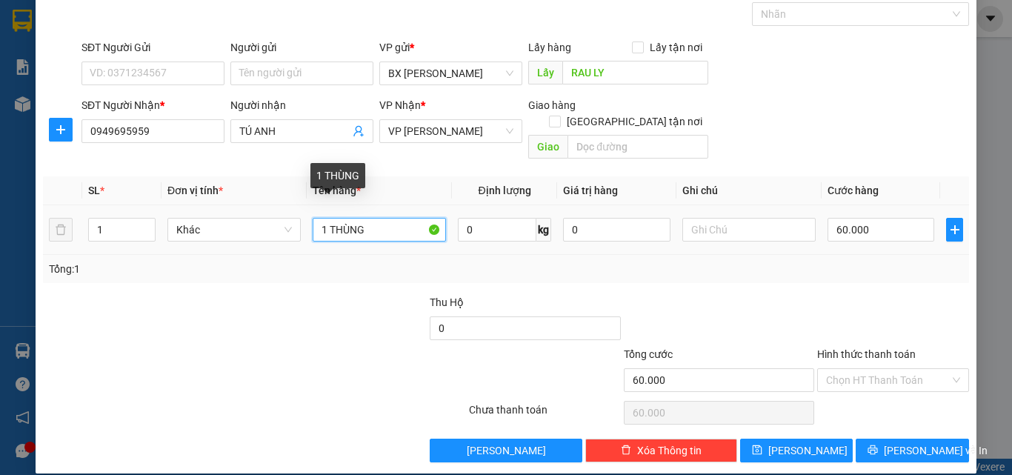
drag, startPoint x: 324, startPoint y: 213, endPoint x: 302, endPoint y: 222, distance: 23.3
click at [295, 219] on tr "1 Khác 1 THÙNG 0 kg 0 60.000" at bounding box center [506, 230] width 926 height 50
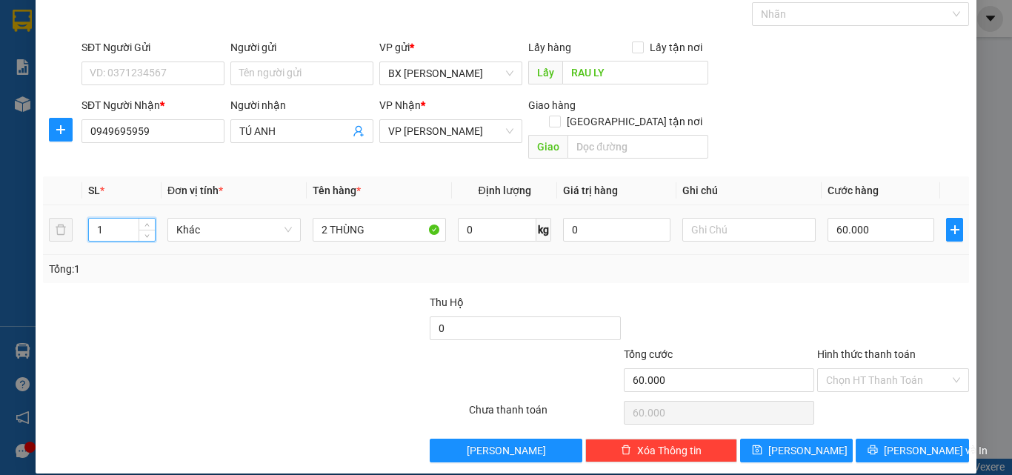
click at [98, 219] on input "1" at bounding box center [122, 230] width 66 height 22
drag, startPoint x: 107, startPoint y: 213, endPoint x: 89, endPoint y: 215, distance: 18.6
click at [89, 219] on input "1" at bounding box center [122, 230] width 66 height 22
click at [884, 218] on input "60.000" at bounding box center [881, 230] width 107 height 24
click at [811, 436] on button "[PERSON_NAME]" at bounding box center [796, 451] width 113 height 24
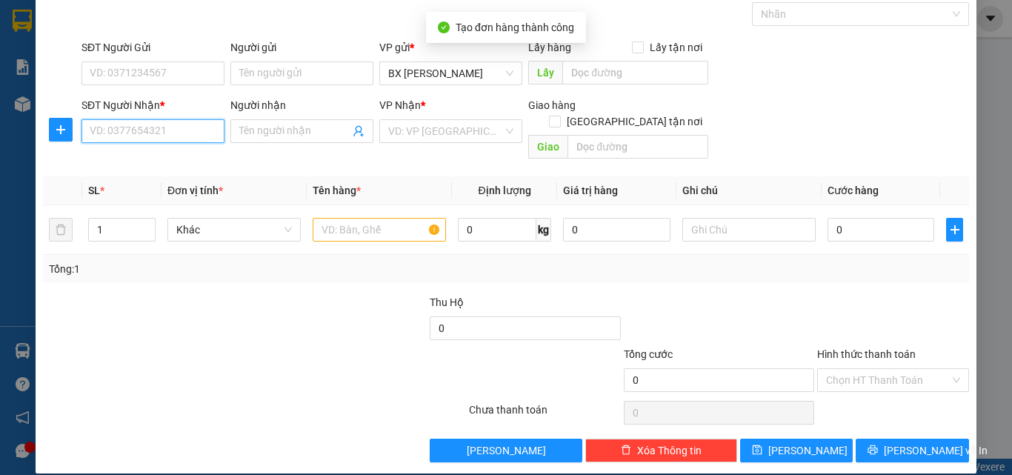
click at [187, 135] on input "SĐT Người Nhận *" at bounding box center [153, 131] width 143 height 24
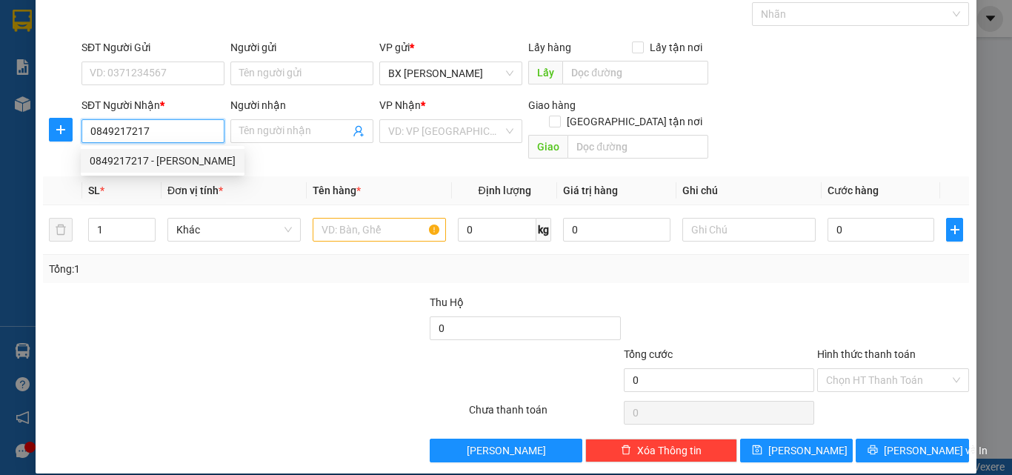
click at [179, 159] on div "0849217217 - [PERSON_NAME]" at bounding box center [163, 161] width 146 height 16
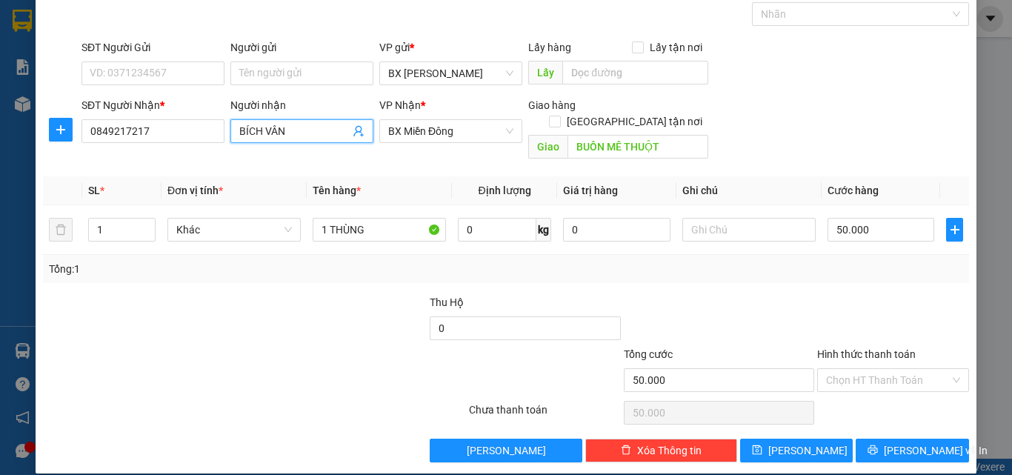
click at [315, 133] on input "BÍCH VÂN" at bounding box center [294, 131] width 110 height 16
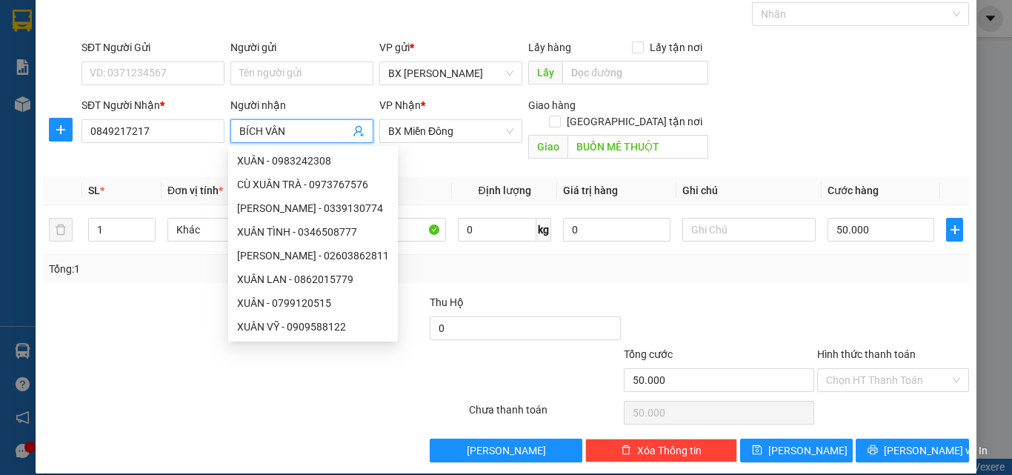
drag, startPoint x: 315, startPoint y: 133, endPoint x: 236, endPoint y: 144, distance: 80.0
click at [236, 144] on div "Người nhận BÍCH VÂN" at bounding box center [301, 123] width 143 height 52
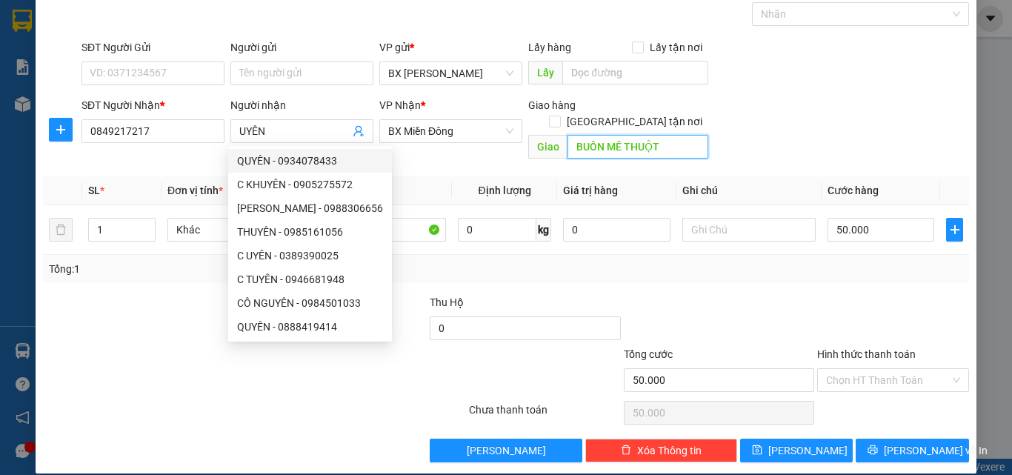
click at [673, 135] on input "BUÔN MÊ THUỘT" at bounding box center [638, 147] width 141 height 24
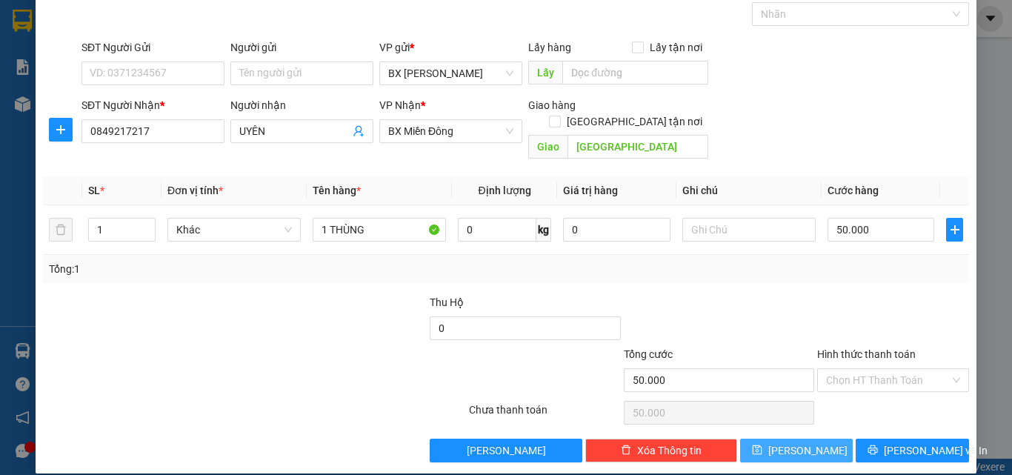
click at [787, 436] on button "[PERSON_NAME]" at bounding box center [796, 451] width 113 height 24
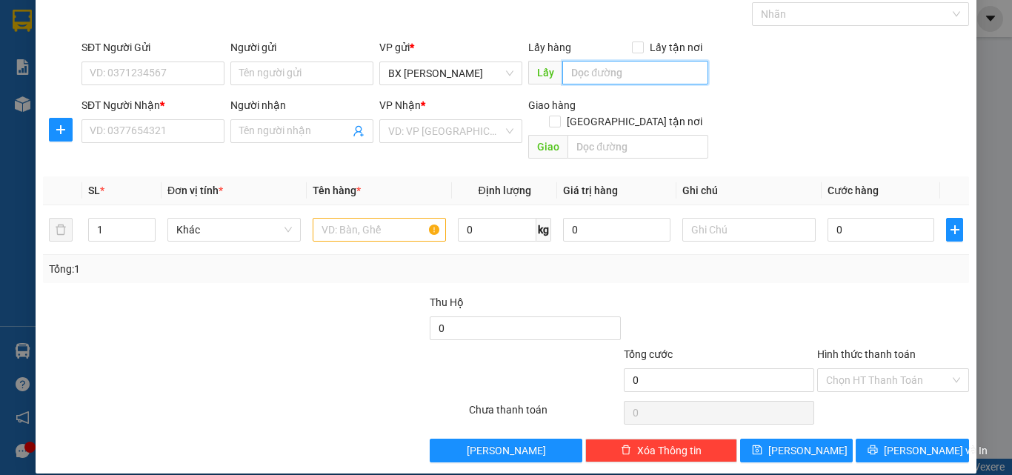
click at [606, 76] on input "text" at bounding box center [635, 73] width 146 height 24
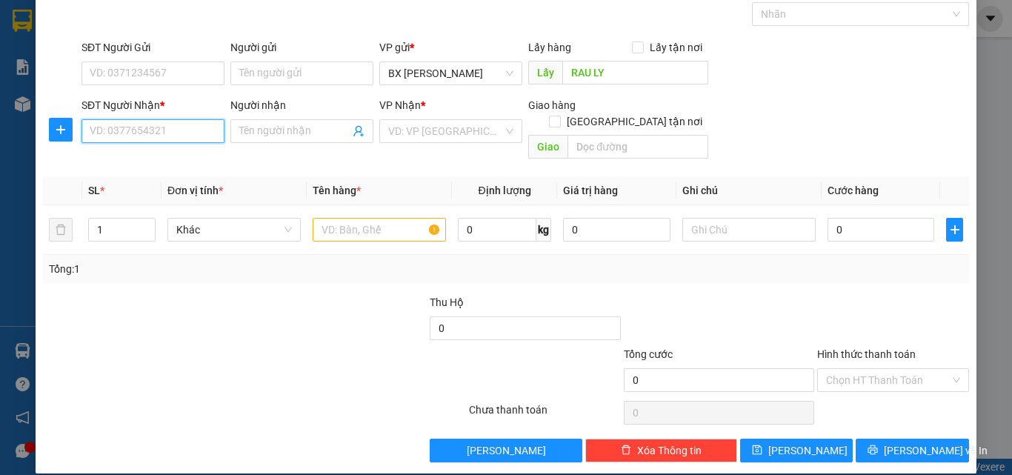
click at [202, 127] on input "SĐT Người Nhận *" at bounding box center [153, 131] width 143 height 24
click at [187, 159] on div "0702498471 - VITA" at bounding box center [152, 161] width 124 height 16
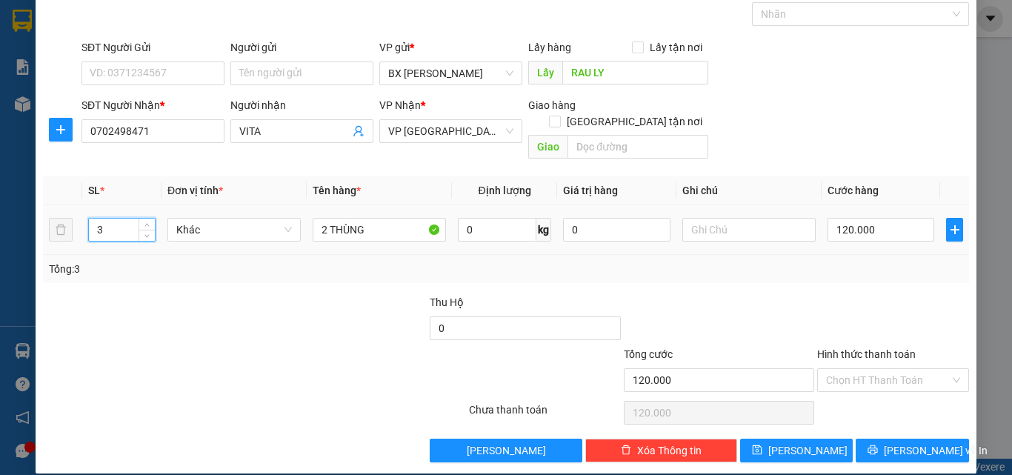
drag, startPoint x: 111, startPoint y: 219, endPoint x: 85, endPoint y: 217, distance: 26.0
click at [89, 219] on input "3" at bounding box center [122, 230] width 66 height 22
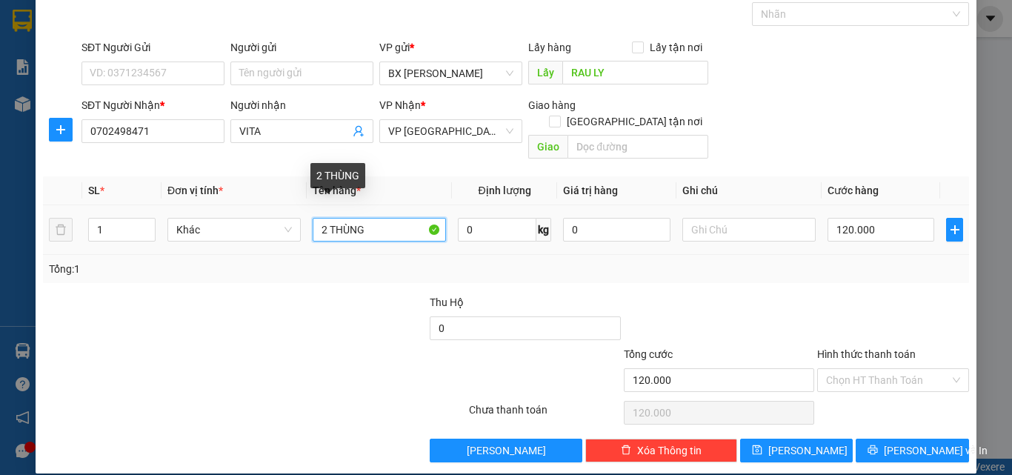
drag, startPoint x: 324, startPoint y: 206, endPoint x: 315, endPoint y: 214, distance: 12.1
click at [315, 218] on input "2 THÙNG" at bounding box center [379, 230] width 133 height 24
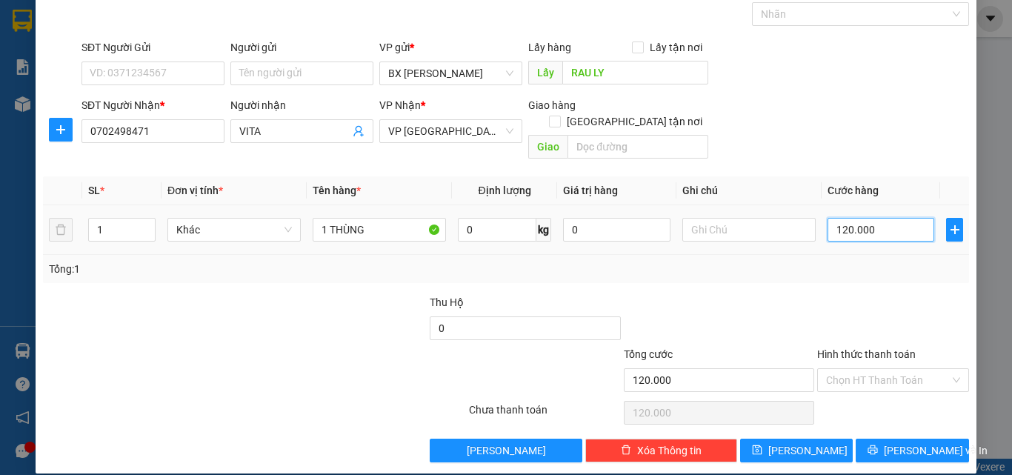
click at [883, 218] on input "120.000" at bounding box center [881, 230] width 107 height 24
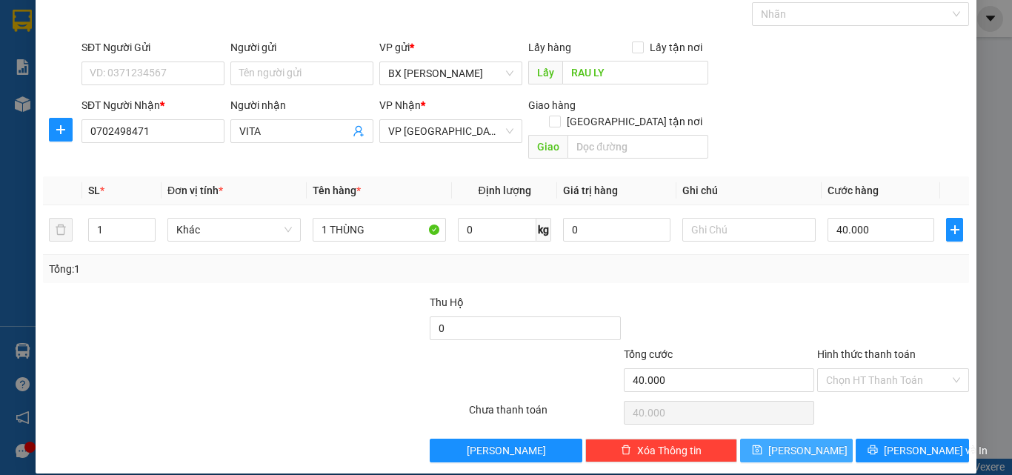
click at [802, 436] on span "[PERSON_NAME]" at bounding box center [807, 450] width 79 height 16
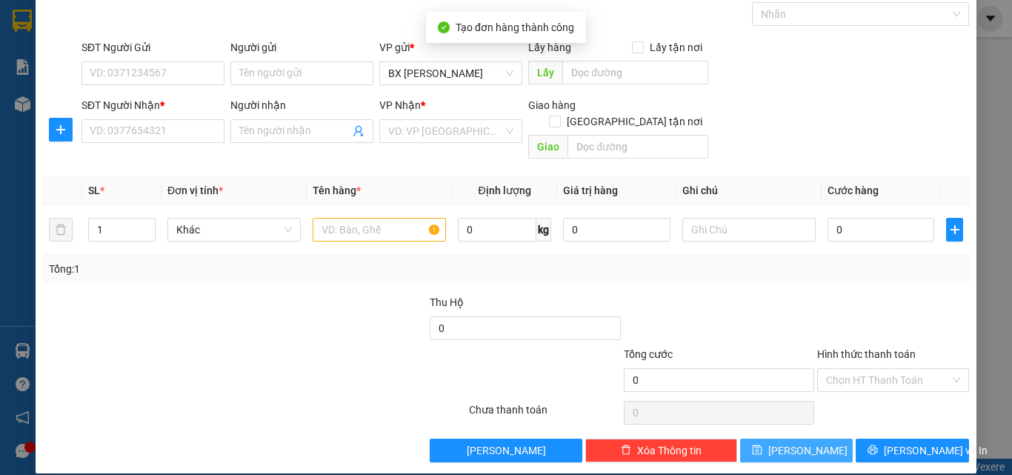
scroll to position [0, 0]
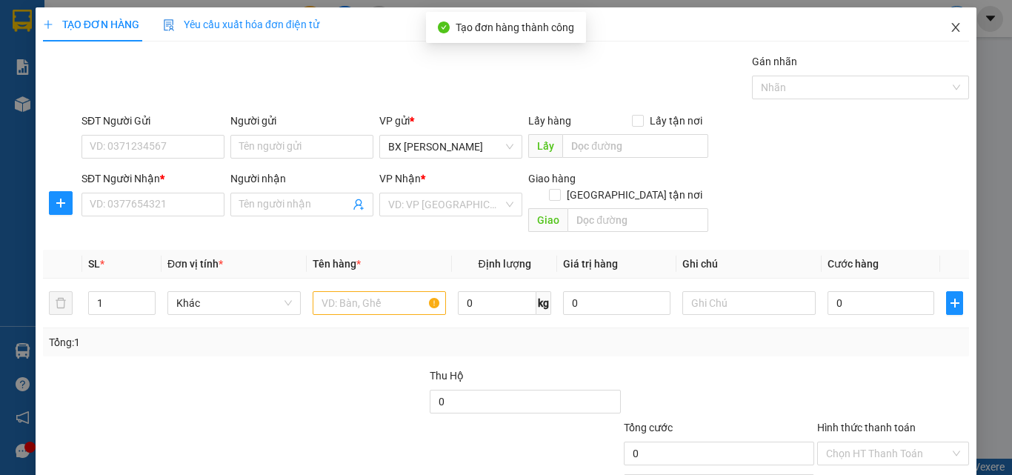
click at [950, 28] on icon "close" at bounding box center [956, 27] width 12 height 12
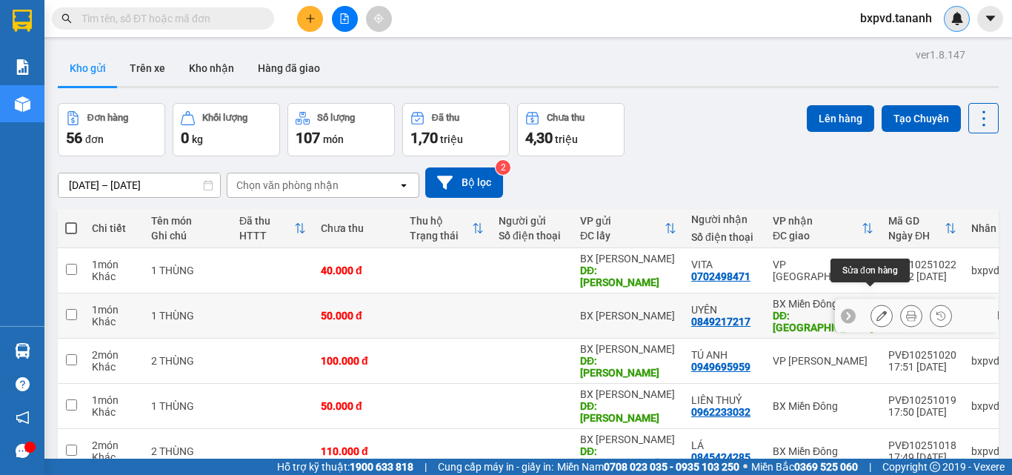
click at [877, 310] on icon at bounding box center [882, 315] width 10 height 10
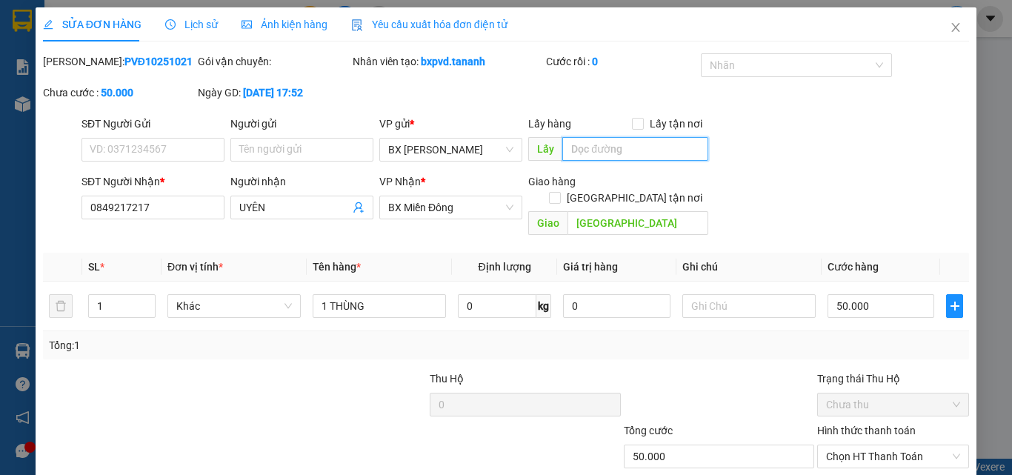
click at [618, 144] on input "text" at bounding box center [635, 149] width 146 height 24
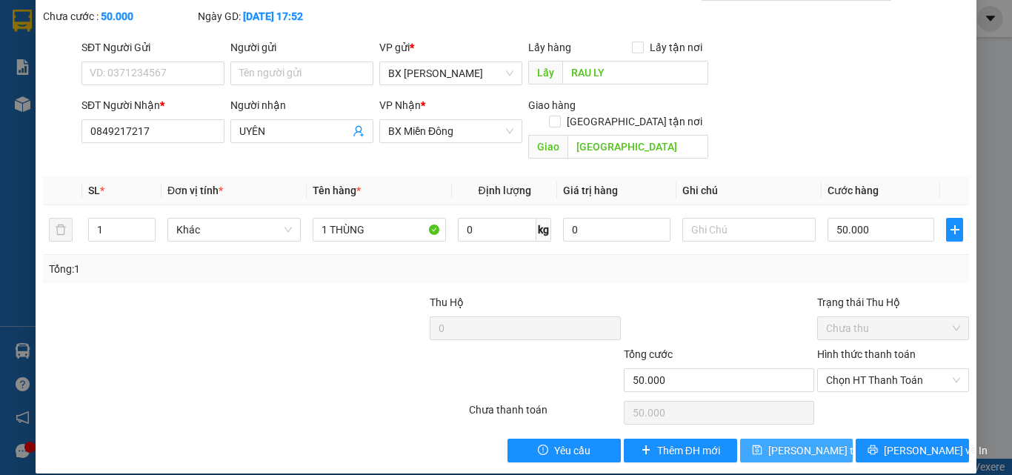
click at [814, 436] on span "[PERSON_NAME] thay đổi" at bounding box center [827, 450] width 119 height 16
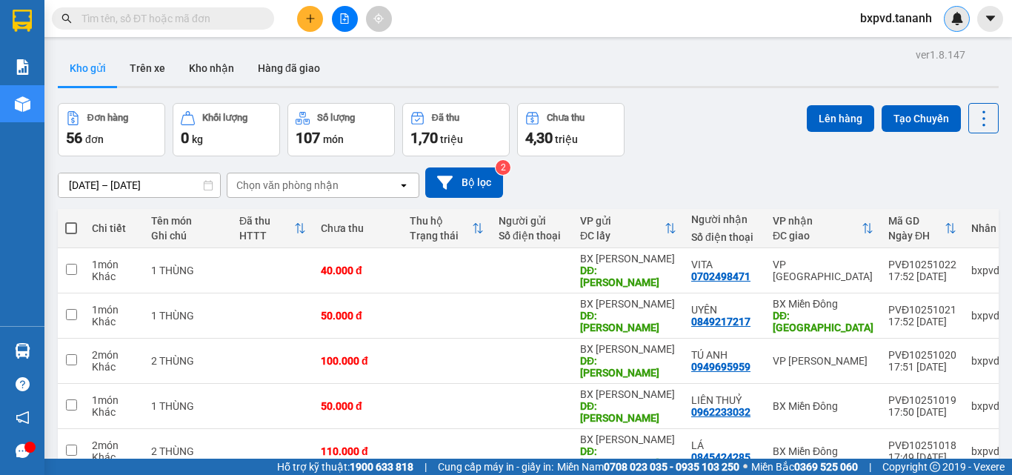
click at [230, 21] on input "text" at bounding box center [169, 18] width 175 height 16
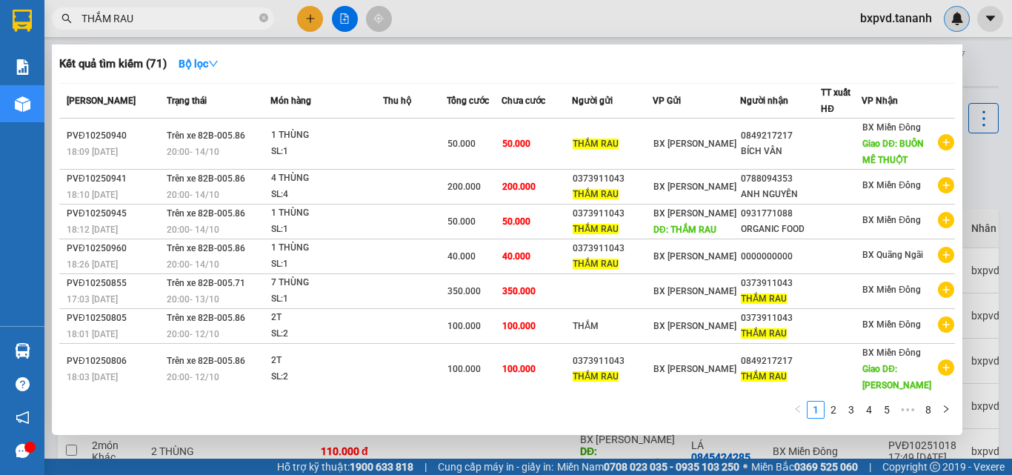
click at [312, 19] on div at bounding box center [506, 237] width 1012 height 475
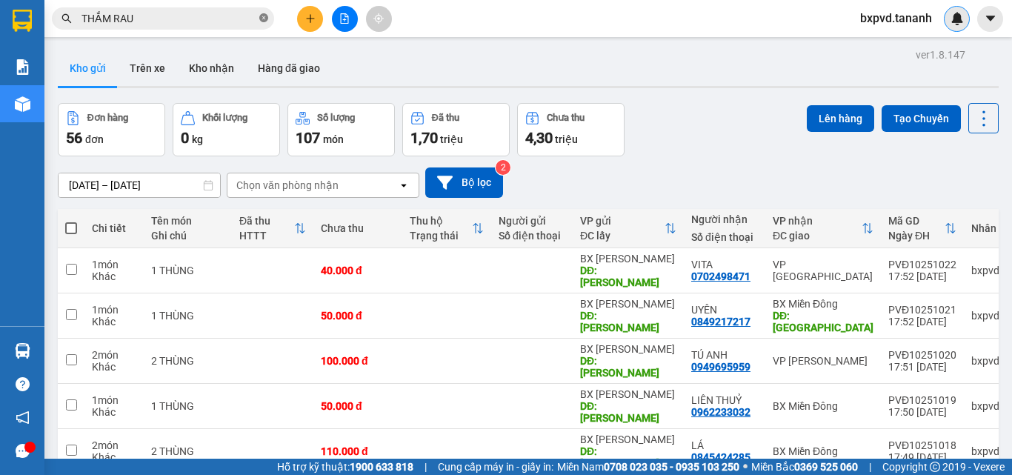
click at [263, 21] on icon "close-circle" at bounding box center [263, 17] width 9 height 9
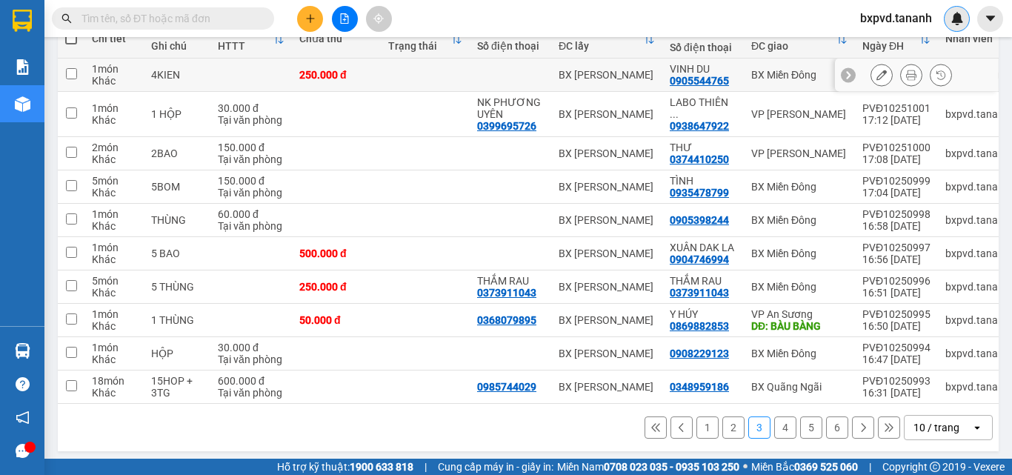
scroll to position [41, 0]
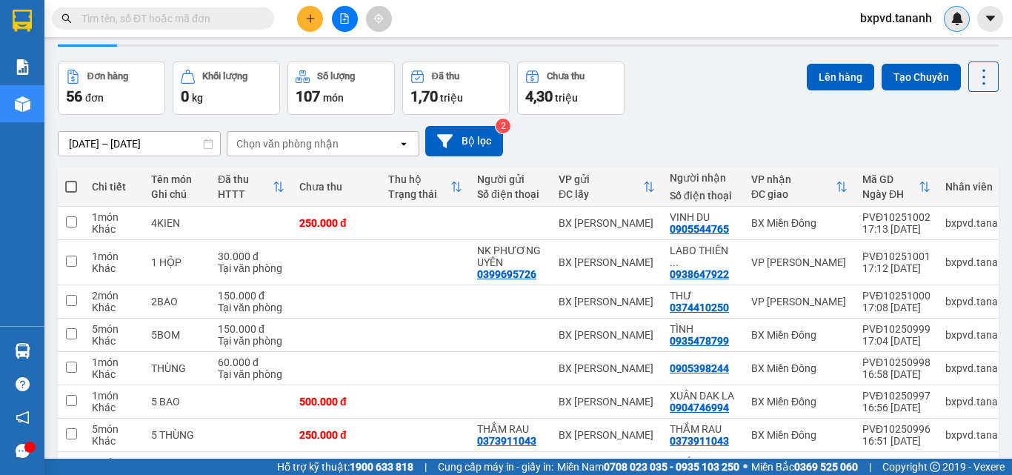
click at [594, 39] on div "Kho gửi Trên xe Kho nhận Hàng đã giao" at bounding box center [528, 28] width 941 height 39
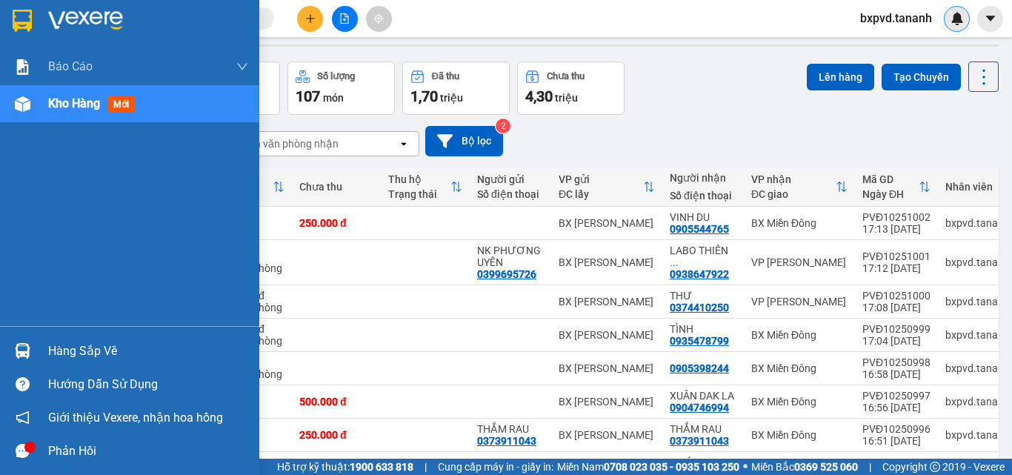
click at [21, 22] on img at bounding box center [22, 21] width 19 height 22
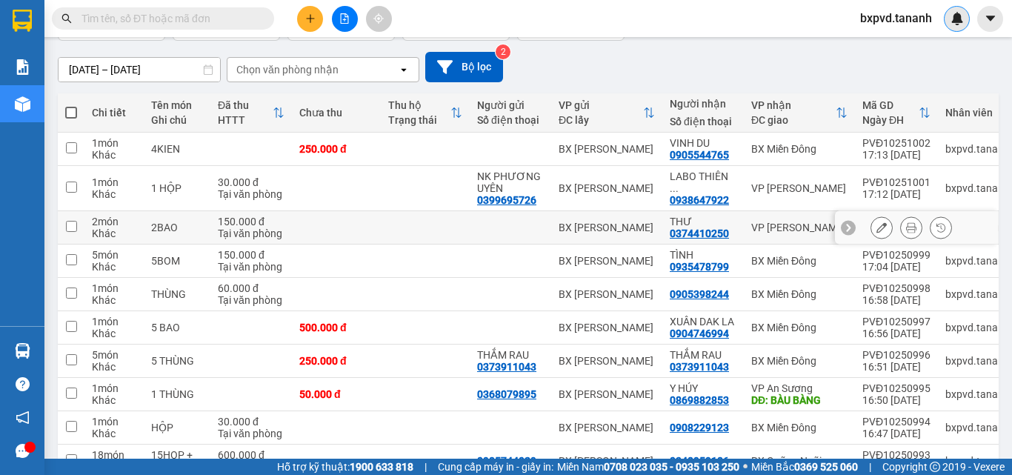
scroll to position [202, 0]
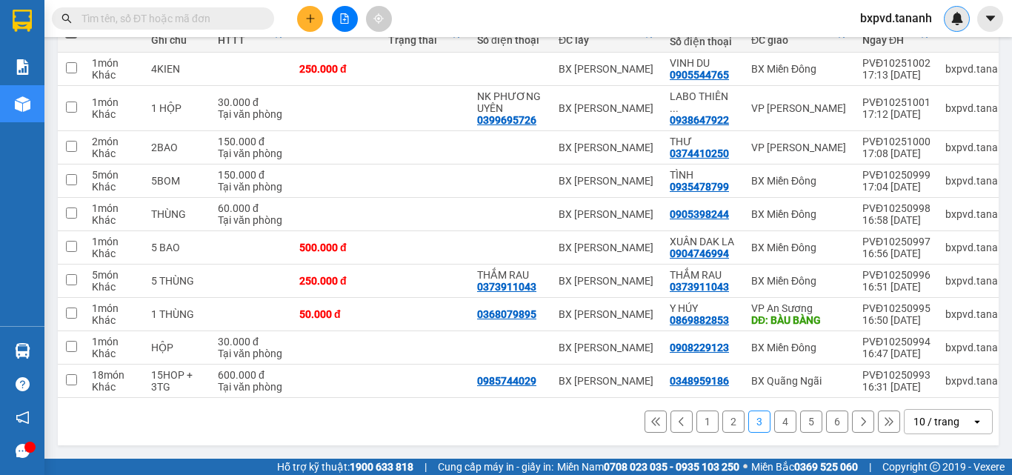
click at [722, 419] on button "2" at bounding box center [733, 421] width 22 height 22
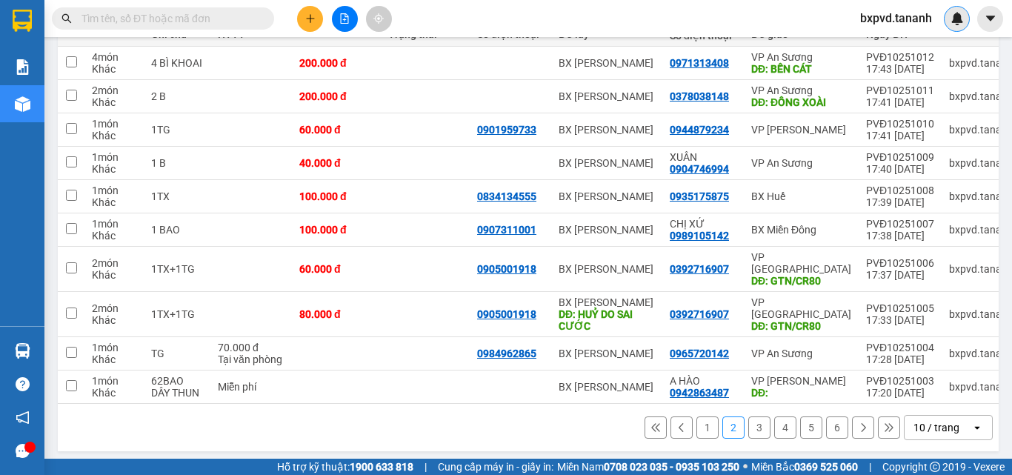
click at [696, 417] on button "1" at bounding box center [707, 427] width 22 height 22
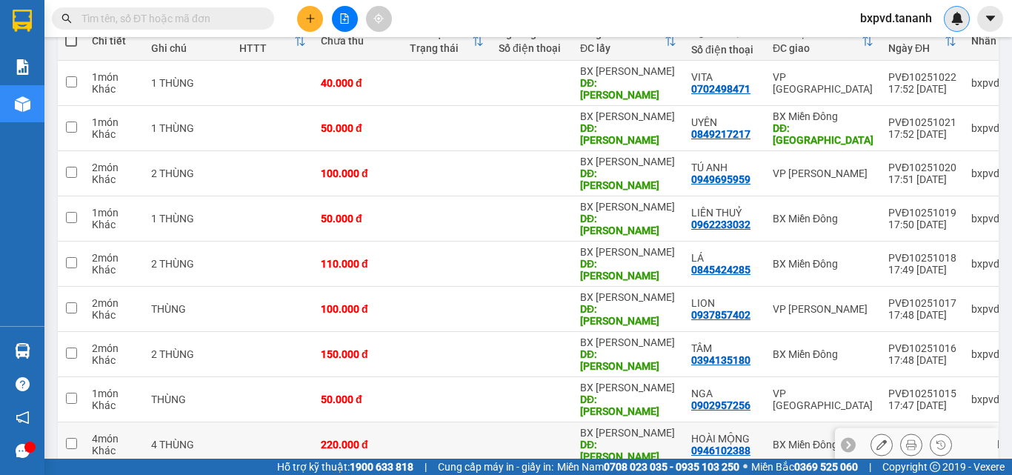
scroll to position [190, 0]
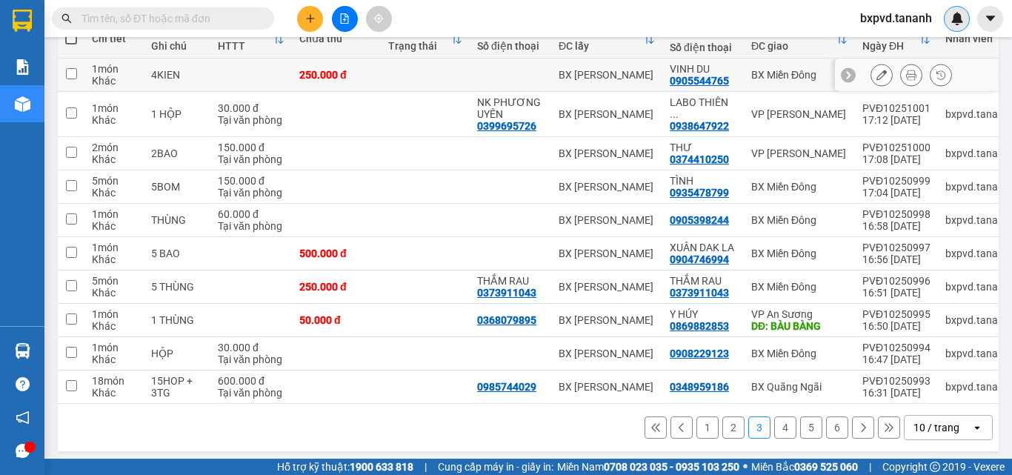
scroll to position [41, 0]
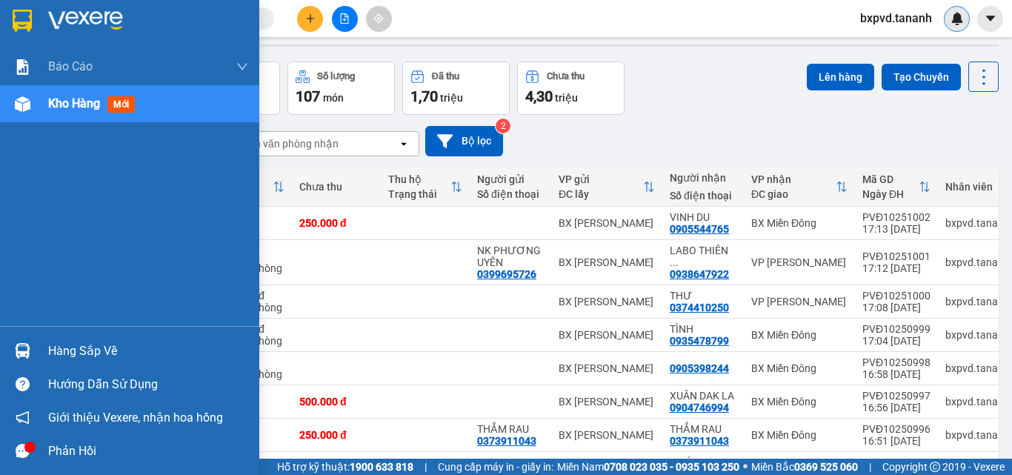
click at [16, 13] on img at bounding box center [22, 21] width 19 height 22
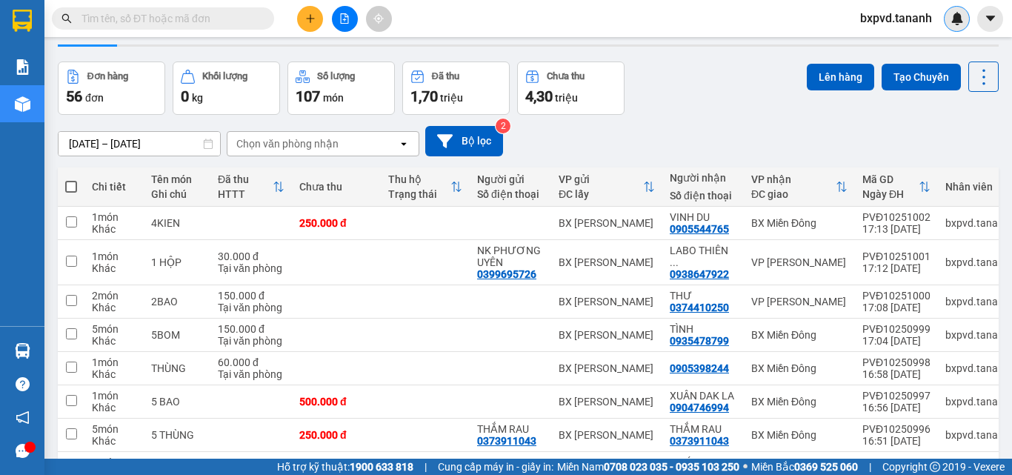
click at [226, 13] on input "text" at bounding box center [169, 18] width 175 height 16
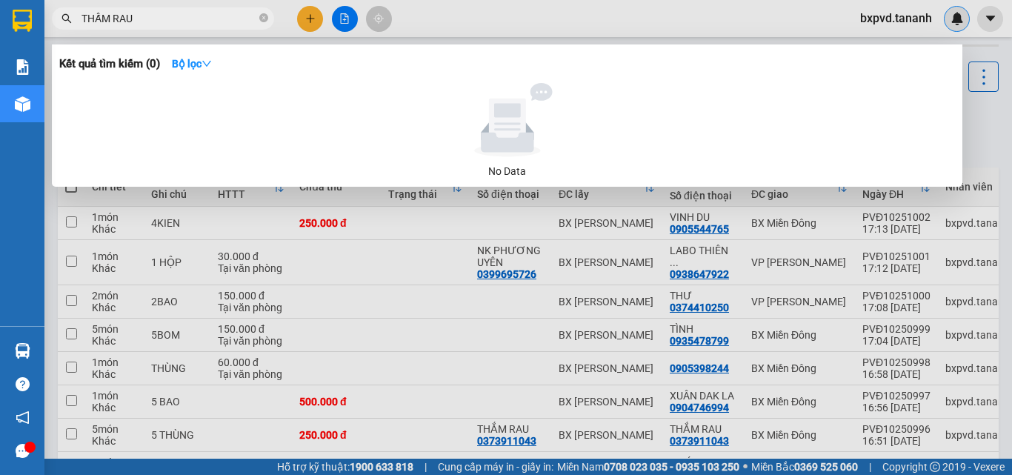
drag, startPoint x: 156, startPoint y: 20, endPoint x: 73, endPoint y: 24, distance: 83.1
click at [73, 24] on span "THẤM RAU" at bounding box center [163, 18] width 222 height 22
click at [262, 20] on icon "close-circle" at bounding box center [263, 17] width 9 height 9
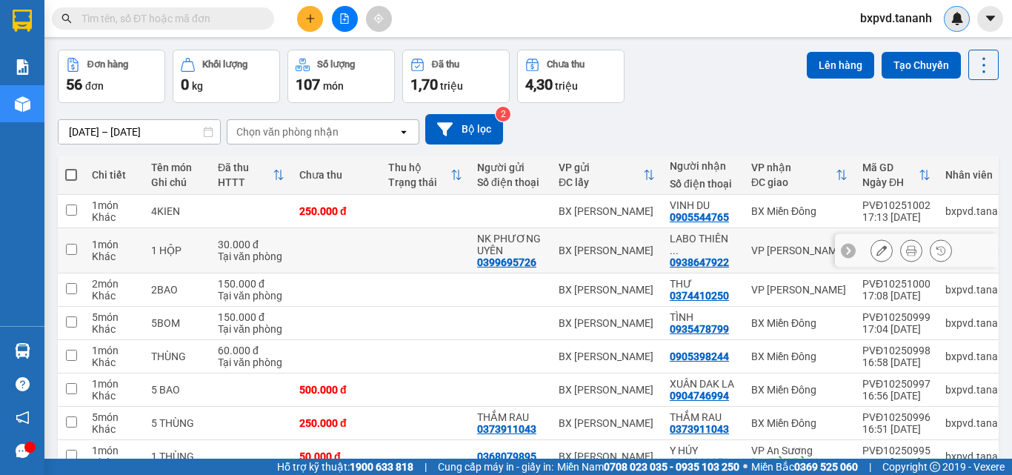
scroll to position [202, 0]
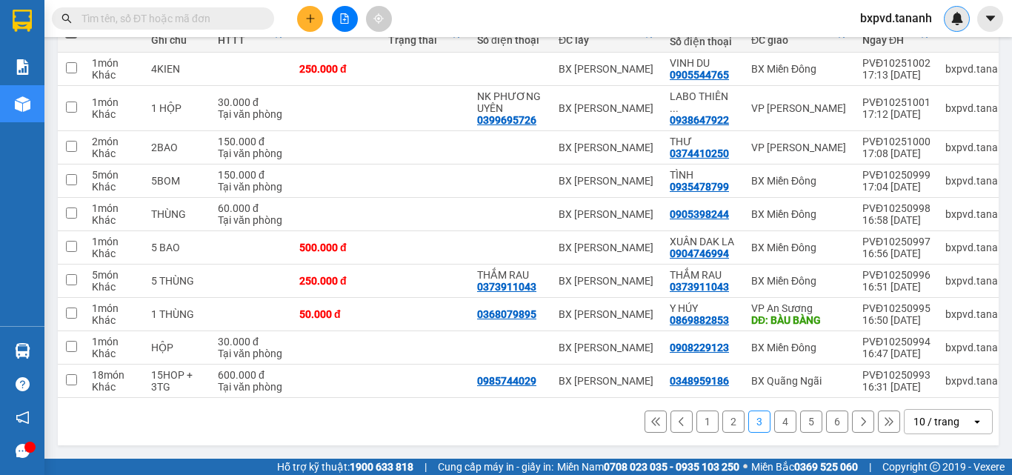
click at [722, 418] on button "2" at bounding box center [733, 421] width 22 height 22
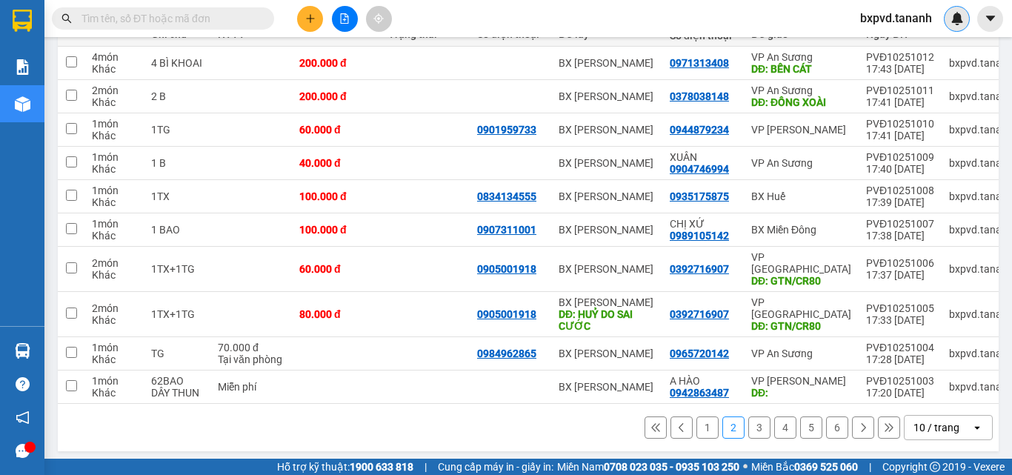
click at [696, 423] on button "1" at bounding box center [707, 427] width 22 height 22
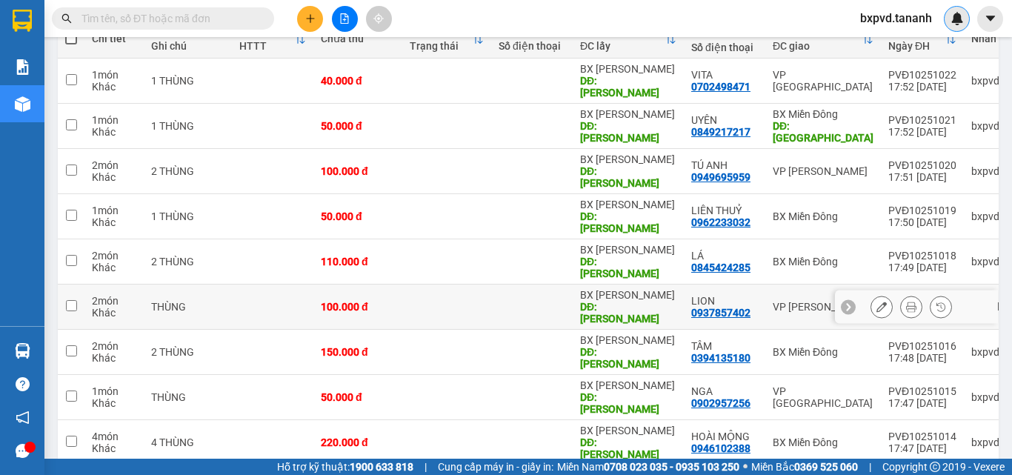
scroll to position [0, 0]
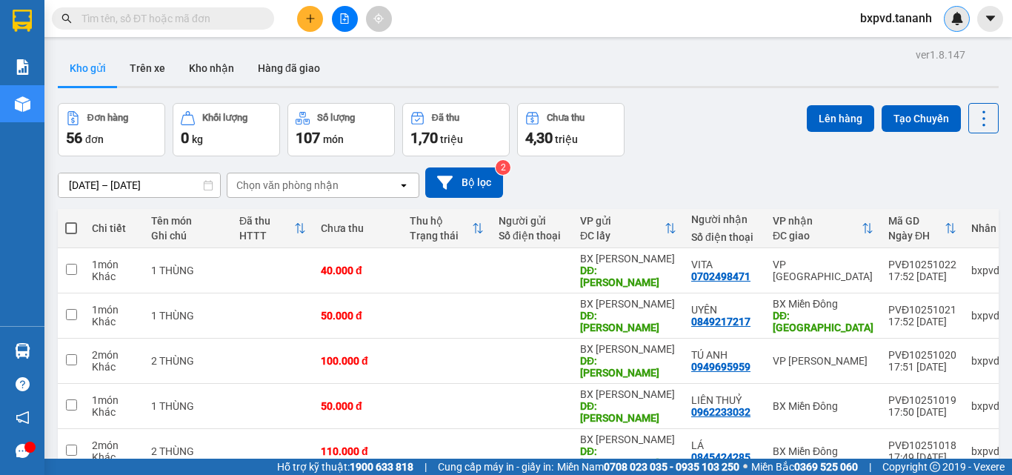
click at [714, 157] on div "[DATE] – [DATE] Press the down arrow key to interact with the calendar and sele…" at bounding box center [528, 182] width 941 height 53
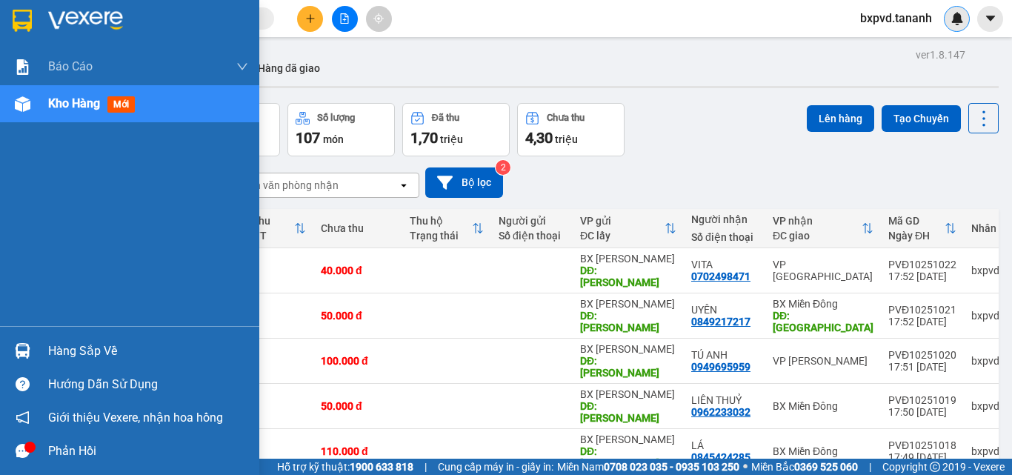
click at [28, 16] on img at bounding box center [22, 21] width 19 height 22
